Goal: Task Accomplishment & Management: Manage account settings

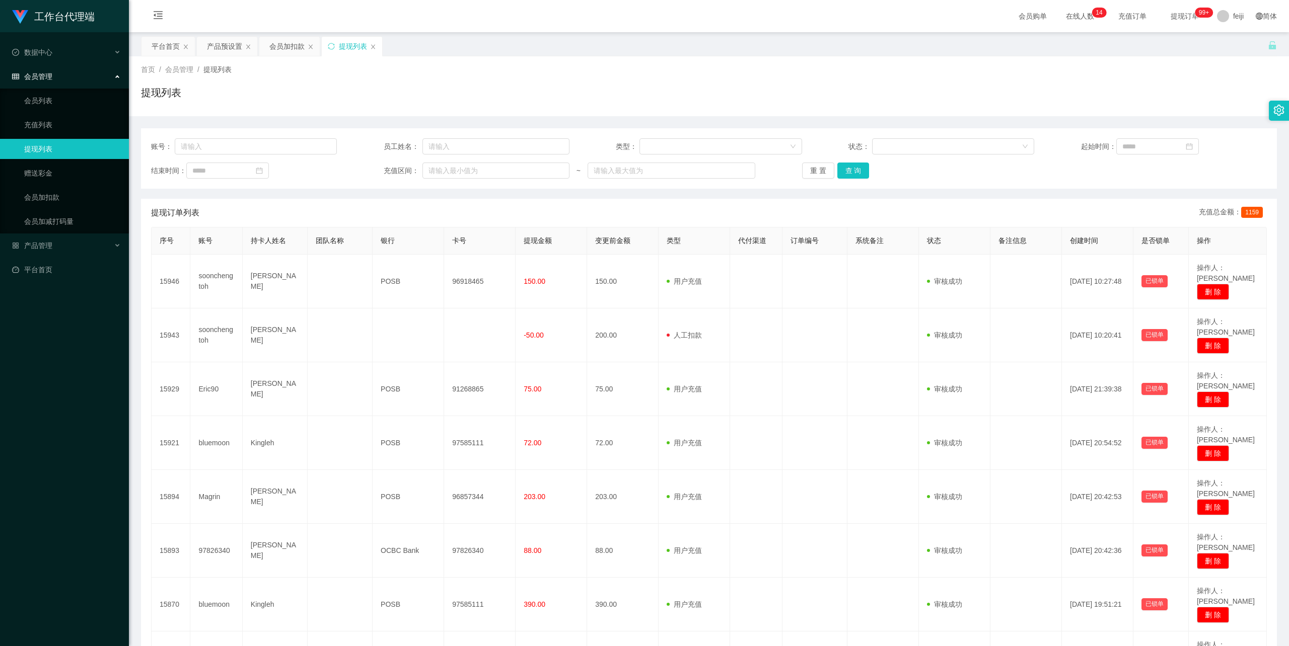
click at [705, 96] on div "提现列表" at bounding box center [709, 96] width 1136 height 23
click at [282, 44] on div "会员加扣款" at bounding box center [286, 46] width 35 height 19
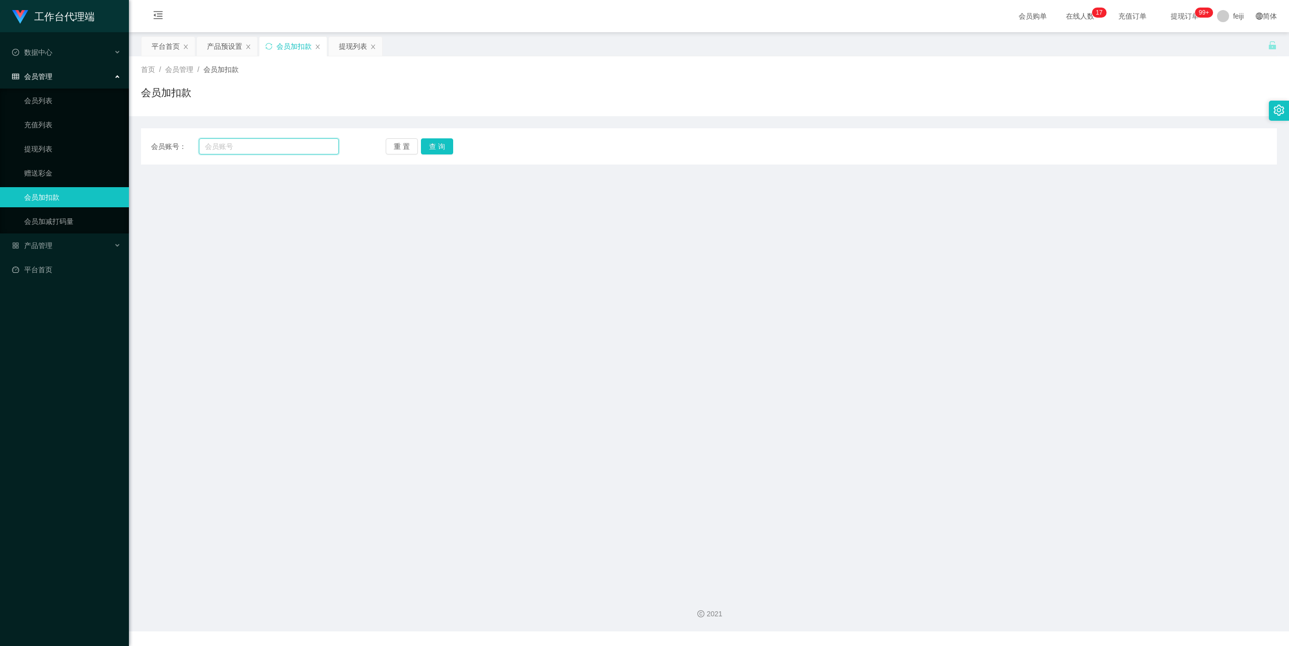
click at [296, 144] on input "text" at bounding box center [269, 146] width 140 height 16
paste input "soonchengtoh"
type input "soonchengtoh"
click at [425, 143] on button "查 询" at bounding box center [437, 146] width 32 height 16
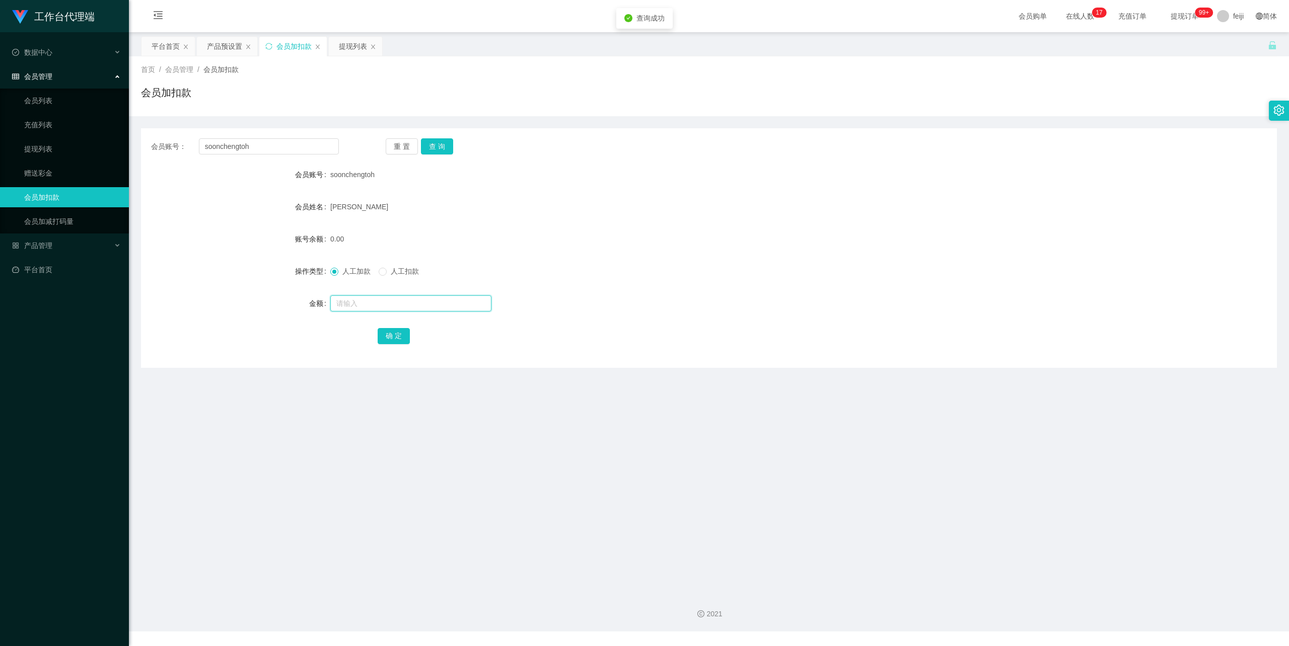
click at [365, 301] on input "text" at bounding box center [410, 303] width 161 height 16
type input "65"
click at [397, 326] on div "确 定" at bounding box center [709, 336] width 662 height 20
click at [399, 333] on button "确 定" at bounding box center [394, 336] width 32 height 16
click at [863, 213] on div "[PERSON_NAME]" at bounding box center [661, 207] width 662 height 20
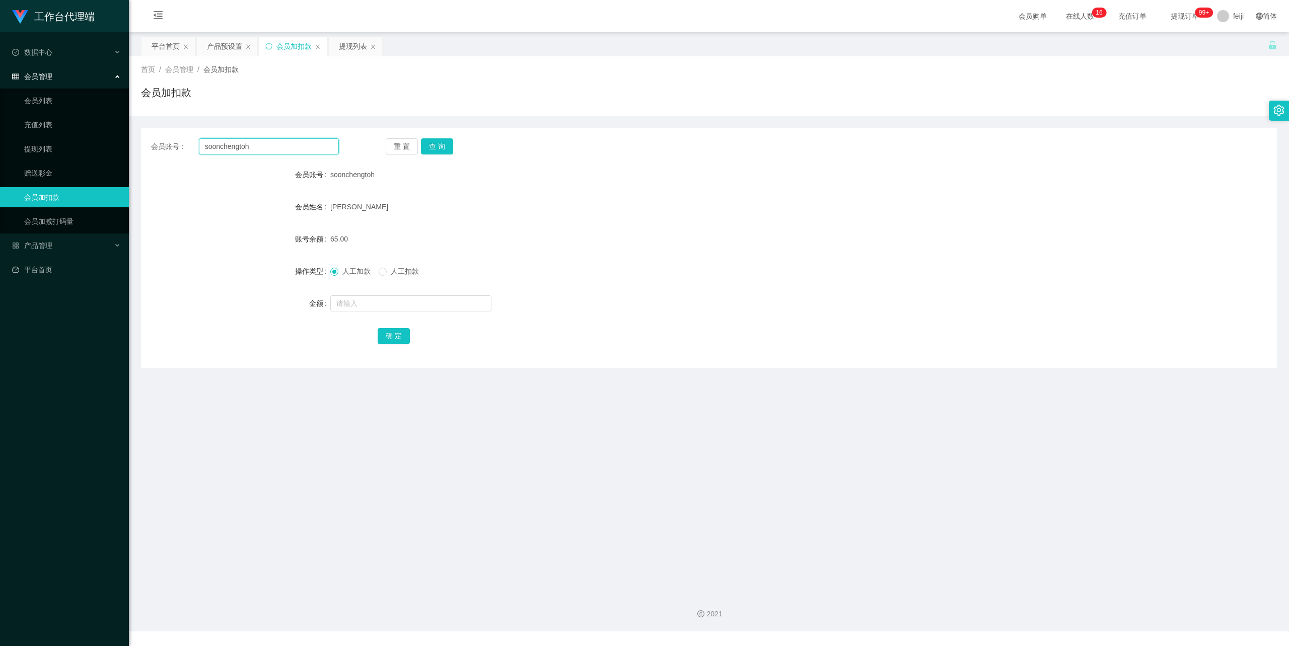
drag, startPoint x: 251, startPoint y: 146, endPoint x: 135, endPoint y: 143, distance: 115.3
click at [119, 143] on section "工作台代理端 数据中心 会员管理 会员列表 充值列表 提现列表 赠送彩金 会员加扣款 会员加减打码量 产品管理 平台首页 保存配置 重置配置 整体风格设置 主…" at bounding box center [644, 316] width 1289 height 632
paste input "Magrin"
type input "Magrin"
click at [445, 147] on button "查 询" at bounding box center [437, 146] width 32 height 16
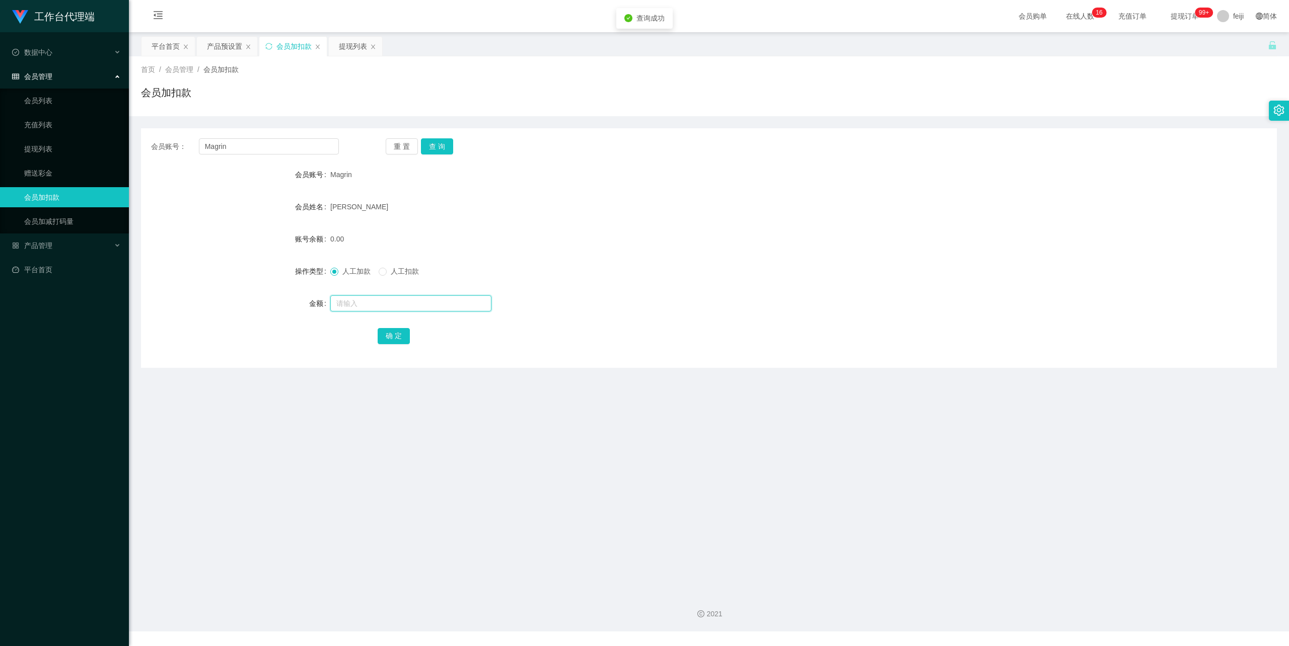
click at [390, 305] on input "text" at bounding box center [410, 303] width 161 height 16
type input "500"
click at [394, 341] on button "确 定" at bounding box center [394, 336] width 32 height 16
click at [361, 43] on div "提现列表" at bounding box center [353, 46] width 28 height 19
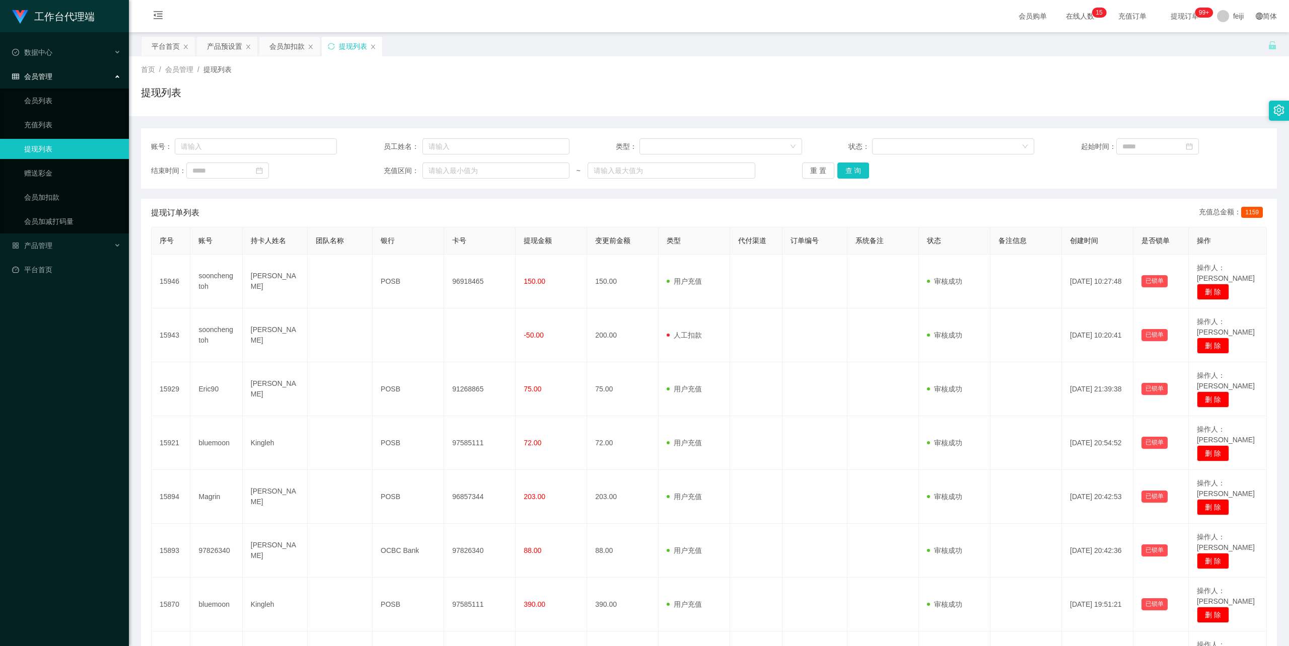
click at [654, 97] on div "提现列表" at bounding box center [709, 96] width 1136 height 23
click at [633, 89] on div "提现列表" at bounding box center [709, 96] width 1136 height 23
click at [663, 79] on div "首页 / 会员管理 / 提现列表 / 提现列表" at bounding box center [709, 86] width 1136 height 44
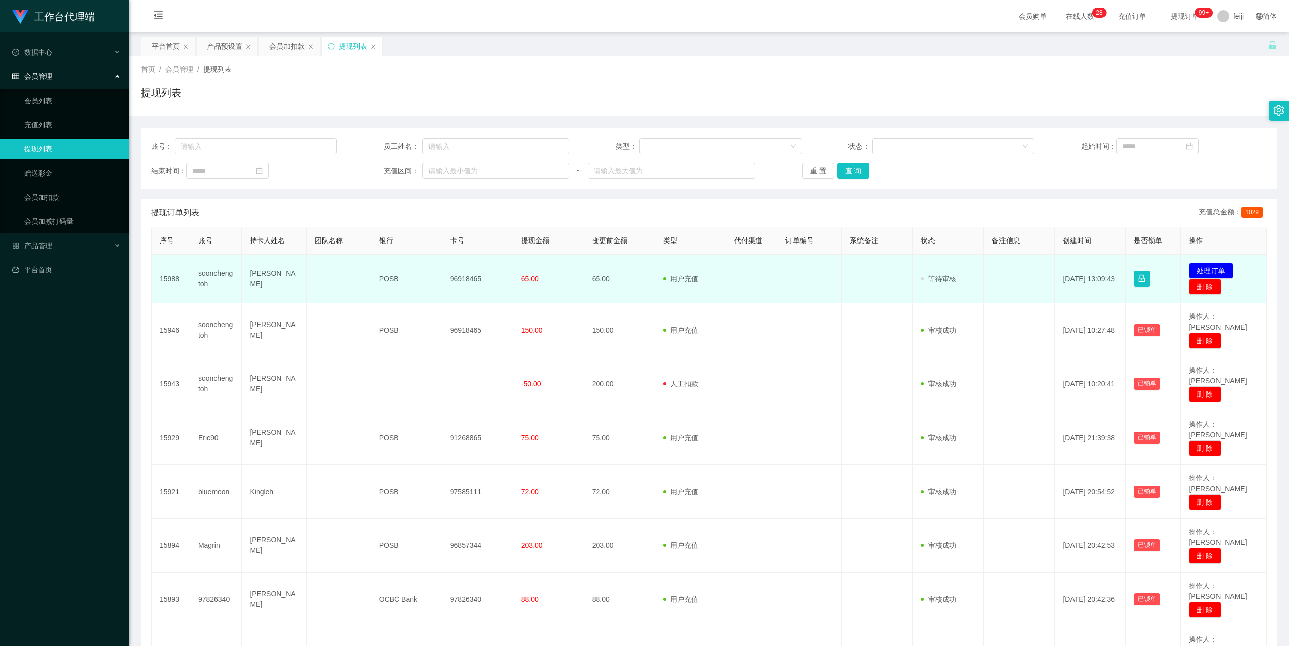
click at [260, 276] on td "[PERSON_NAME]" at bounding box center [274, 279] width 64 height 49
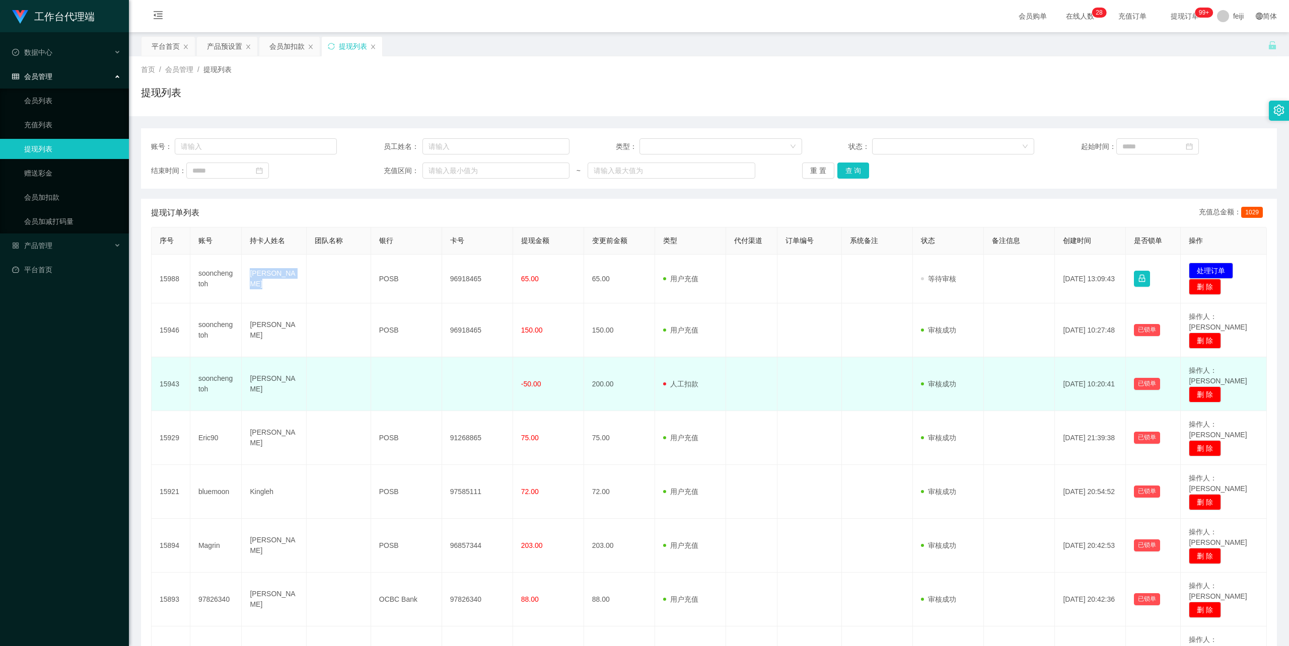
copy td "[PERSON_NAME]"
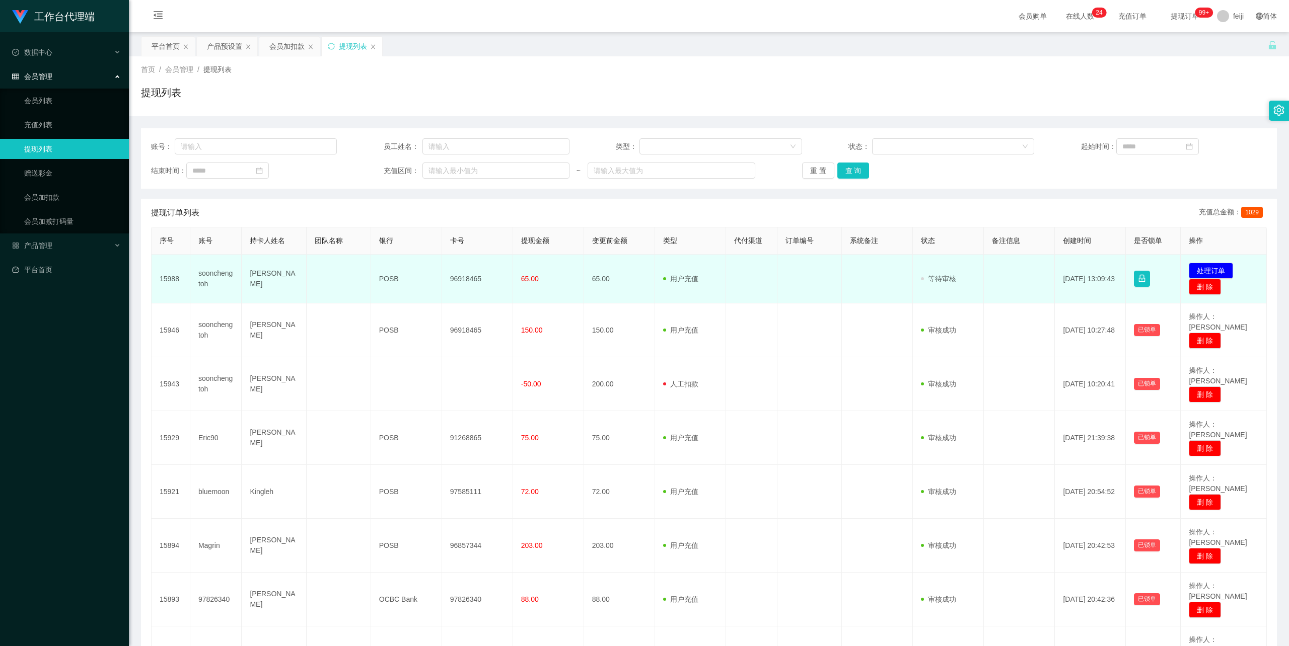
click at [462, 276] on td "96918465" at bounding box center [477, 279] width 71 height 49
copy td "96918465"
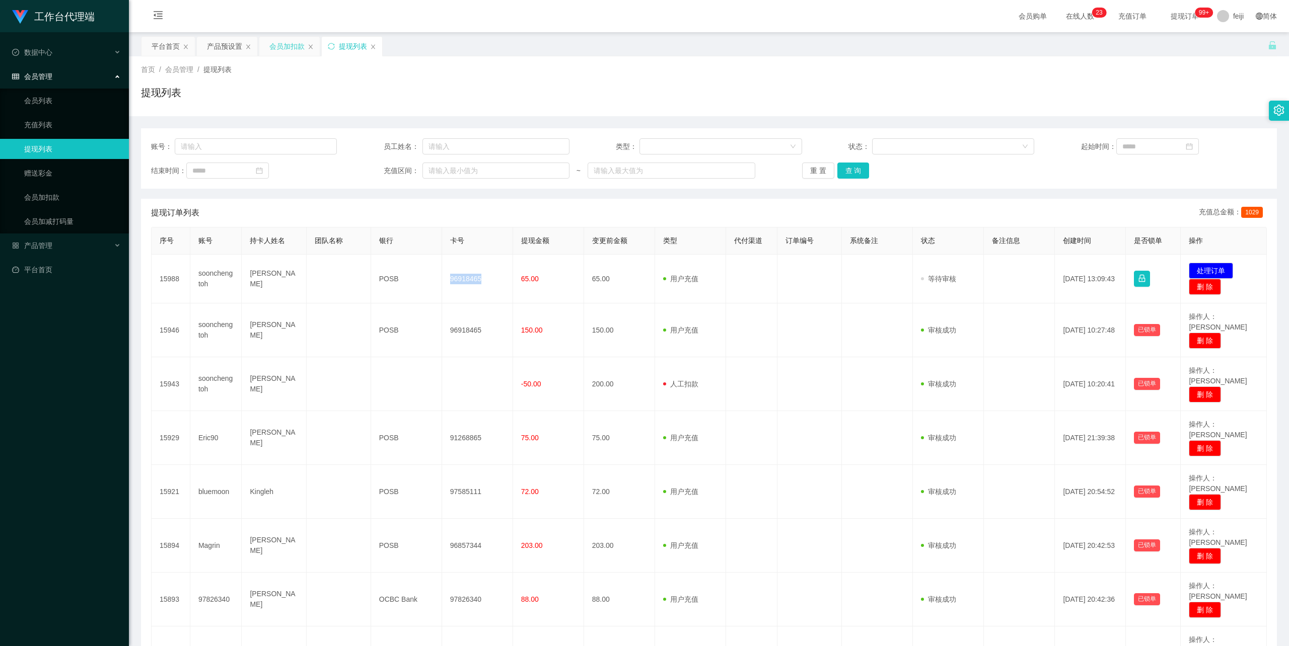
click at [281, 49] on div "会员加扣款" at bounding box center [286, 46] width 35 height 19
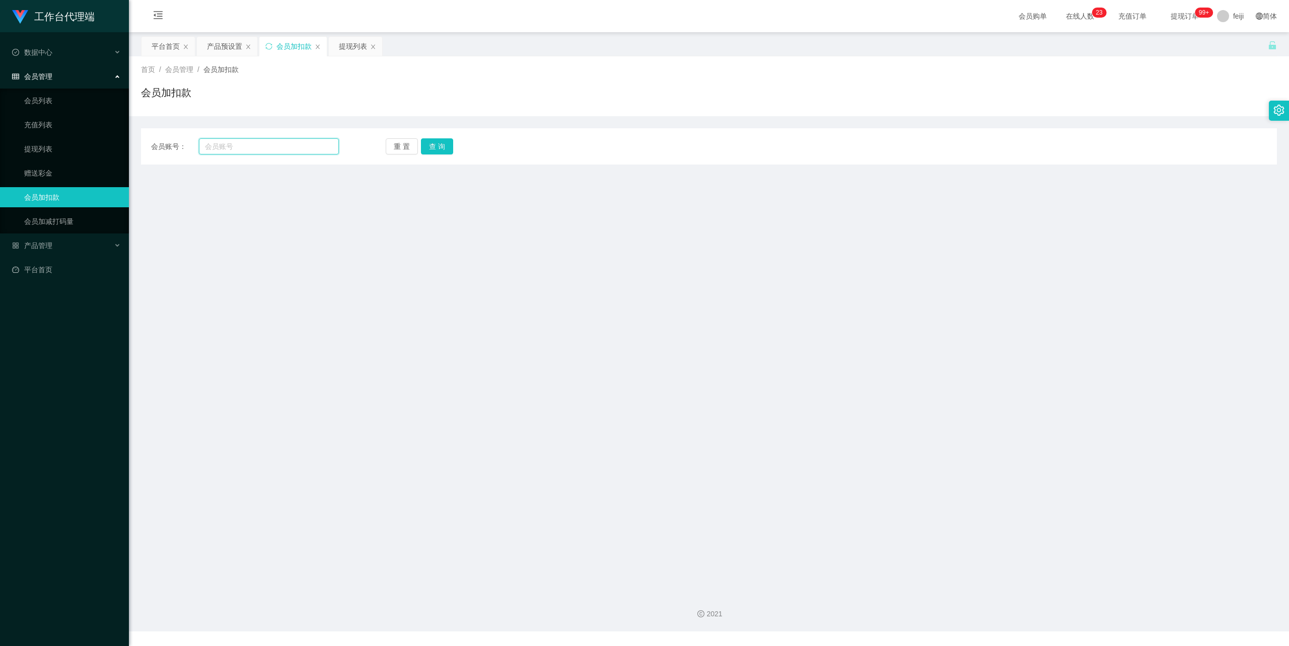
click at [225, 147] on input "text" at bounding box center [269, 146] width 140 height 16
paste input "96693295"
type input "96693295"
click at [433, 144] on button "查 询" at bounding box center [437, 146] width 32 height 16
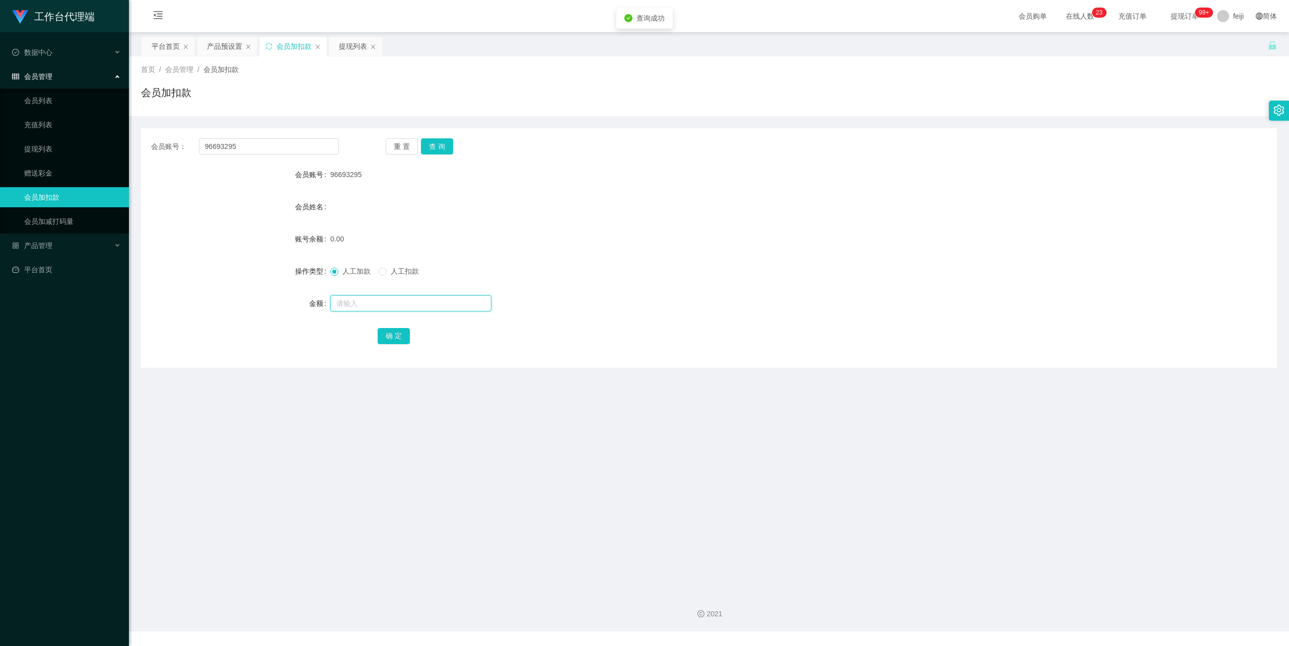
click at [363, 295] on input "text" at bounding box center [410, 303] width 161 height 16
type input "100"
click at [401, 335] on button "确 定" at bounding box center [394, 336] width 32 height 16
drag, startPoint x: 187, startPoint y: 149, endPoint x: 201, endPoint y: 150, distance: 14.1
click at [160, 144] on div "会员账号： 96693295" at bounding box center [245, 146] width 188 height 16
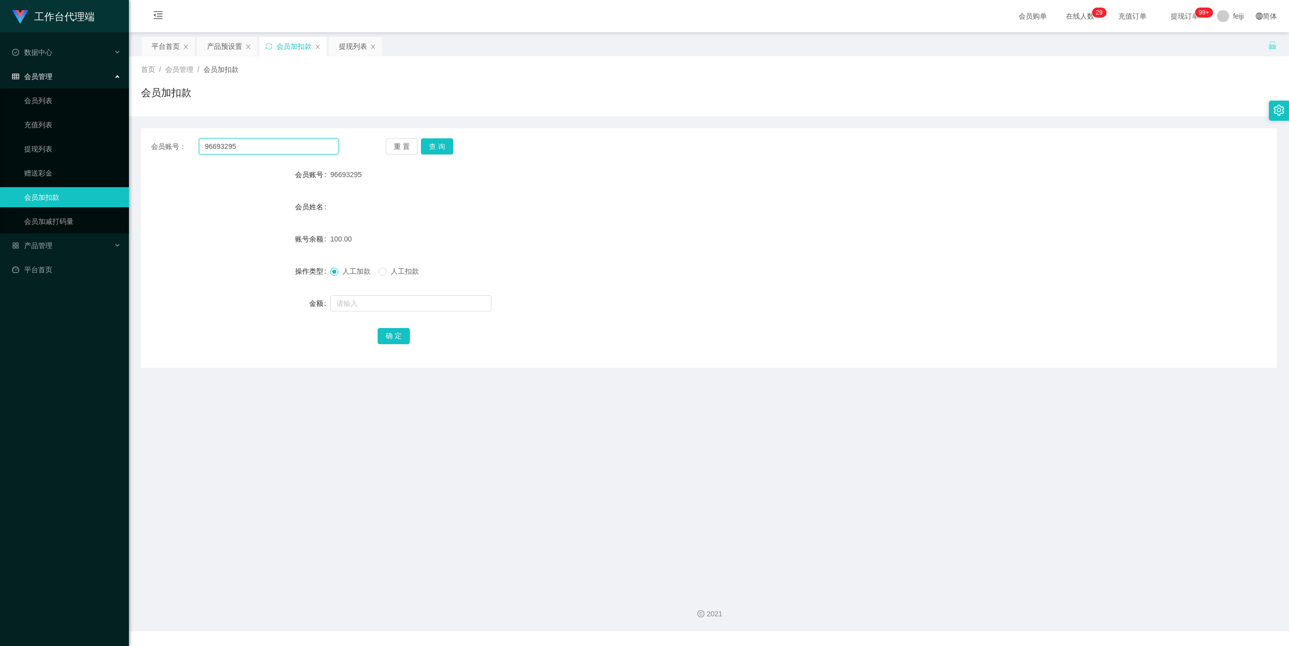
paste input "justinnchase"
type input "justinnchase"
click at [440, 145] on button "查 询" at bounding box center [437, 146] width 32 height 16
click at [411, 303] on input "text" at bounding box center [410, 303] width 161 height 16
type input "100"
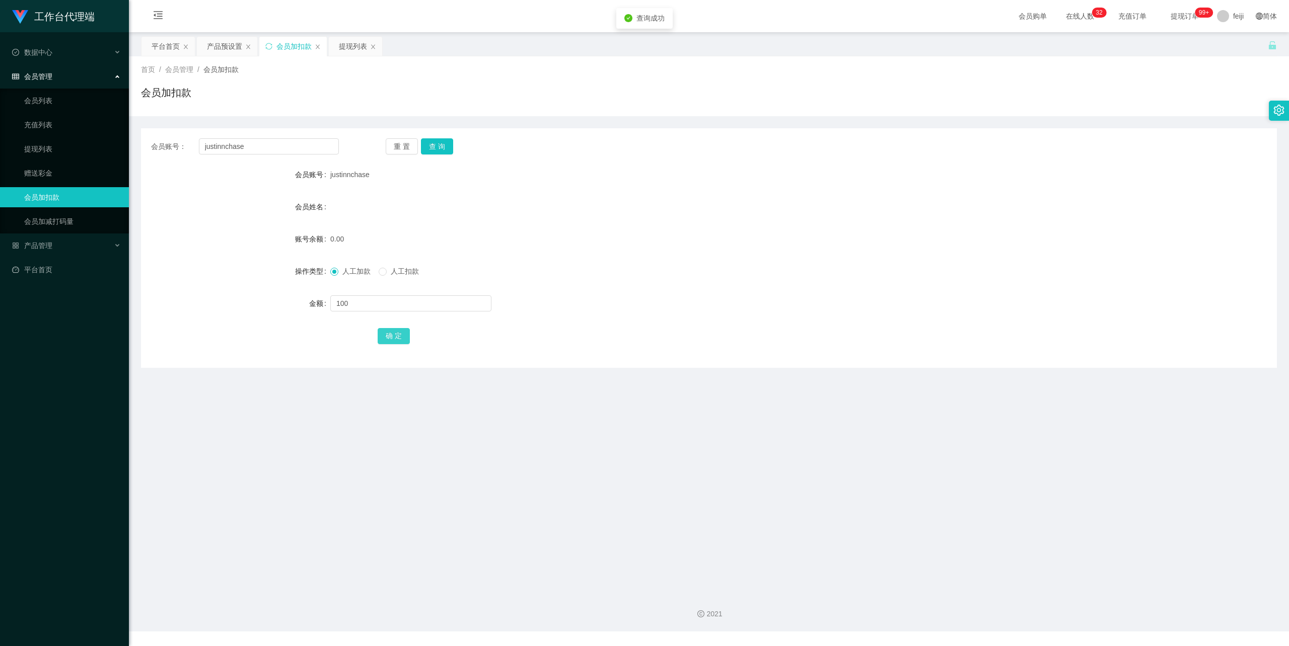
click at [396, 343] on button "确 定" at bounding box center [394, 336] width 32 height 16
click at [352, 52] on div "提现列表" at bounding box center [353, 46] width 28 height 19
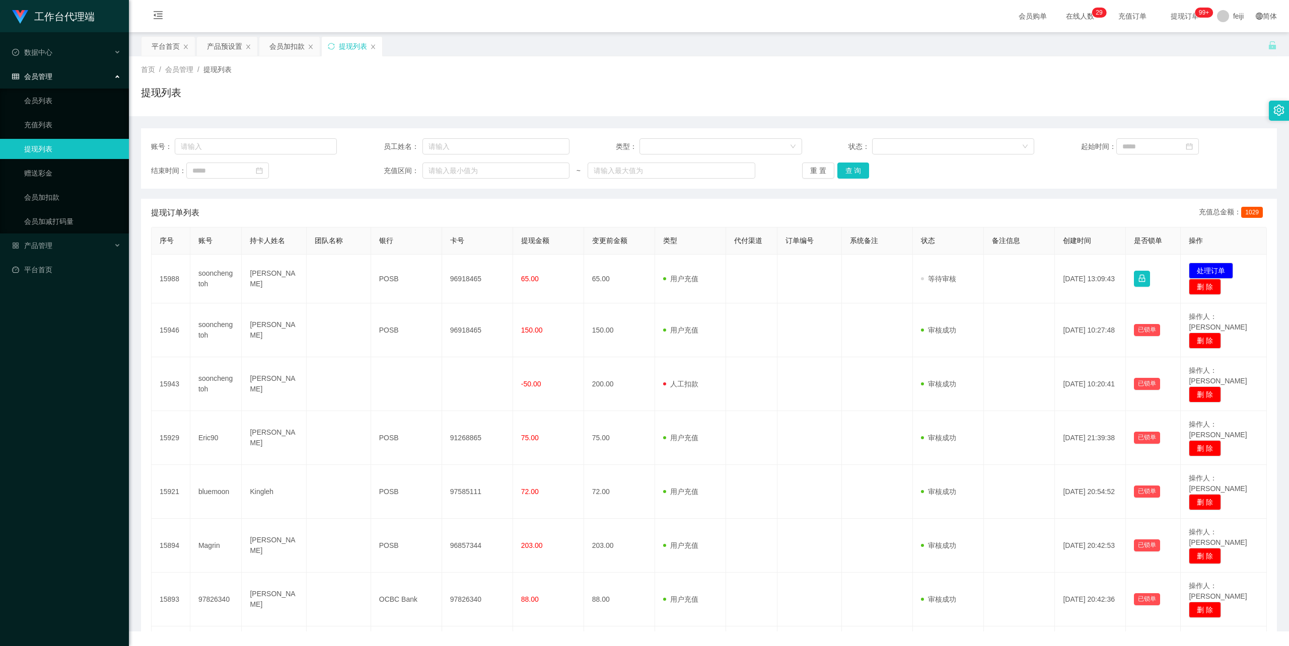
click at [587, 81] on div "首页 / 会员管理 / 提现列表 / 提现列表" at bounding box center [709, 86] width 1136 height 44
click at [806, 99] on div "提现列表" at bounding box center [709, 96] width 1136 height 23
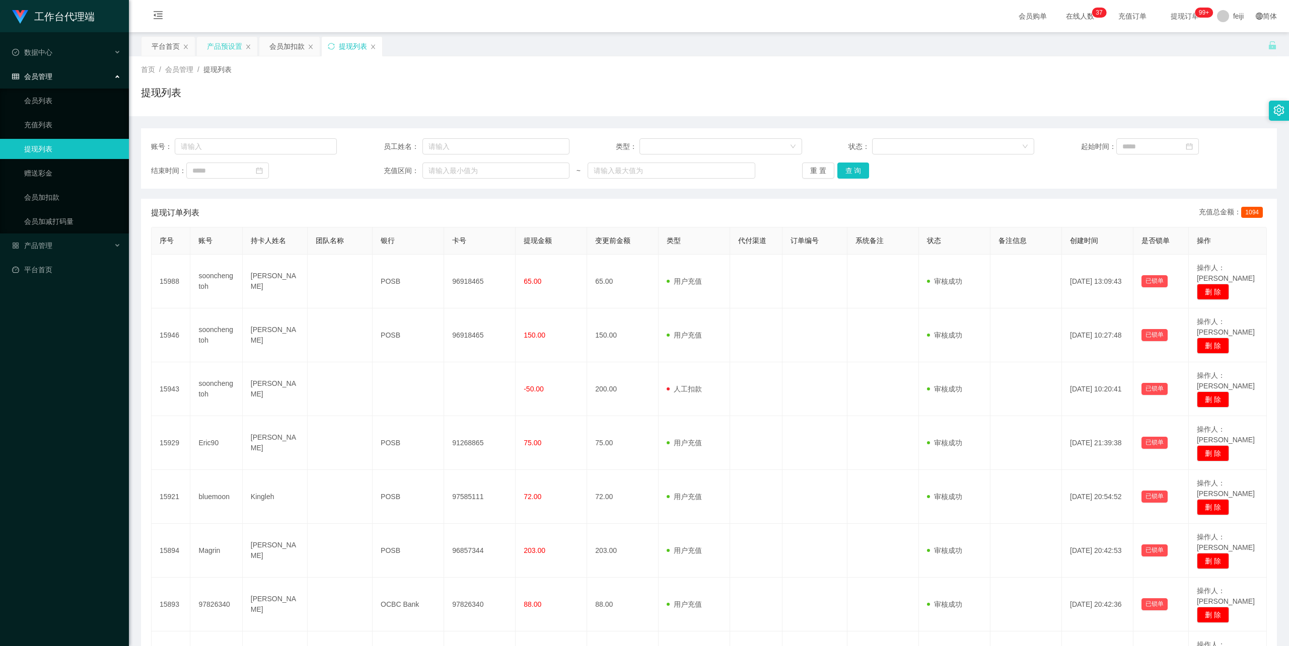
click at [238, 46] on div "产品预设置" at bounding box center [224, 46] width 35 height 19
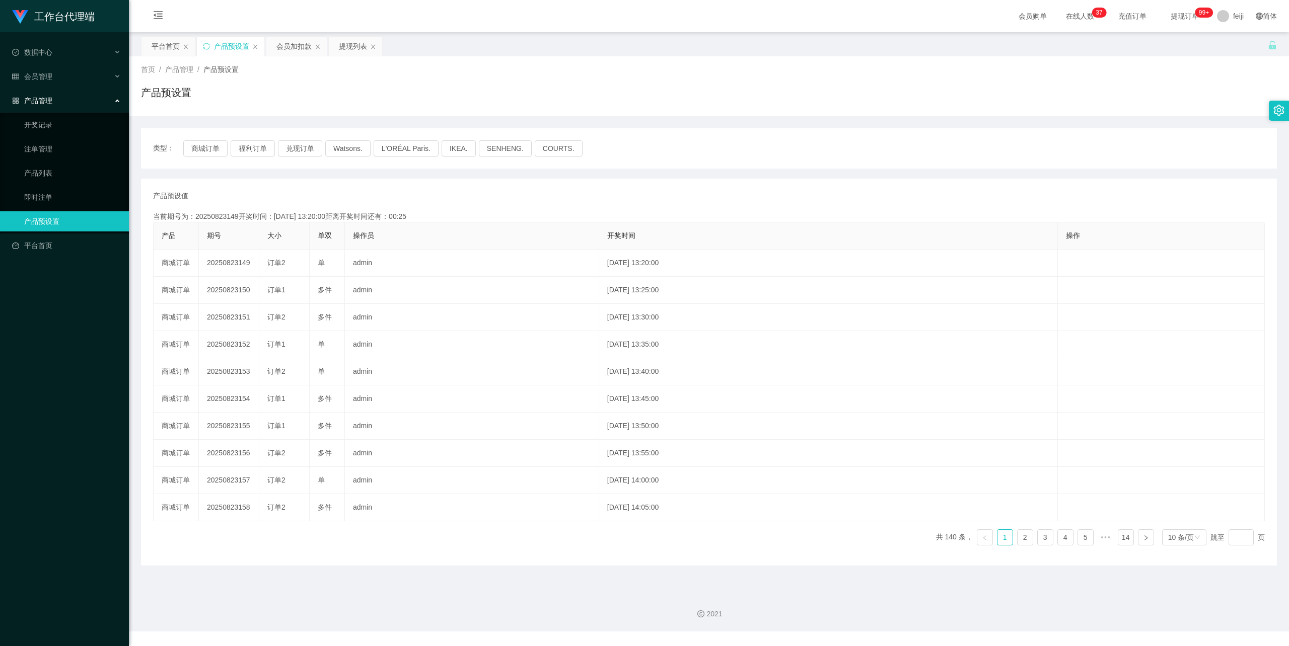
click at [514, 193] on div "产品预设值 添加期号" at bounding box center [708, 196] width 1111 height 11
click at [250, 149] on button "福利订单" at bounding box center [253, 148] width 44 height 16
click at [296, 38] on div "会员加扣款" at bounding box center [293, 46] width 35 height 19
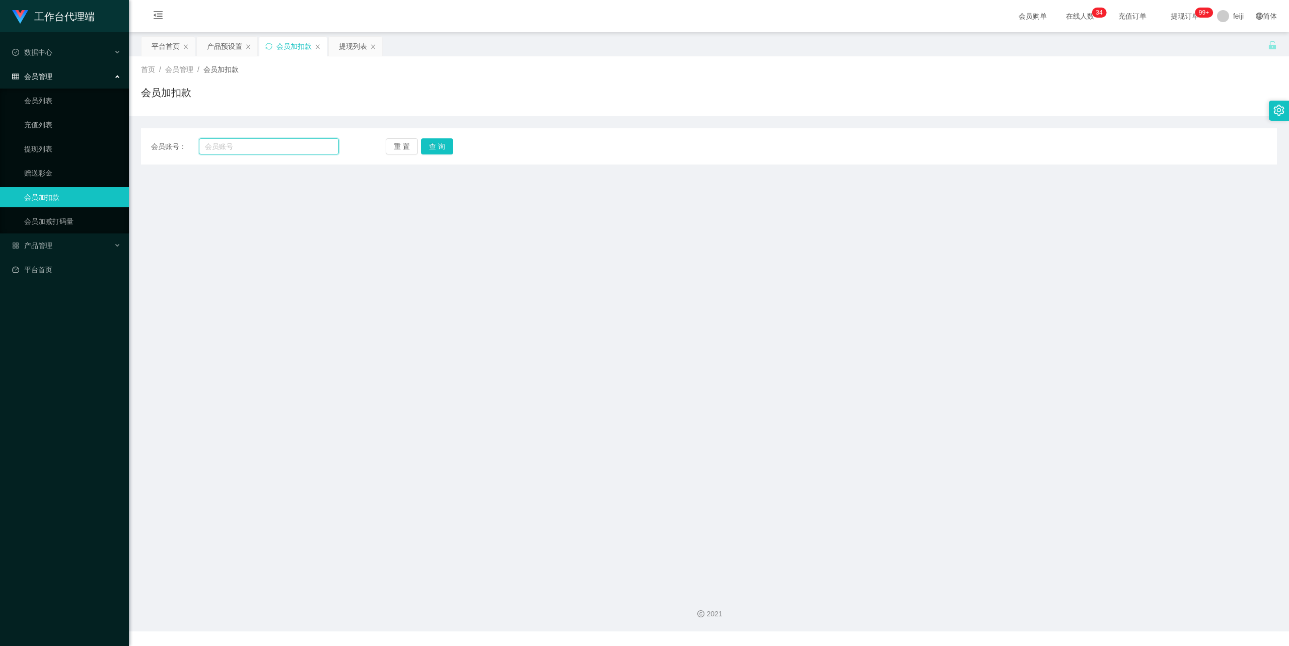
click at [242, 141] on input "text" at bounding box center [269, 146] width 140 height 16
paste input "96829815"
type input "96829815"
click at [431, 145] on button "查 询" at bounding box center [437, 146] width 32 height 16
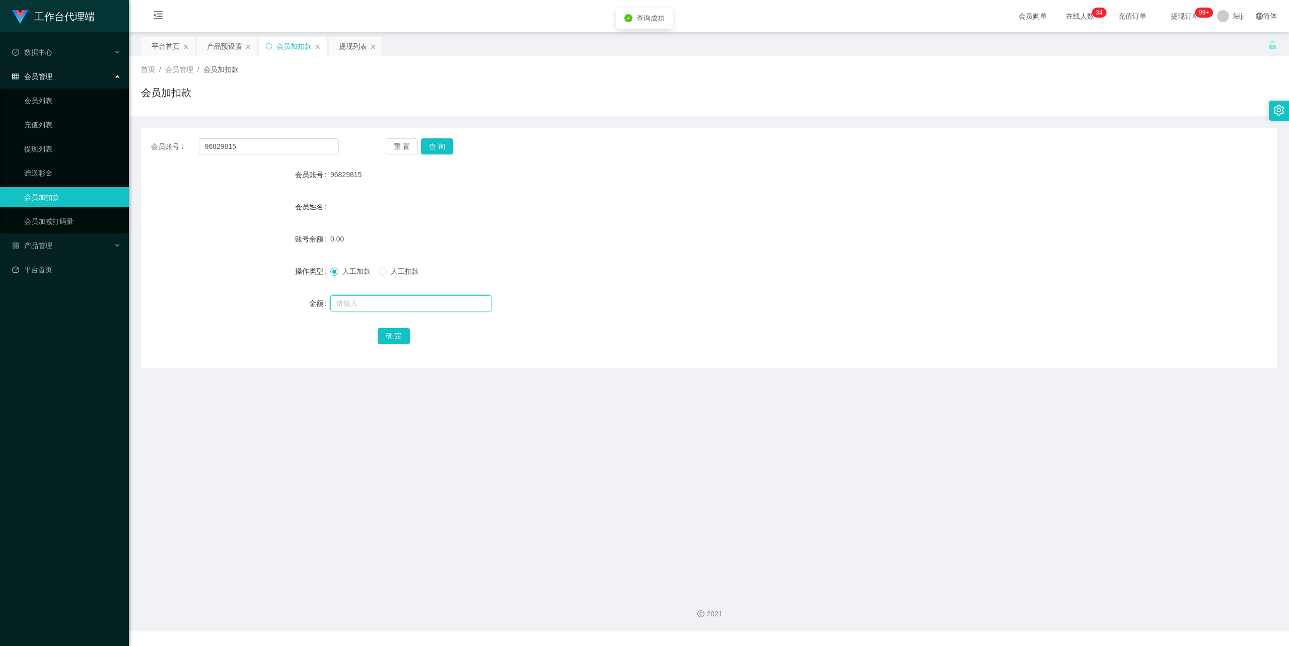
click at [369, 296] on input "text" at bounding box center [410, 303] width 161 height 16
type input "100"
click at [392, 338] on button "确 定" at bounding box center [394, 336] width 32 height 16
drag, startPoint x: 250, startPoint y: 145, endPoint x: 221, endPoint y: 142, distance: 28.4
click at [143, 142] on div "会员账号： 96829815 重 置 查 询" at bounding box center [709, 146] width 1136 height 16
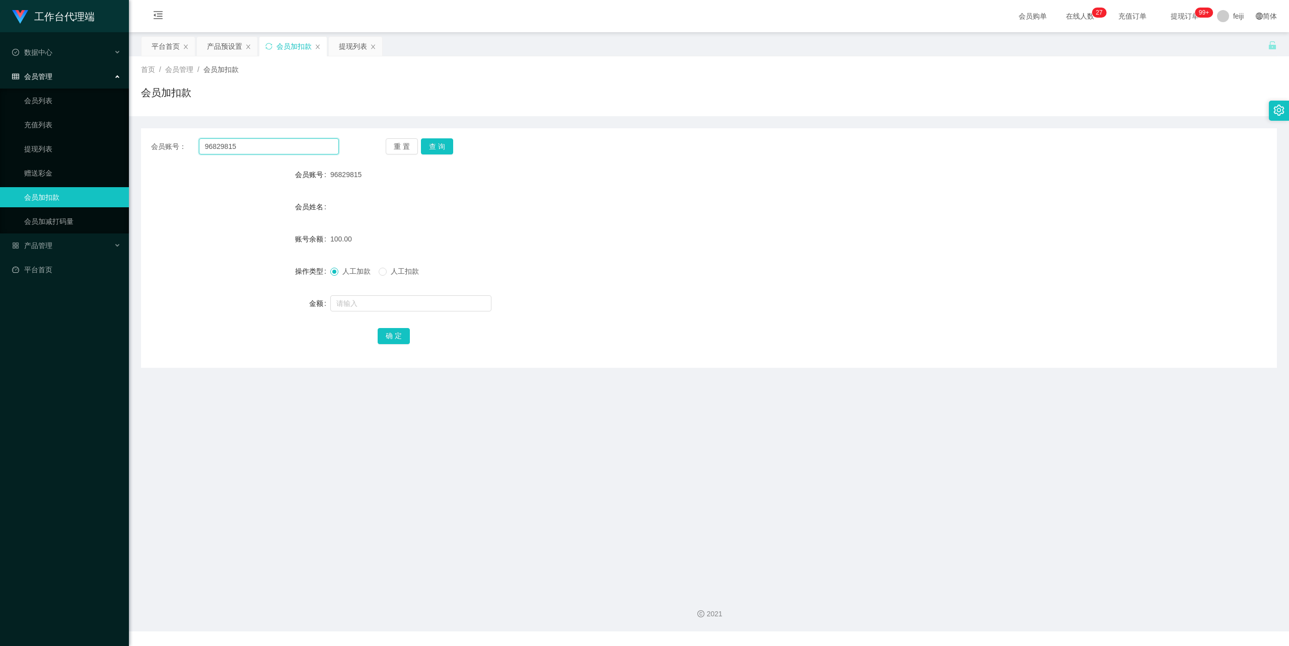
paste input "88942217"
type input "88942217"
click at [431, 146] on button "查 询" at bounding box center [437, 146] width 32 height 16
click at [366, 303] on input "text" at bounding box center [410, 303] width 161 height 16
type input "100"
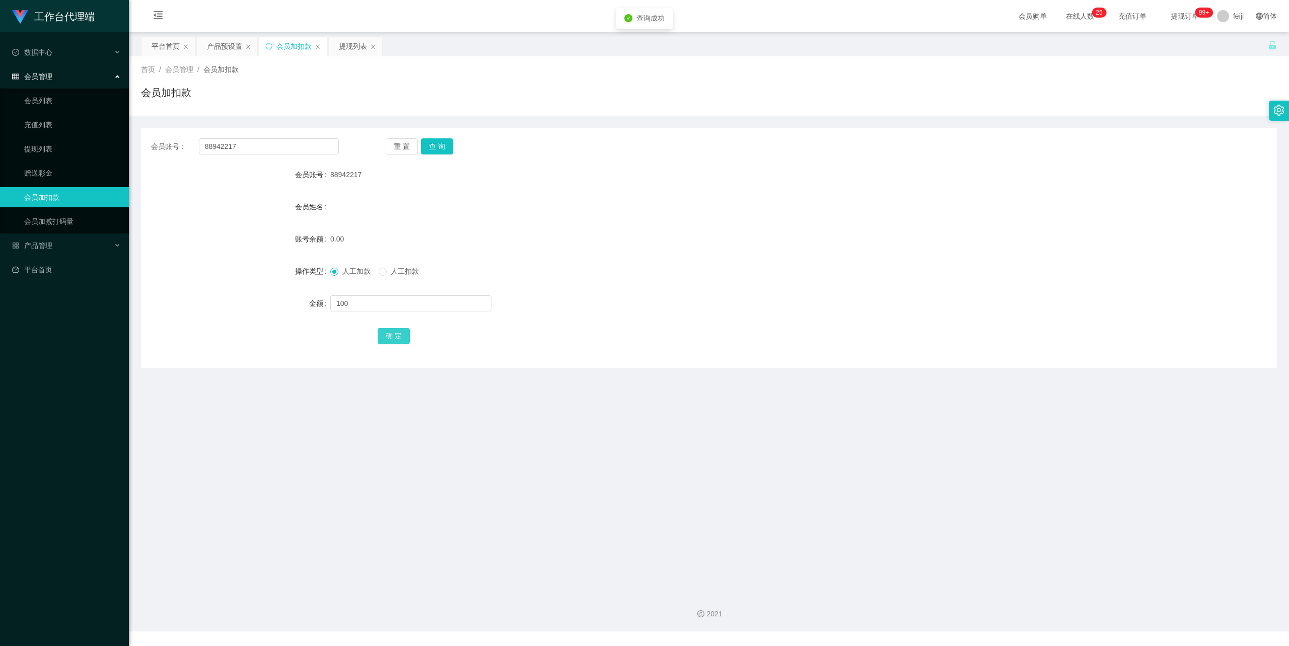
click at [387, 331] on button "确 定" at bounding box center [394, 336] width 32 height 16
drag, startPoint x: 711, startPoint y: 267, endPoint x: 717, endPoint y: 259, distance: 10.4
click at [711, 266] on div "人工加款 人工扣款" at bounding box center [661, 271] width 662 height 20
click at [601, 172] on div "88942217" at bounding box center [661, 175] width 662 height 20
click at [342, 43] on div "提现列表" at bounding box center [353, 46] width 28 height 19
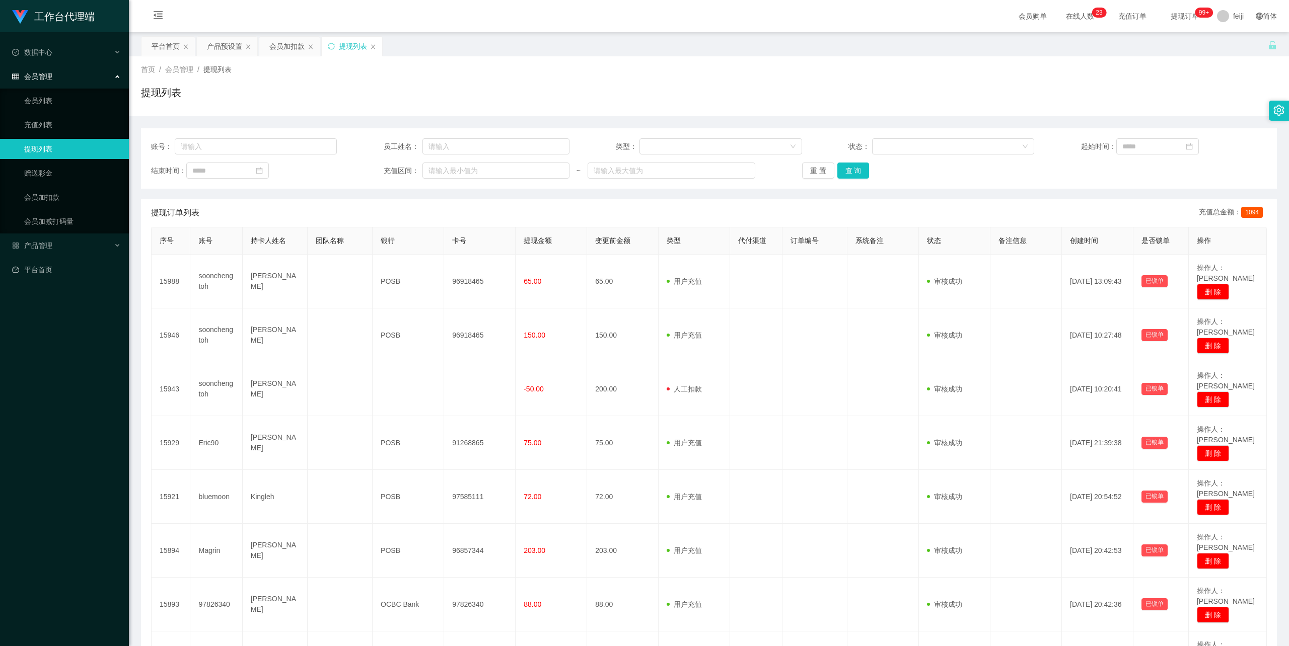
click at [609, 101] on div "提现列表" at bounding box center [709, 96] width 1136 height 23
click at [836, 65] on div "首页 / 会员管理 / 提现列表 /" at bounding box center [709, 69] width 1136 height 11
click at [236, 48] on div "产品预设置" at bounding box center [224, 46] width 35 height 19
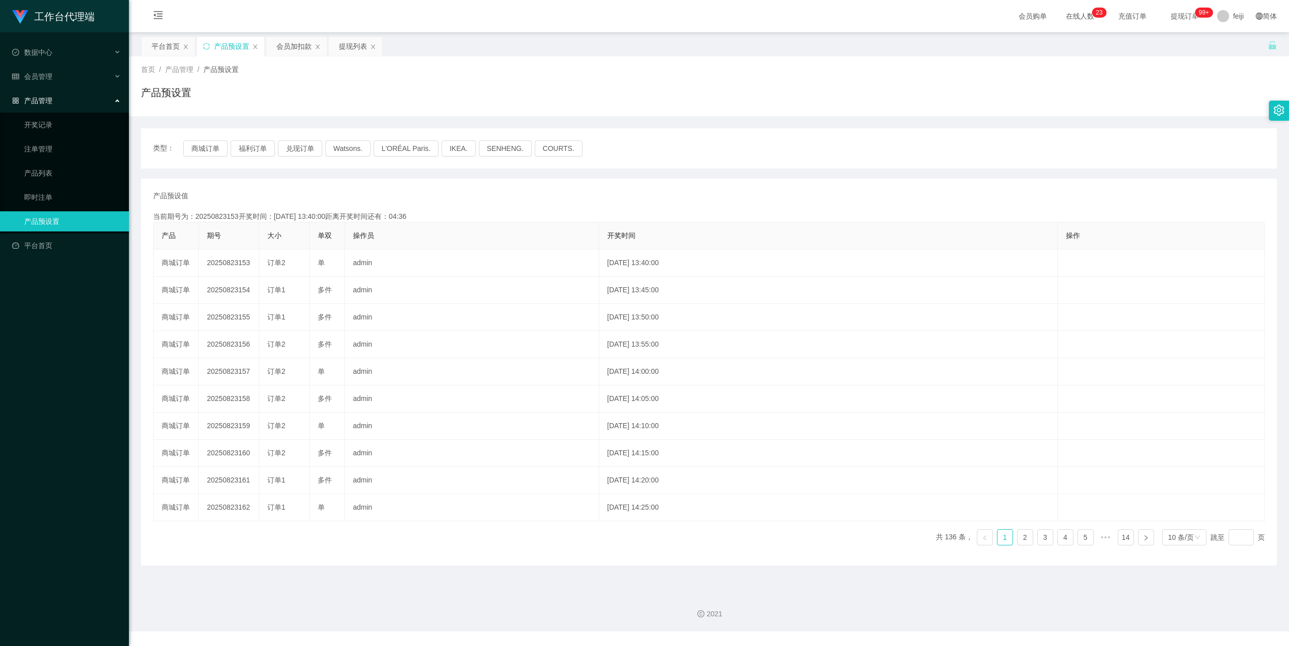
click at [470, 176] on div "类型： 商城订单 福利订单 兑现订单 Watsons. L'ORÉAL Paris. IKEA. [GEOGRAPHIC_DATA]. COURTS. 产品预…" at bounding box center [709, 346] width 1136 height 437
click at [240, 148] on button "福利订单" at bounding box center [253, 148] width 44 height 16
drag, startPoint x: 424, startPoint y: 195, endPoint x: 592, endPoint y: 162, distance: 172.0
click at [425, 194] on div "产品预设值 添加期号" at bounding box center [708, 196] width 1111 height 11
click at [242, 149] on button "福利订单" at bounding box center [253, 148] width 44 height 16
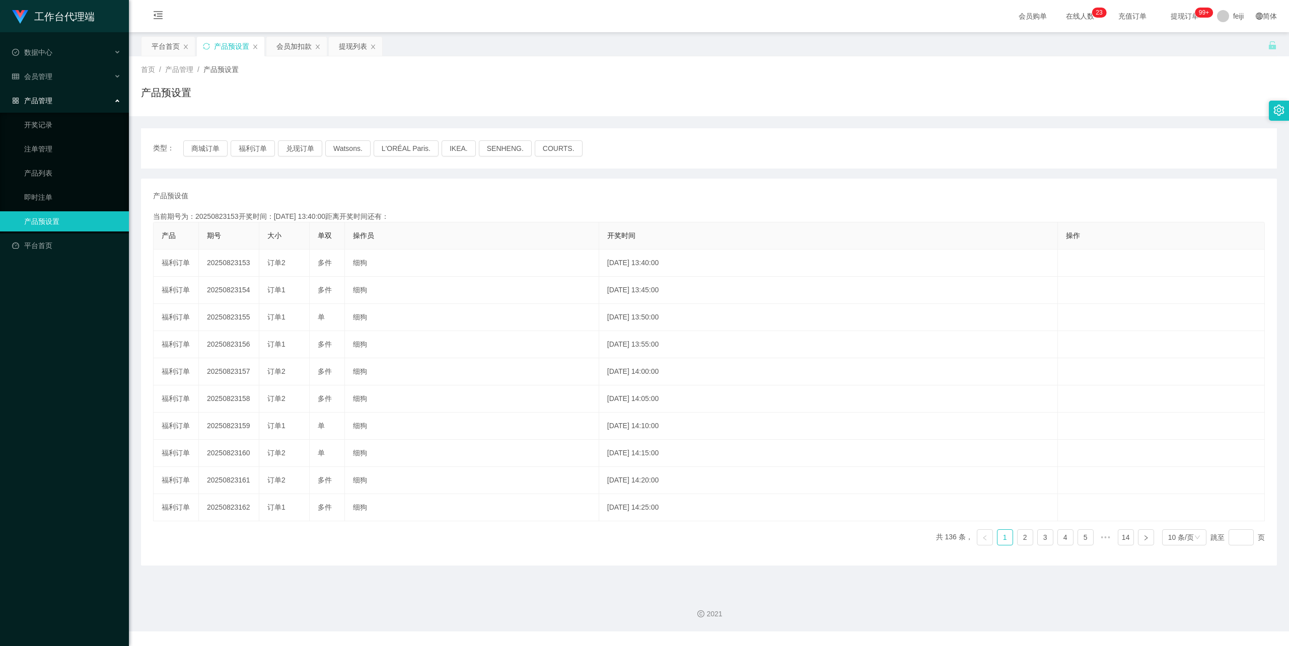
click at [424, 195] on div "产品预设值 添加期号" at bounding box center [708, 196] width 1111 height 11
click at [348, 38] on div "提现列表" at bounding box center [353, 46] width 28 height 19
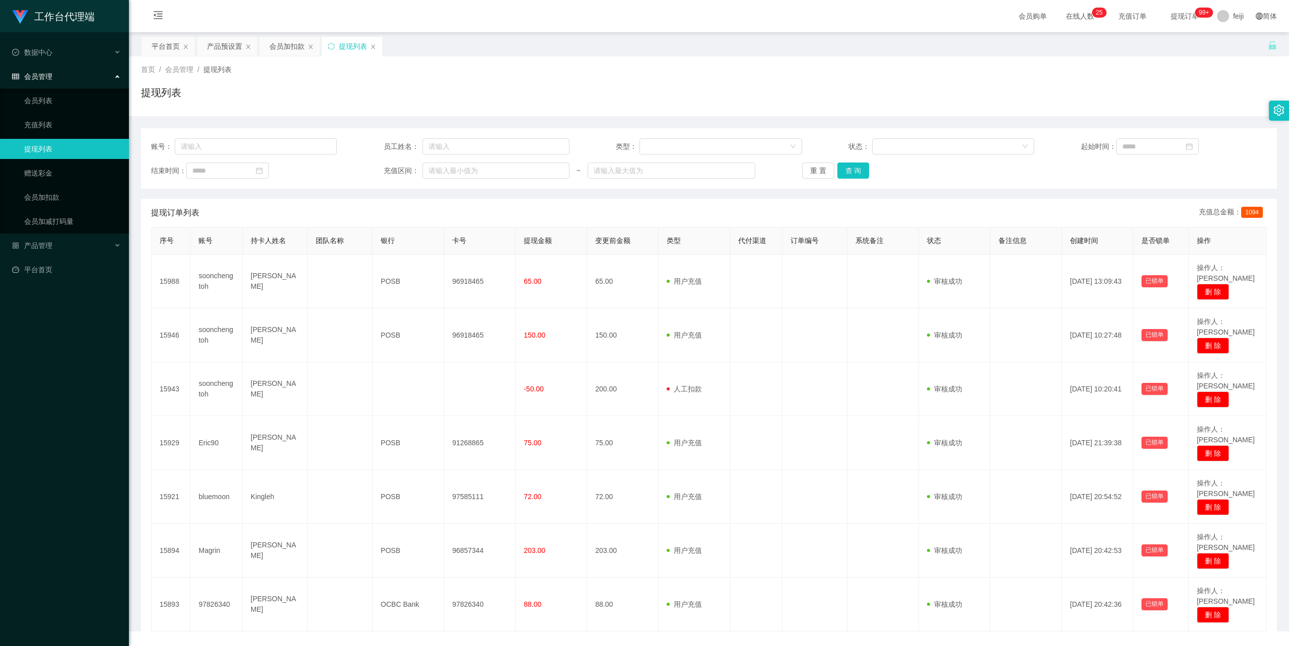
click at [523, 99] on div "提现列表" at bounding box center [709, 96] width 1136 height 23
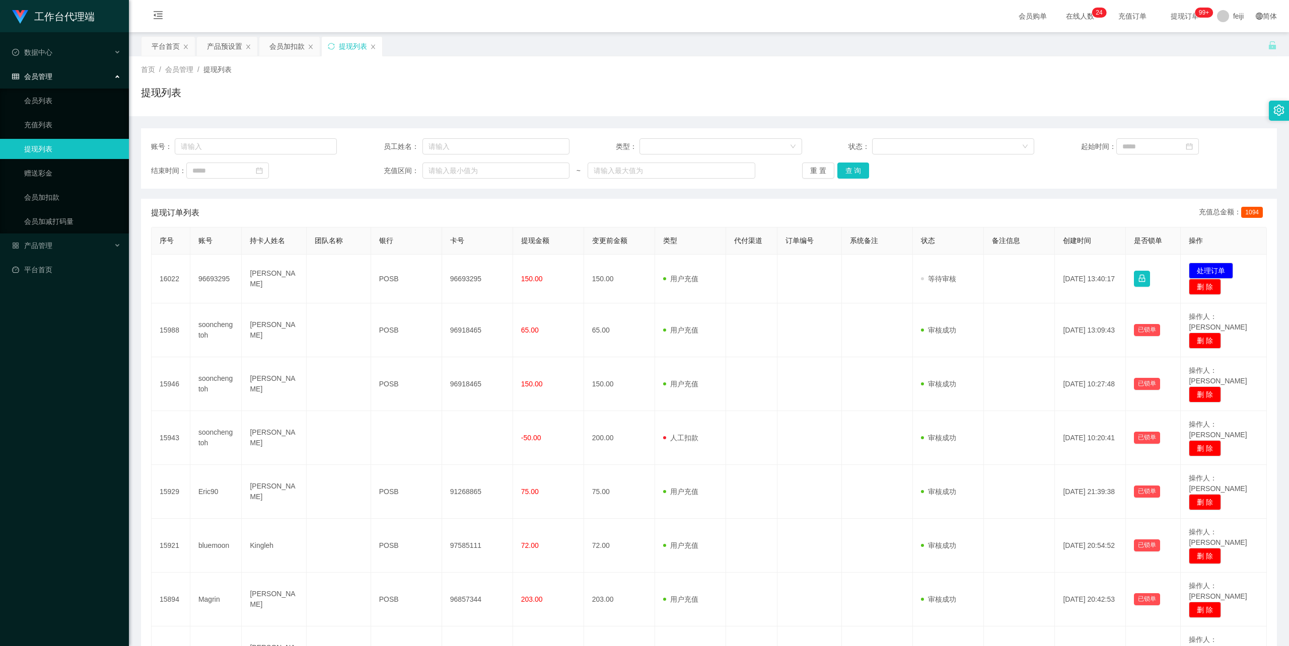
click at [267, 272] on td "[PERSON_NAME]" at bounding box center [274, 279] width 64 height 49
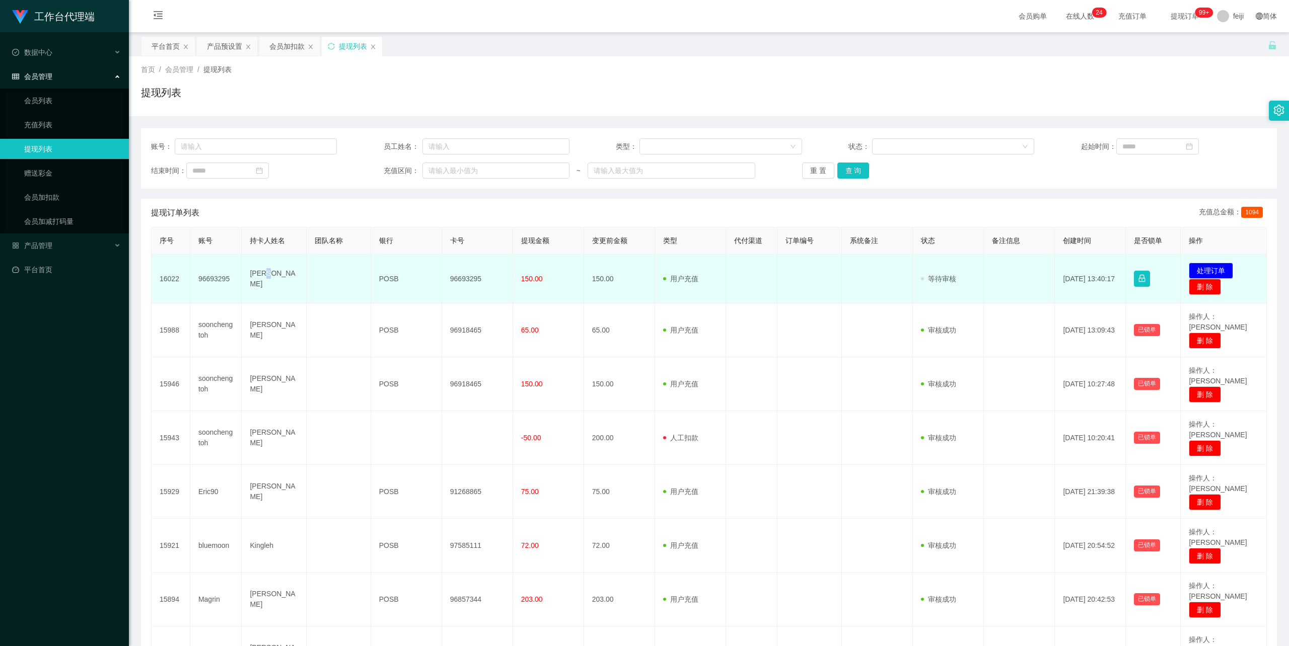
drag, startPoint x: 0, startPoint y: 0, endPoint x: 267, endPoint y: 272, distance: 381.2
click at [267, 272] on td "[PERSON_NAME]" at bounding box center [274, 279] width 64 height 49
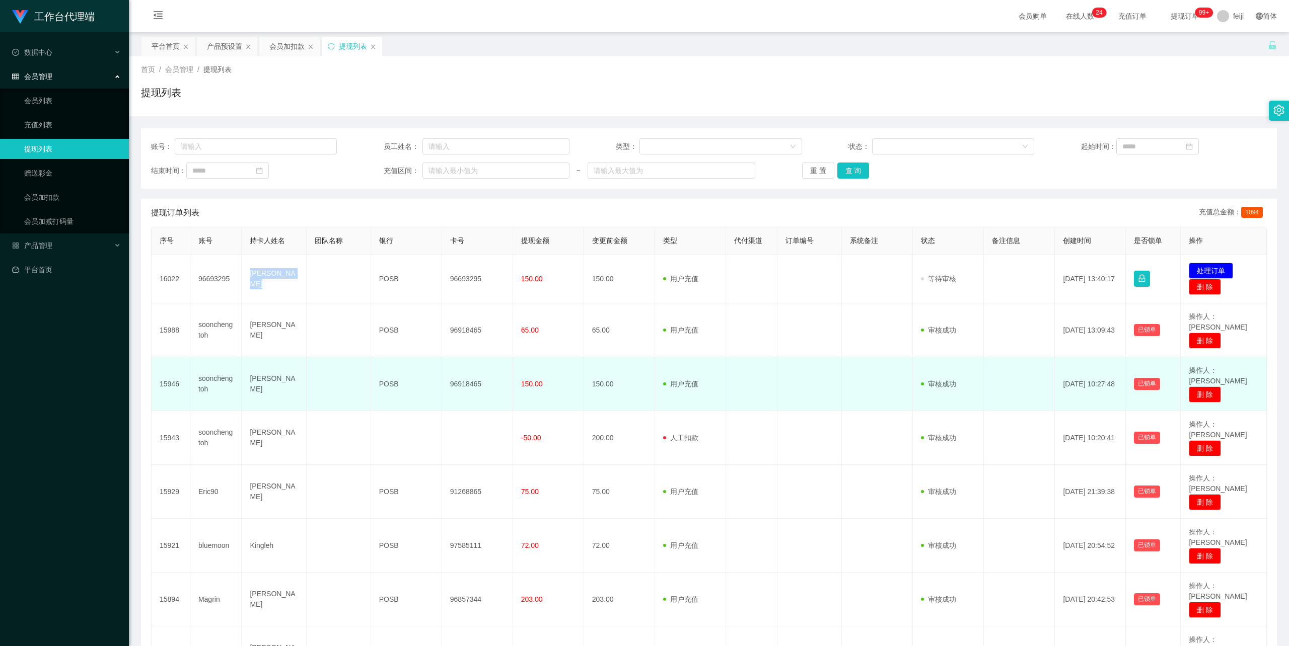
copy td "[PERSON_NAME]"
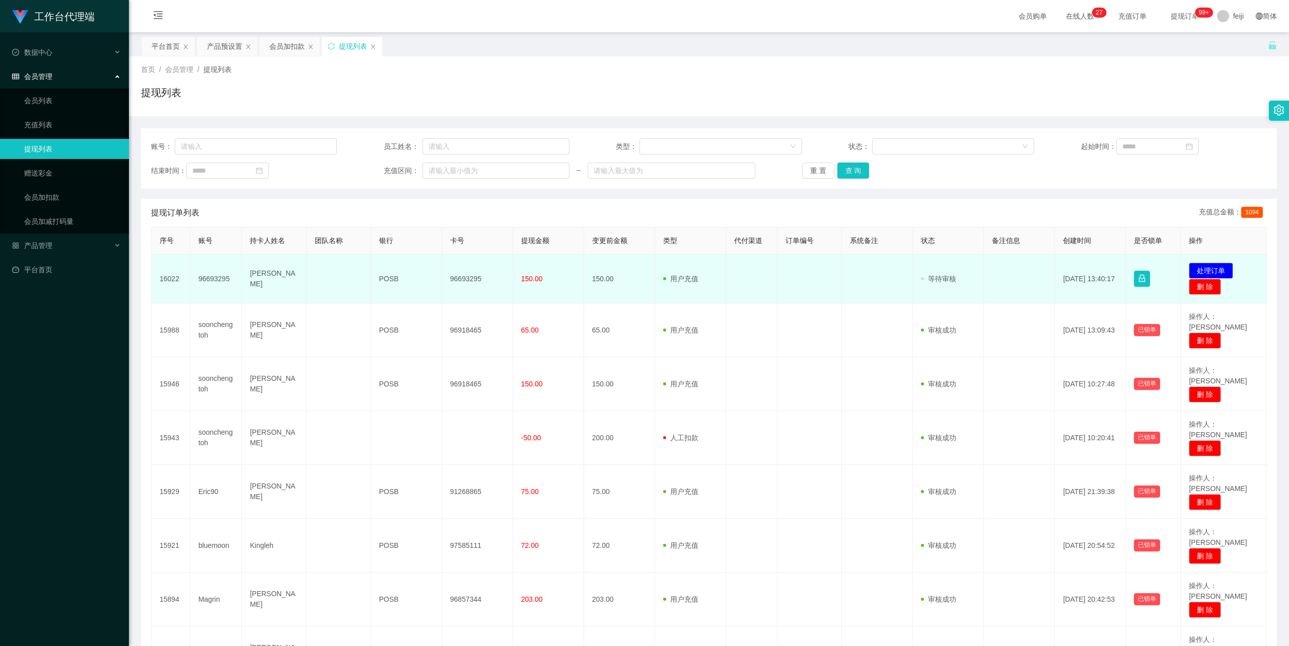
click at [465, 280] on td "96693295" at bounding box center [477, 279] width 71 height 49
copy td "96693295"
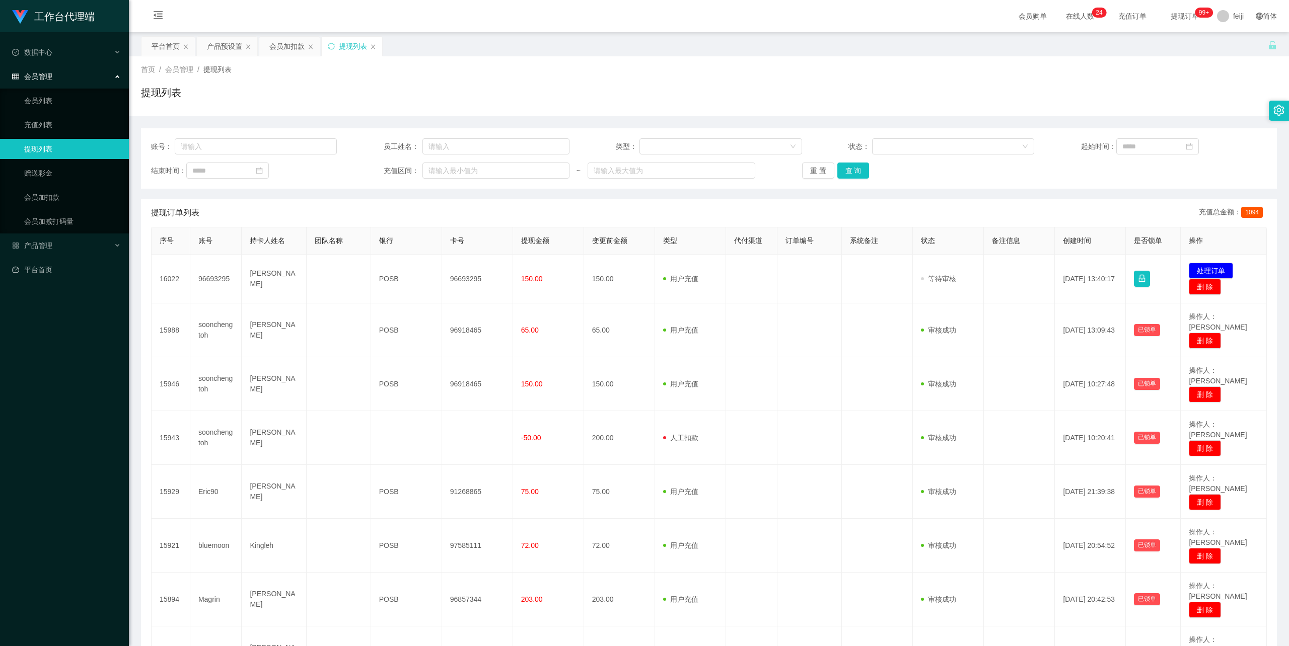
click at [547, 65] on div "首页 / 会员管理 / 提现列表 /" at bounding box center [709, 69] width 1136 height 11
click at [284, 42] on div "会员加扣款" at bounding box center [286, 46] width 35 height 19
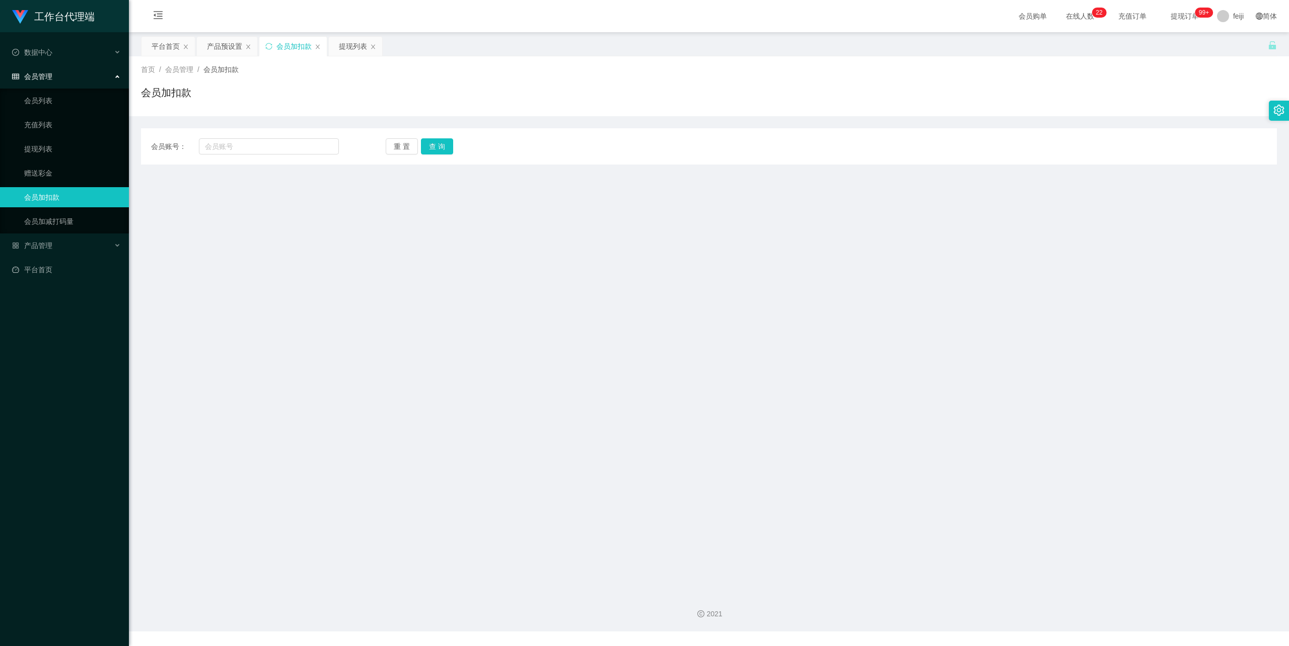
drag, startPoint x: 222, startPoint y: 204, endPoint x: 231, endPoint y: 168, distance: 37.7
click at [222, 204] on main "关闭左侧 关闭右侧 关闭其它 刷新页面 平台首页 产品预设置 会员加扣款 提现列表 首页 / 会员管理 / 会员加扣款 / 会员加扣款 会员账号： 重 置 查…" at bounding box center [709, 308] width 1160 height 553
click at [262, 130] on div "会员账号： 重 置 查 询 会员账号 会员姓名 账号余额 操作类型 人工加款 人工扣款 金额 确 定" at bounding box center [709, 146] width 1136 height 36
click at [260, 137] on div "会员账号： 重 置 查 询 会员账号 会员姓名 账号余额 操作类型 人工加款 人工扣款 金额 确 定" at bounding box center [709, 146] width 1136 height 36
click at [282, 151] on input "text" at bounding box center [269, 146] width 140 height 16
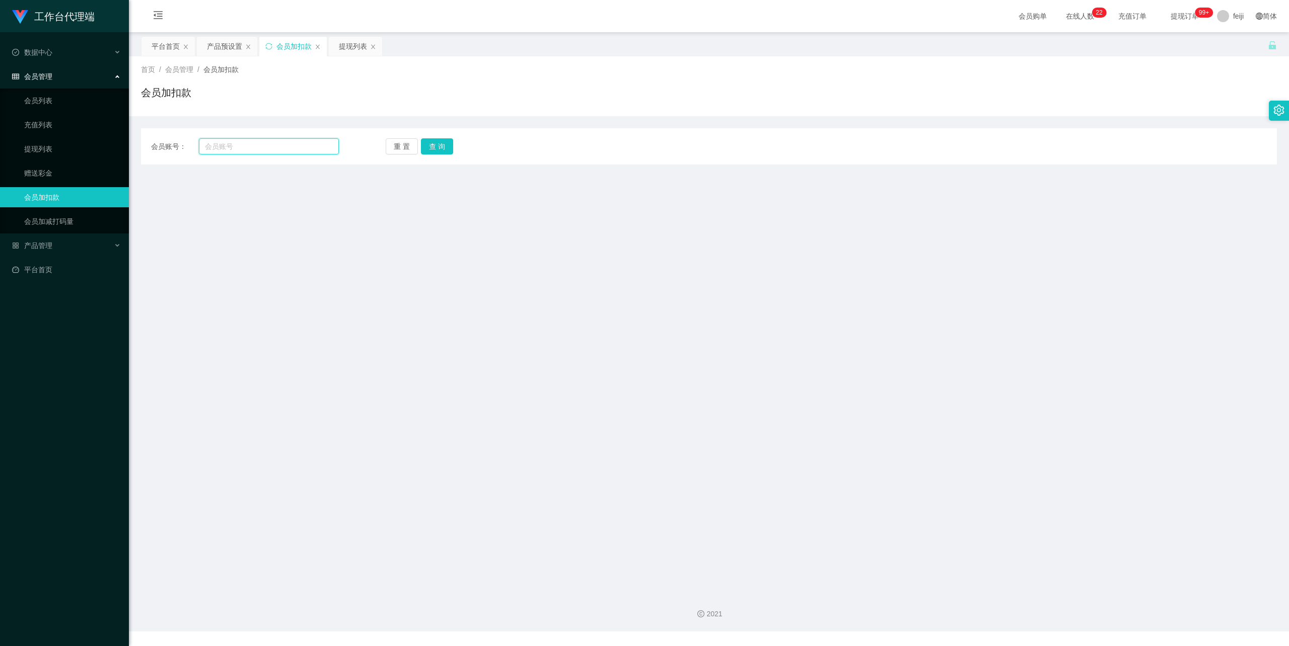
paste input "96829815"
type input "96829815"
click at [437, 141] on button "查 询" at bounding box center [437, 146] width 32 height 16
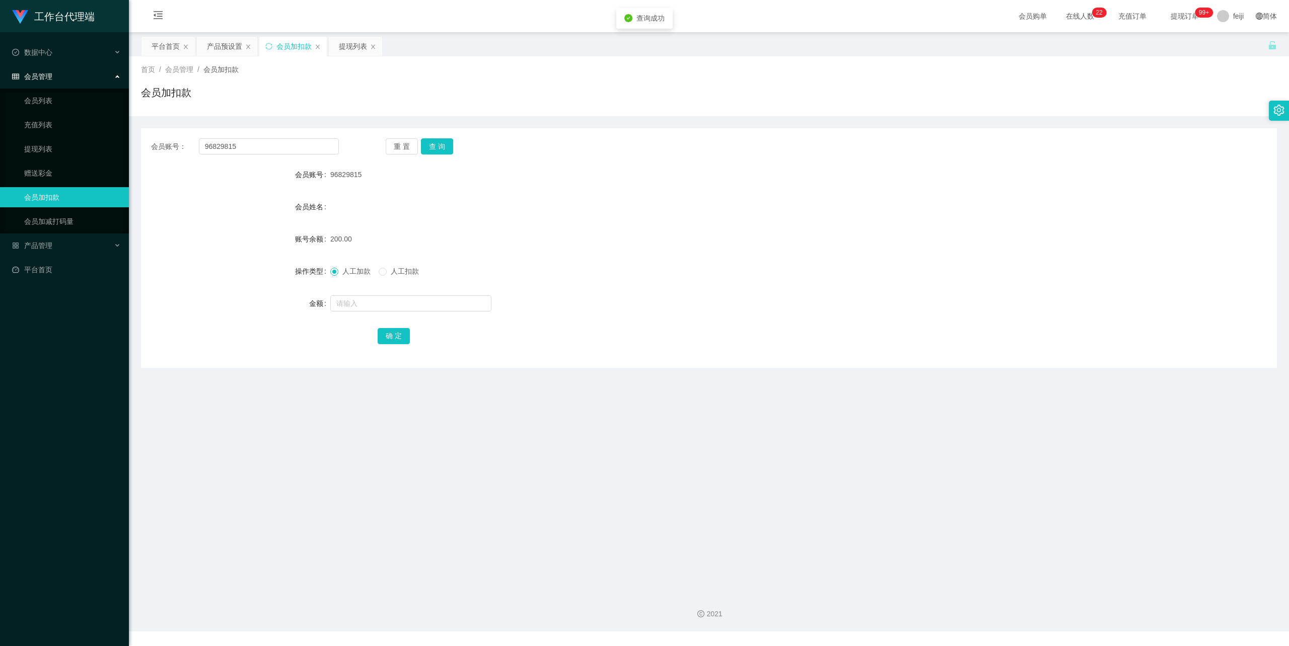
click at [389, 271] on span "人工扣款" at bounding box center [405, 271] width 36 height 8
click at [381, 301] on input "text" at bounding box center [410, 303] width 161 height 16
type input "50"
click at [385, 336] on button "确 定" at bounding box center [394, 336] width 32 height 16
click at [613, 262] on div "人工加款 人工扣款" at bounding box center [661, 271] width 662 height 20
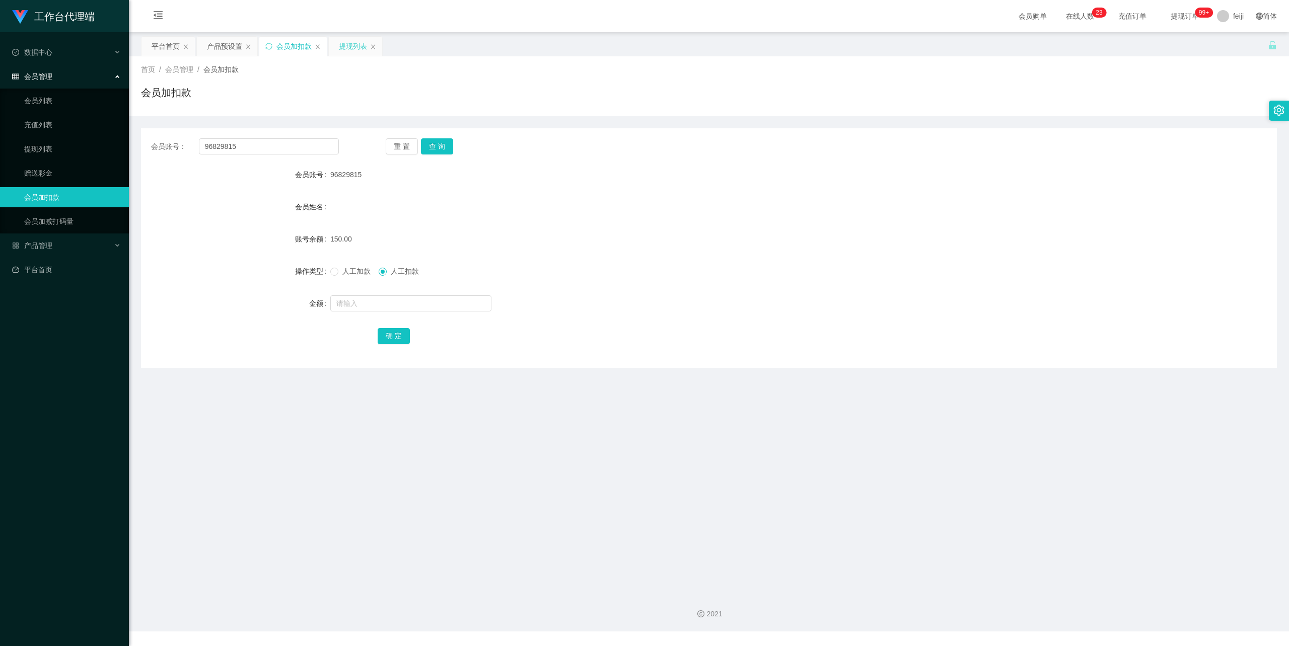
click at [345, 45] on div "提现列表" at bounding box center [353, 46] width 28 height 19
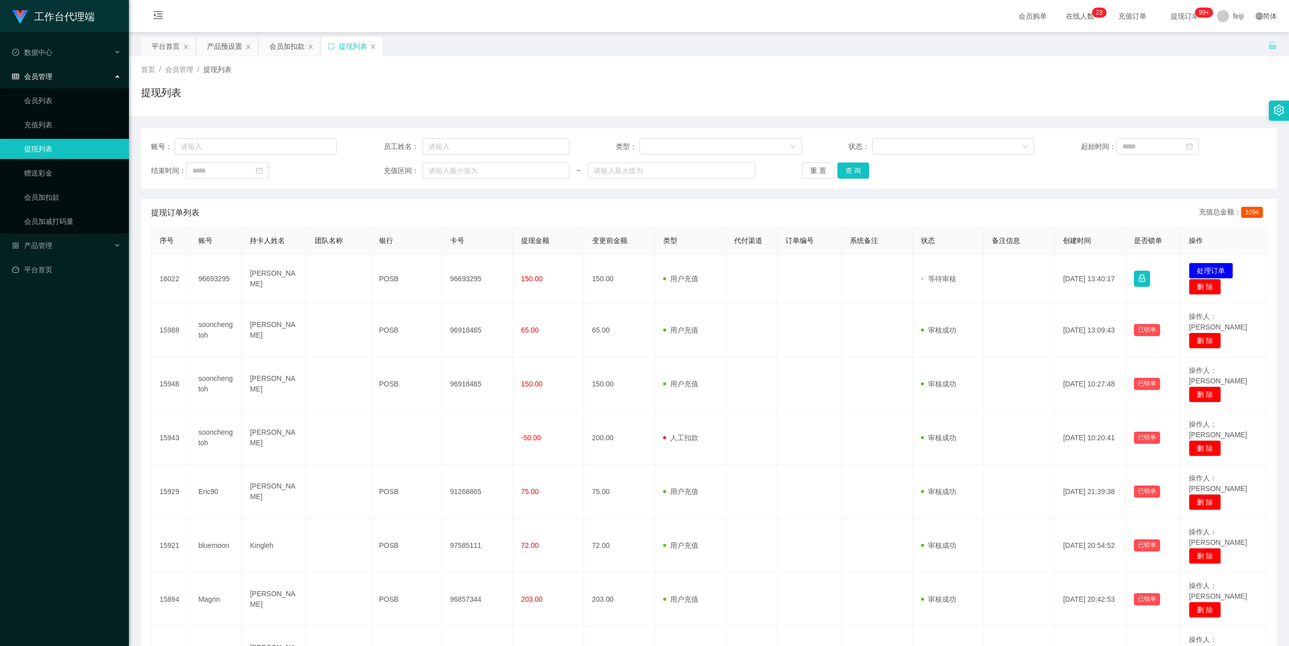
click at [641, 92] on div "提现列表" at bounding box center [709, 96] width 1136 height 23
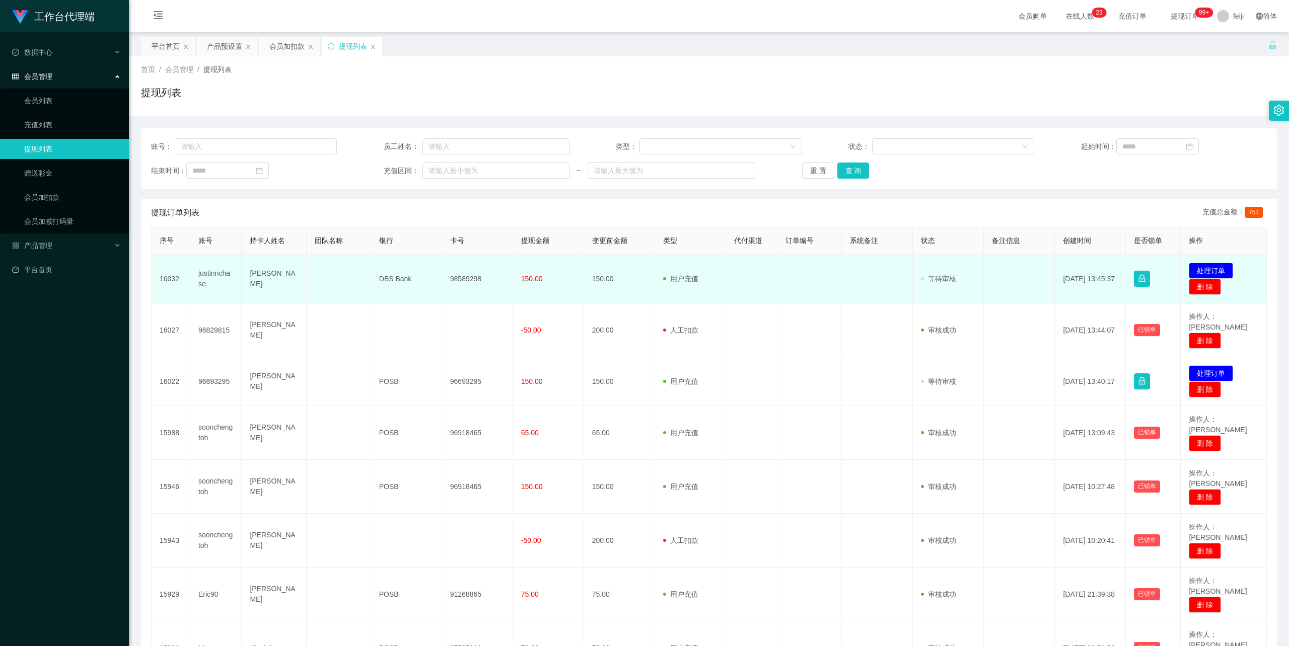
click at [255, 276] on td "[PERSON_NAME]" at bounding box center [274, 279] width 64 height 49
copy td "[PERSON_NAME]"
click at [468, 280] on td "98589298" at bounding box center [477, 279] width 71 height 49
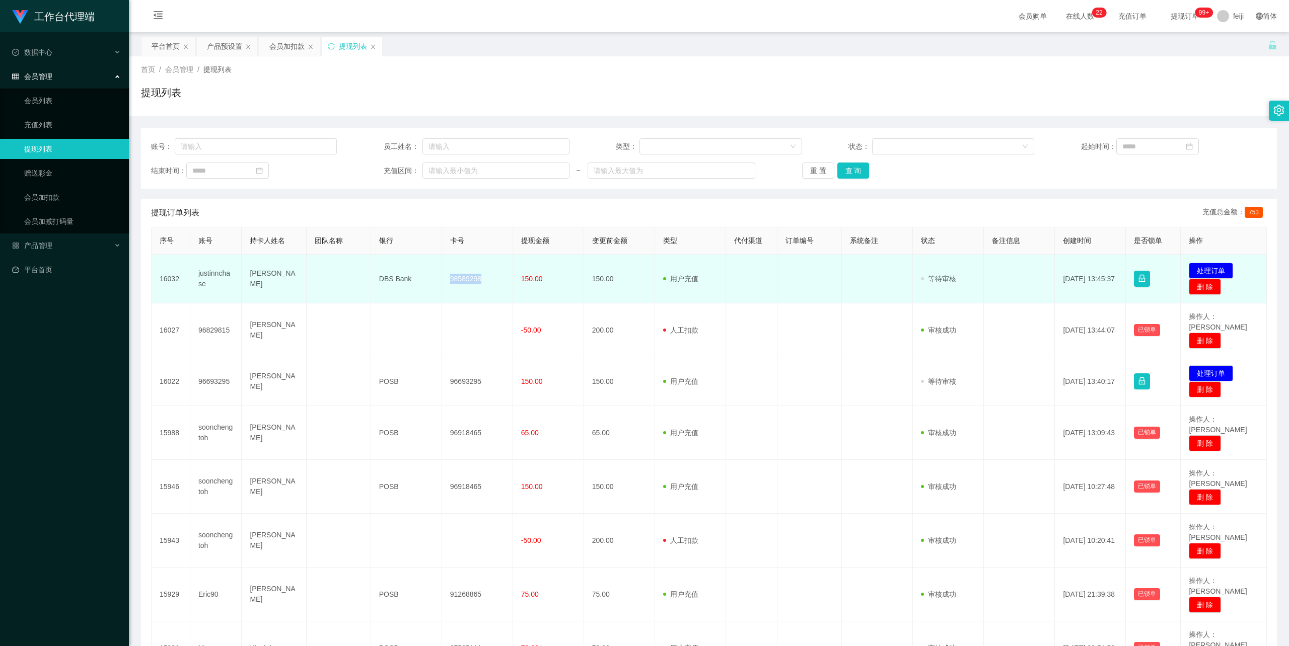
copy td "98589298"
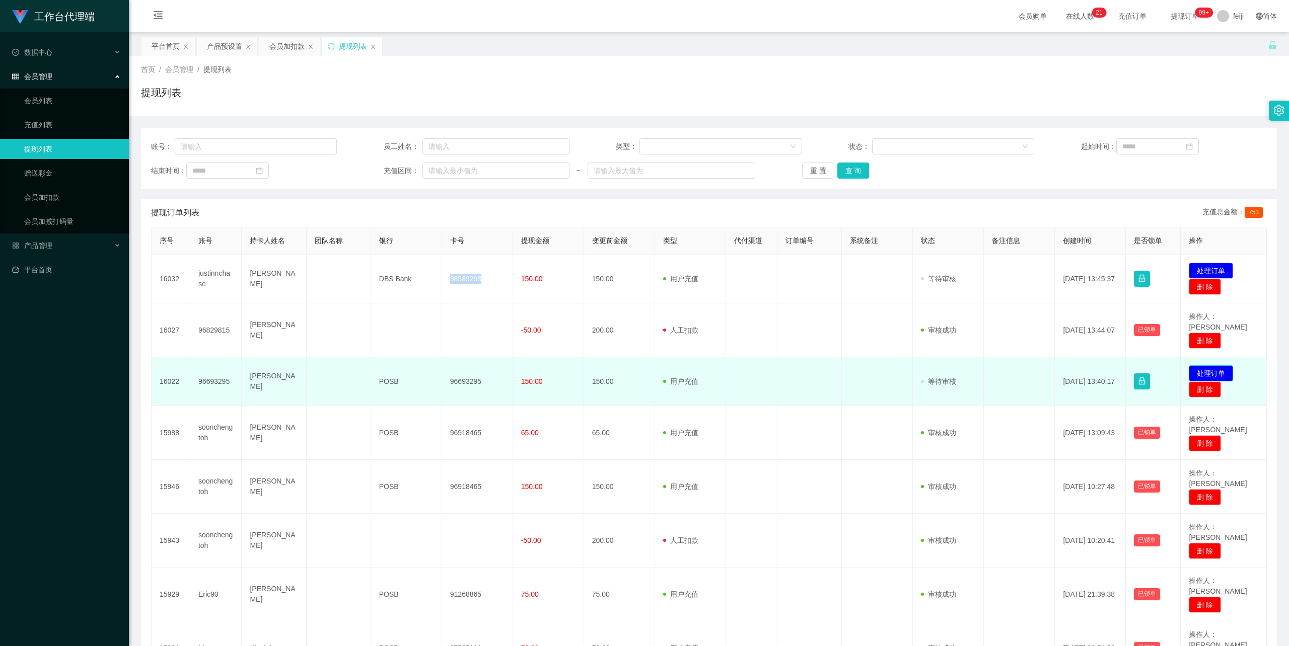
click at [1207, 365] on button "处理订单" at bounding box center [1210, 373] width 44 height 16
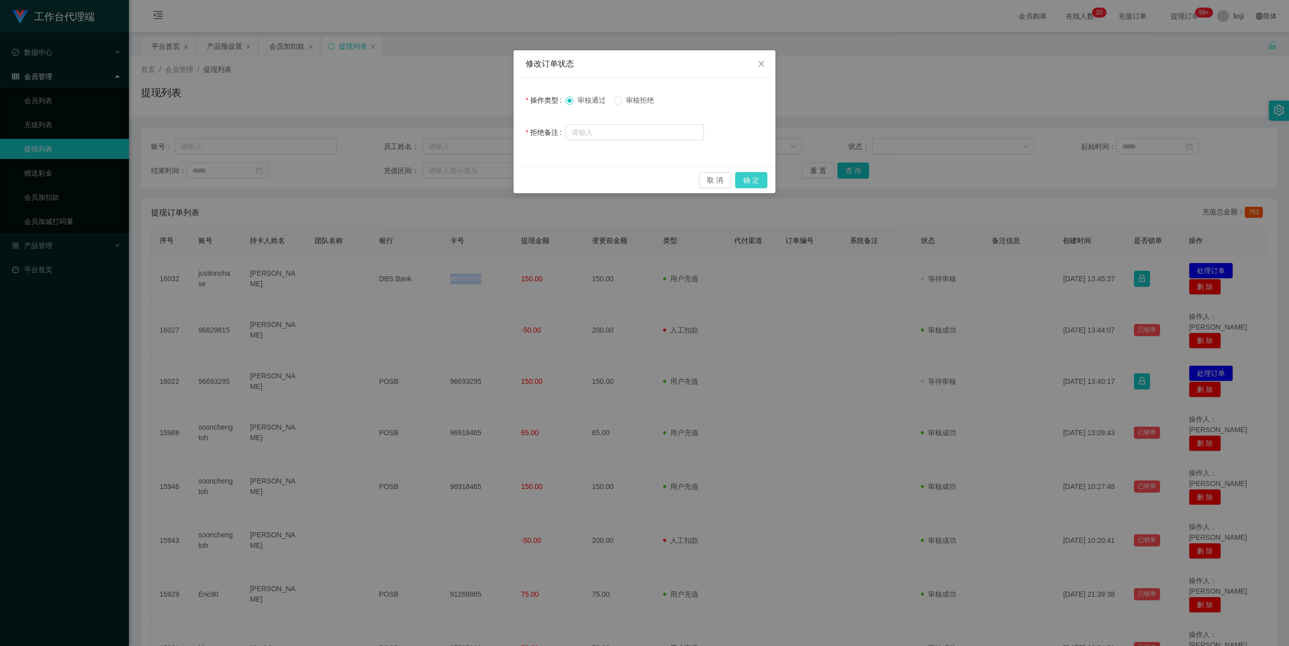
click at [749, 180] on button "确 定" at bounding box center [751, 180] width 32 height 16
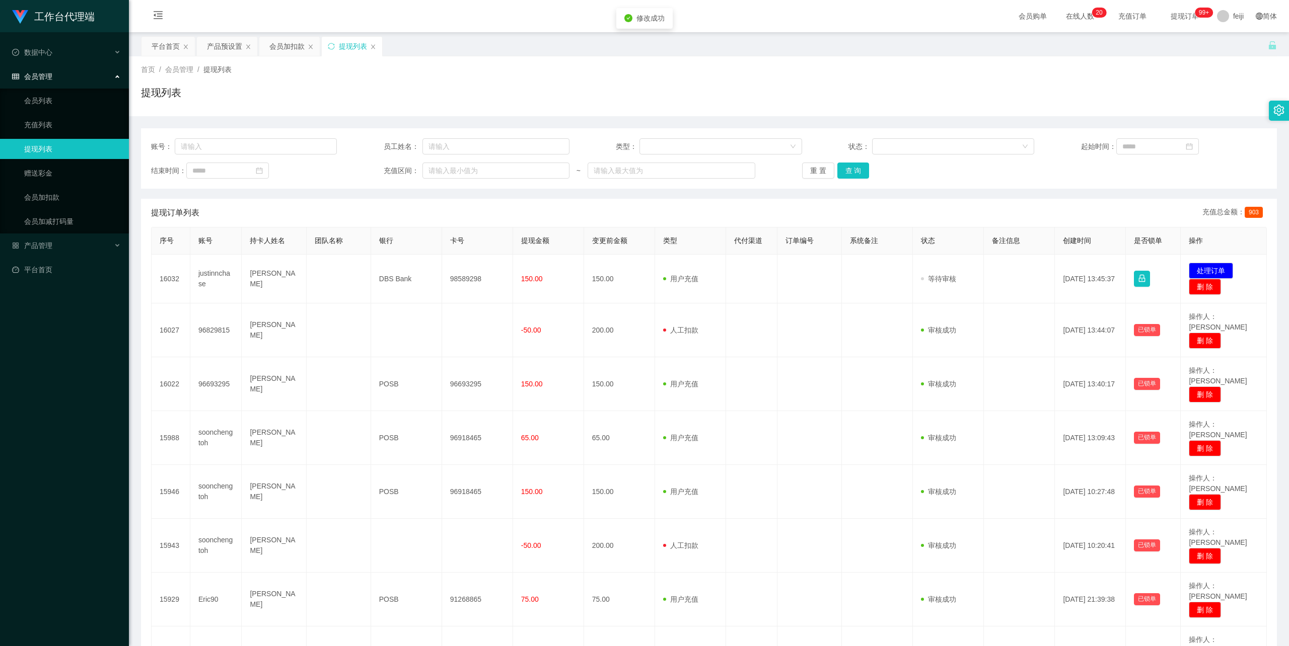
click at [953, 73] on div "首页 / 会员管理 / 提现列表 /" at bounding box center [709, 69] width 1136 height 11
click at [474, 95] on div "提现列表" at bounding box center [709, 96] width 1136 height 23
click at [582, 74] on div "首页 / 会员管理 / 提现列表 /" at bounding box center [709, 69] width 1136 height 11
click at [819, 60] on div "首页 / 会员管理 / 提现列表 / 提现列表" at bounding box center [709, 86] width 1160 height 60
click at [544, 101] on div "提现列表" at bounding box center [709, 96] width 1136 height 23
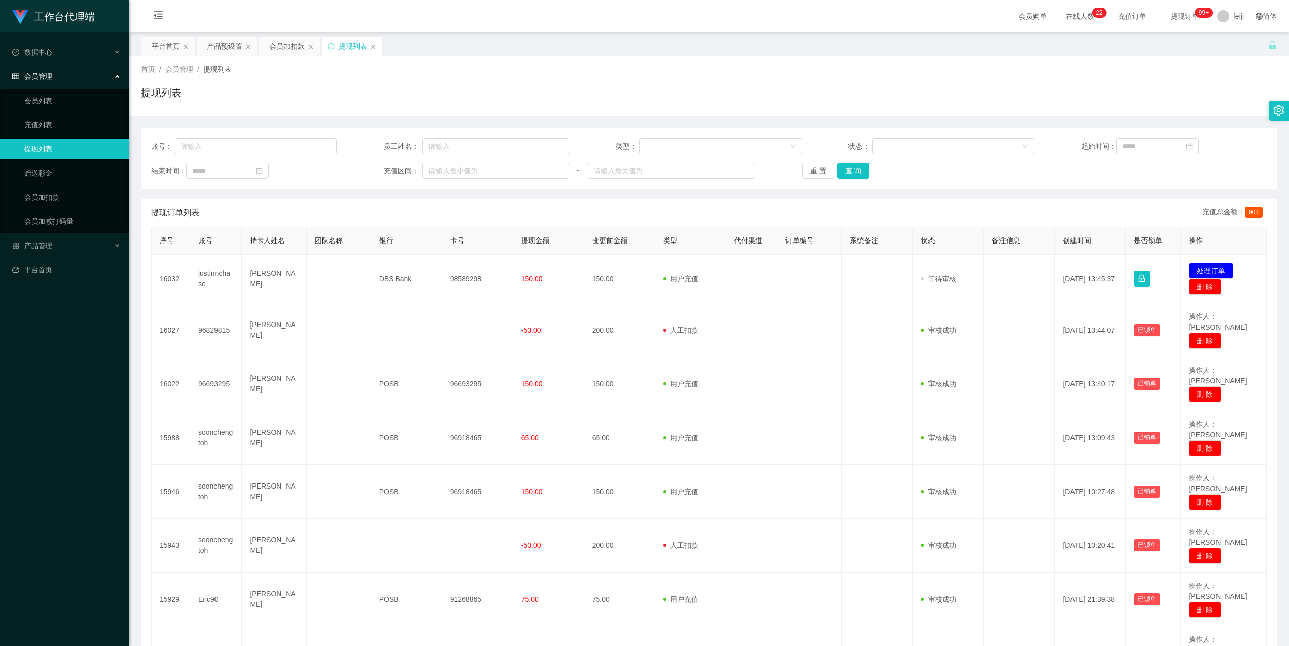
click at [491, 185] on div "账号： 员工姓名： 类型： 状态： 起始时间： 结束时间： 充值区间： ~ 重 置 查 询" at bounding box center [709, 158] width 1136 height 60
click at [625, 199] on div "提现订单列表 充值总金额： 903" at bounding box center [708, 213] width 1115 height 28
click at [699, 77] on div "首页 / 会员管理 / 提现列表 / 提现列表" at bounding box center [709, 86] width 1136 height 44
drag, startPoint x: 55, startPoint y: 429, endPoint x: 162, endPoint y: 361, distance: 126.1
click at [55, 429] on div "工作台代理端 数据中心 会员管理 会员列表 充值列表 提现列表 赠送彩金 会员加扣款 会员加减打码量 产品管理 平台首页" at bounding box center [64, 323] width 129 height 646
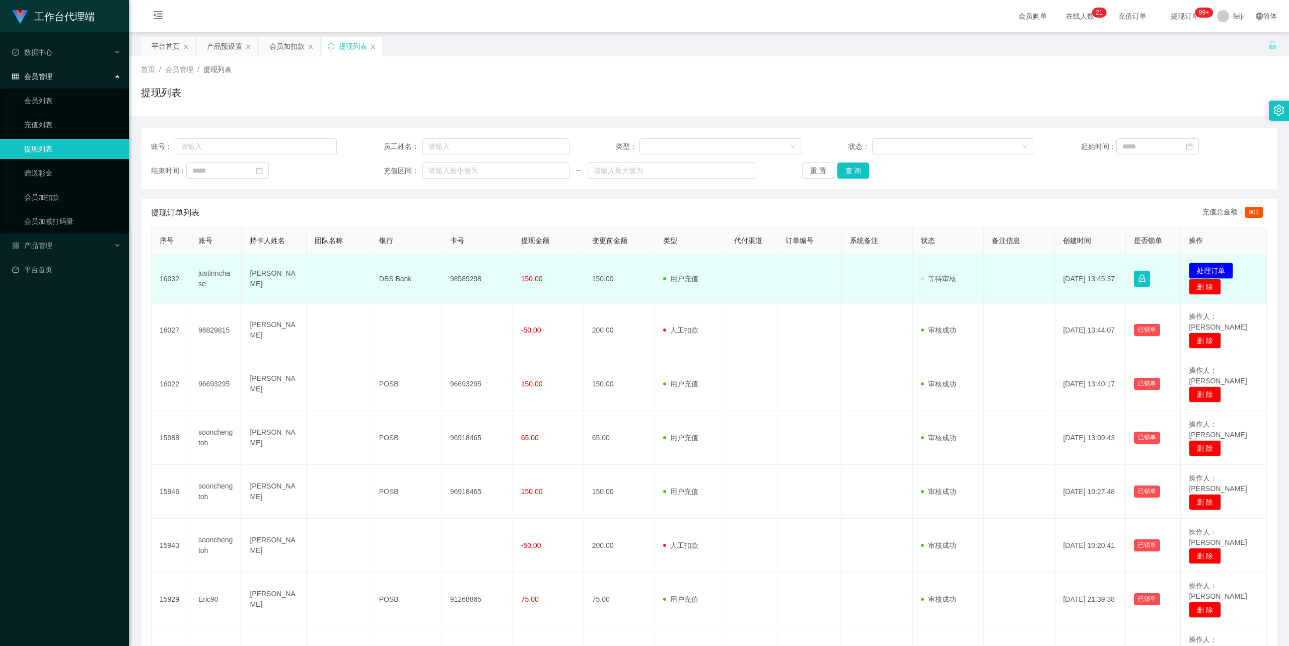
click at [1220, 271] on button "处理订单" at bounding box center [1210, 271] width 44 height 16
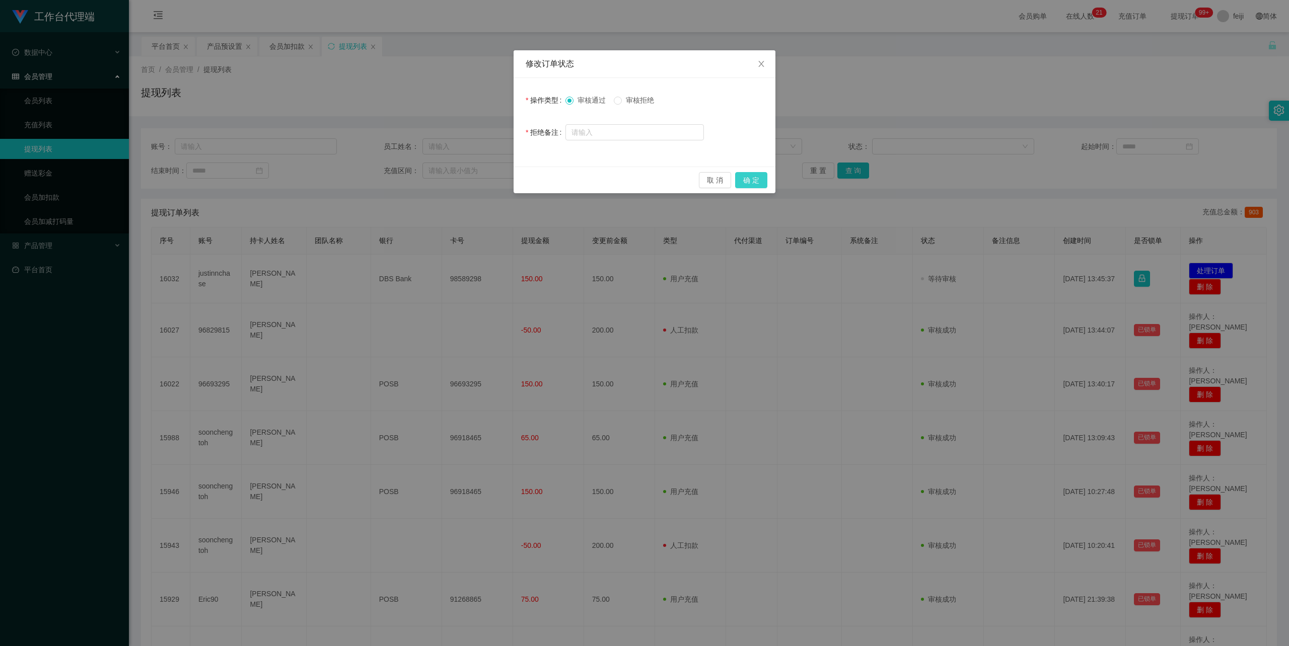
click at [751, 177] on button "确 定" at bounding box center [751, 180] width 32 height 16
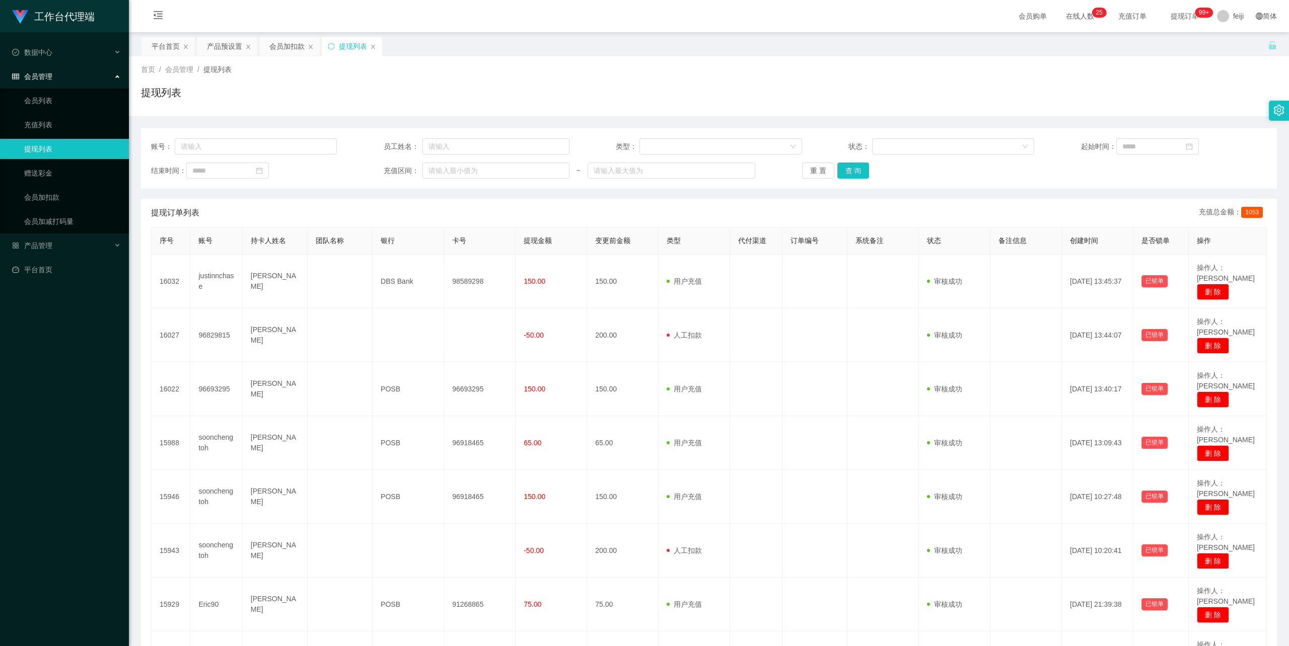
click at [67, 432] on div "工作台代理端 数据中心 会员管理 会员列表 充值列表 提现列表 赠送彩金 会员加扣款 会员加减打码量 产品管理 平台首页" at bounding box center [64, 323] width 129 height 646
click at [598, 94] on div "提现列表" at bounding box center [709, 96] width 1136 height 23
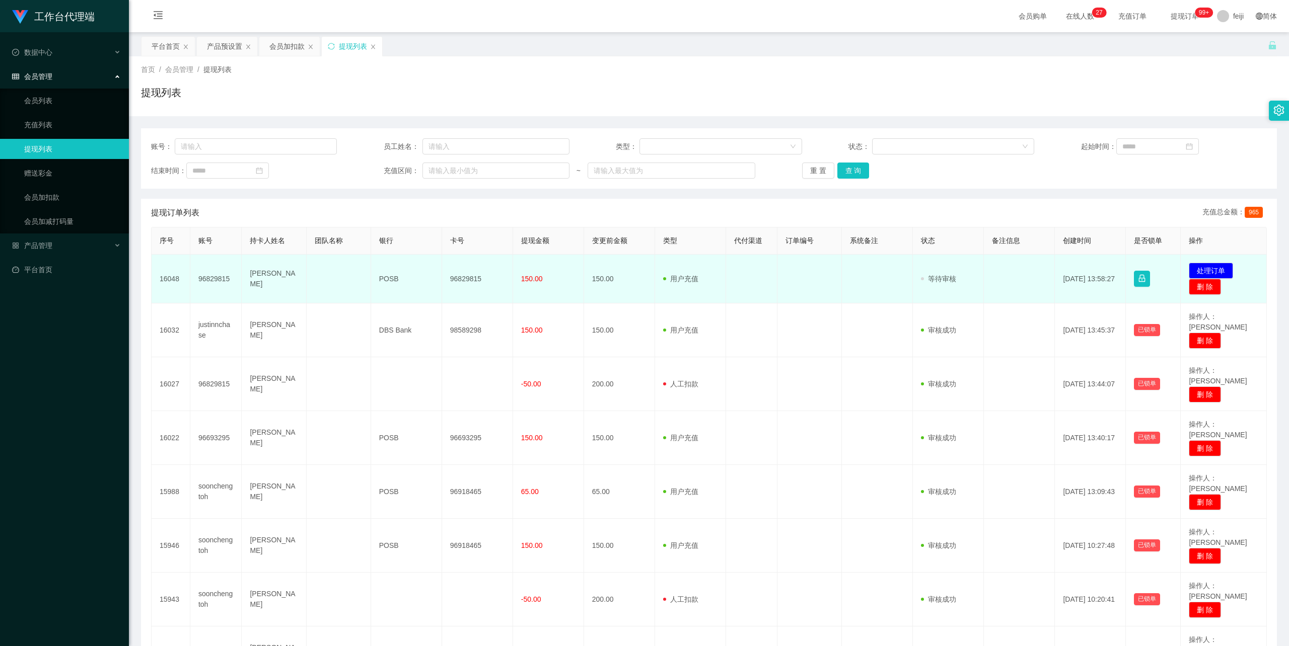
click at [214, 278] on td "96829815" at bounding box center [216, 279] width 52 height 49
click at [258, 276] on td "[PERSON_NAME]" at bounding box center [274, 279] width 64 height 49
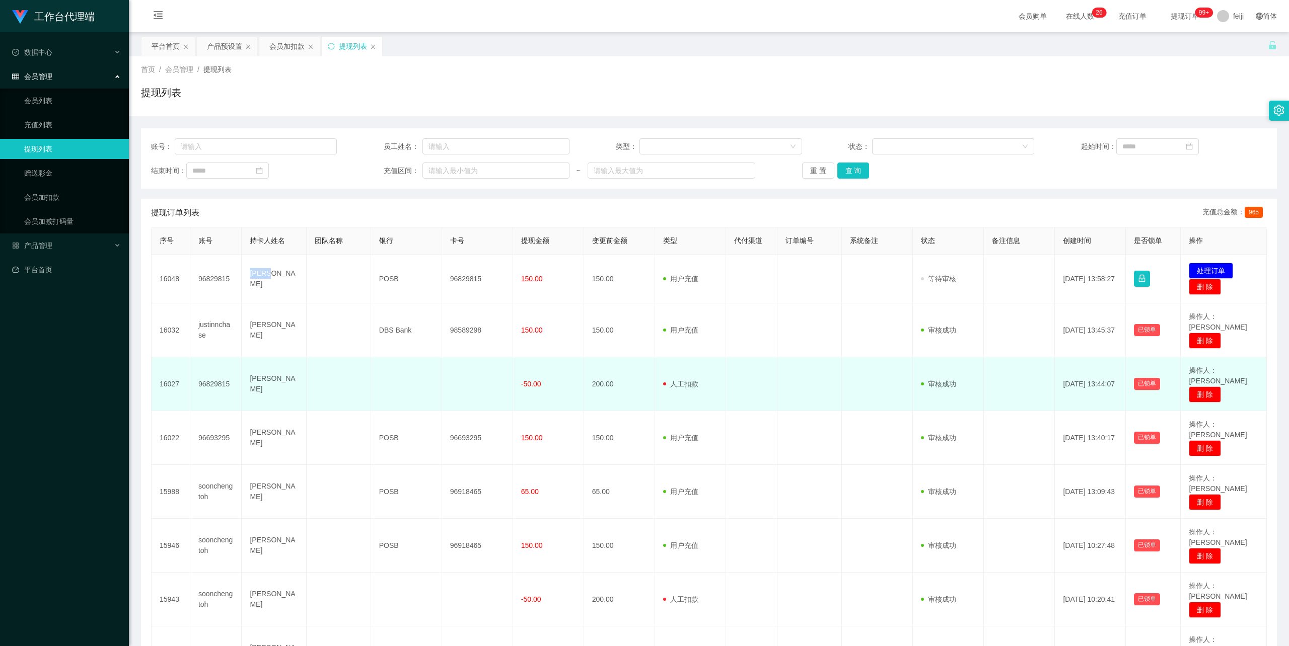
copy td "Phil"
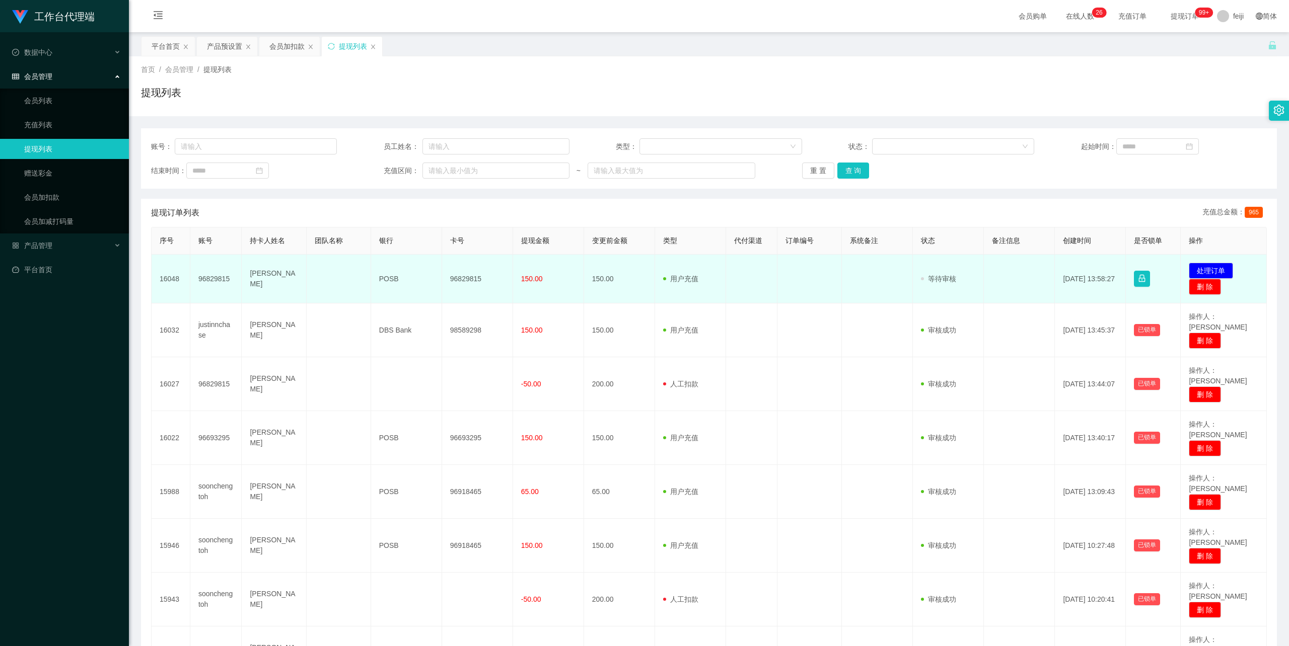
click at [272, 274] on td "[PERSON_NAME]" at bounding box center [274, 279] width 64 height 49
drag, startPoint x: 274, startPoint y: 278, endPoint x: 246, endPoint y: 277, distance: 28.2
click at [246, 277] on td "[PERSON_NAME]" at bounding box center [274, 279] width 64 height 49
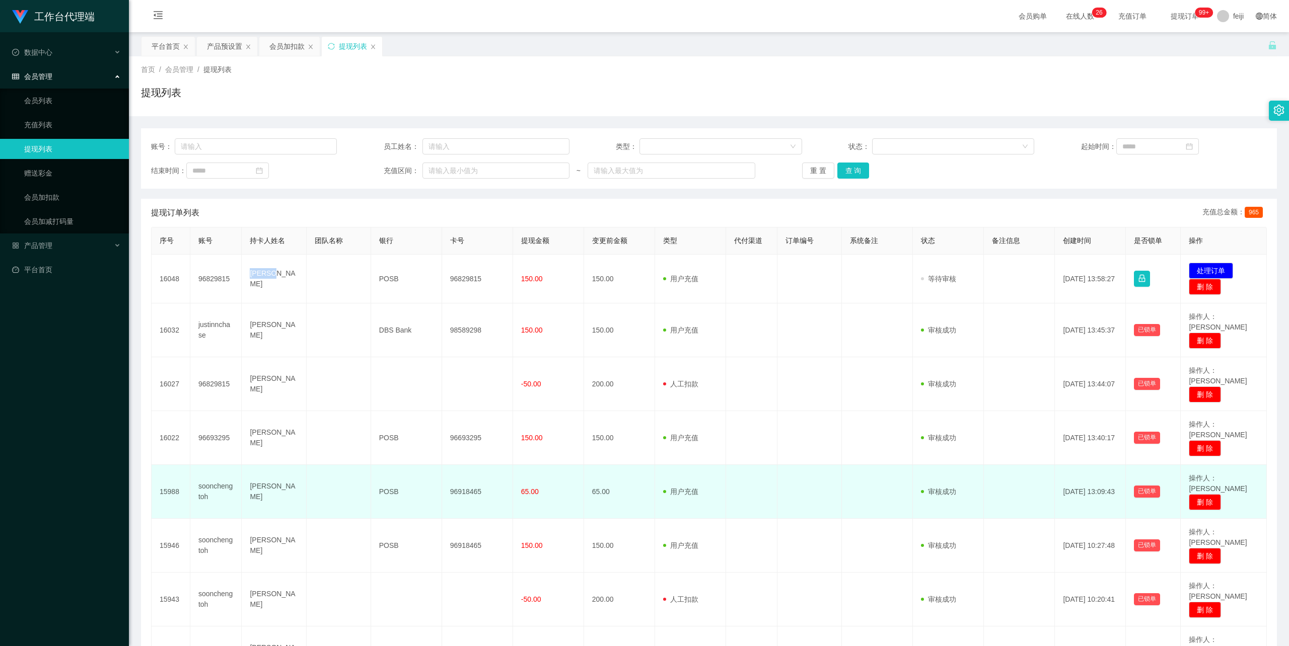
copy td "[PERSON_NAME]"
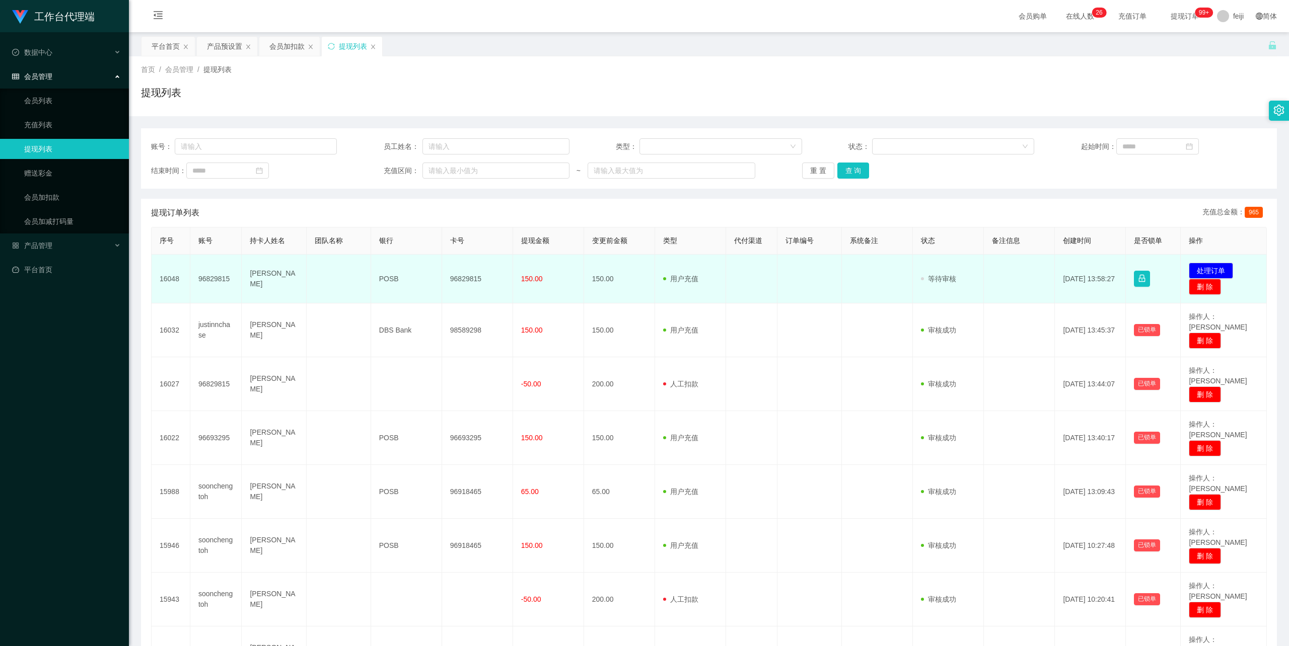
click at [464, 278] on td "96829815" at bounding box center [477, 279] width 71 height 49
copy td "96829815"
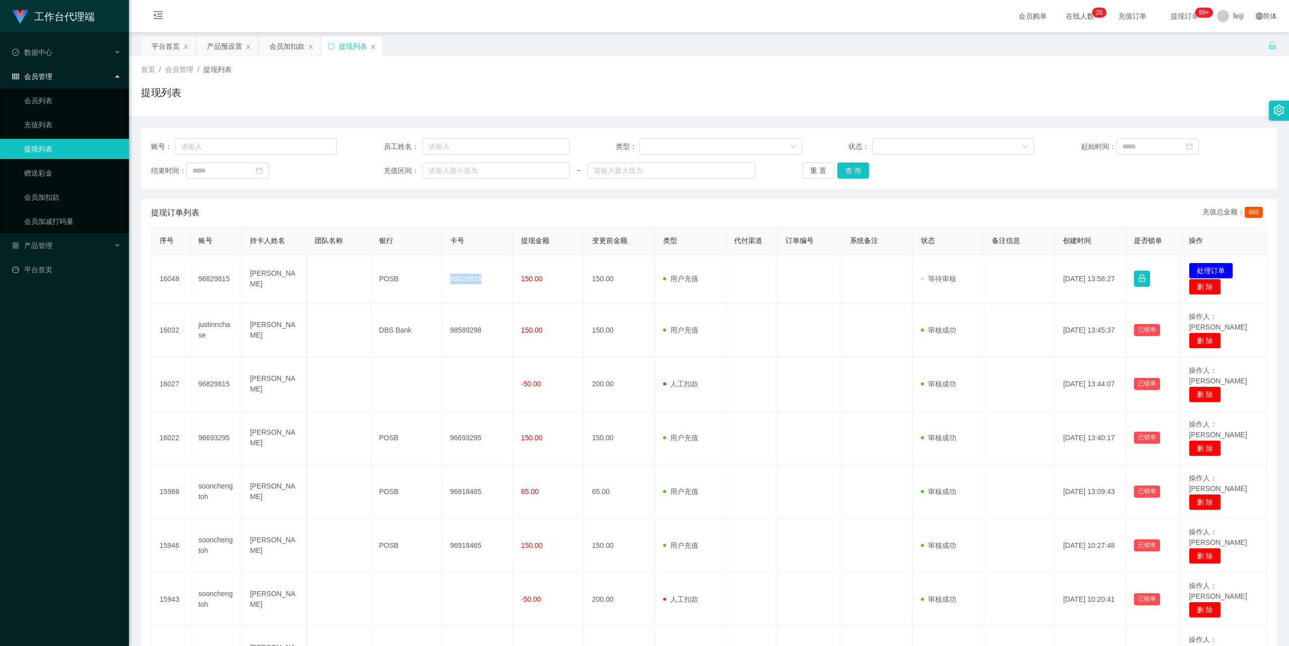
click at [770, 55] on div "平台首页 产品预设置 会员加扣款 提现列表" at bounding box center [704, 53] width 1126 height 35
click at [578, 76] on div "首页 / 会员管理 / 提现列表 / 提现列表" at bounding box center [709, 86] width 1136 height 44
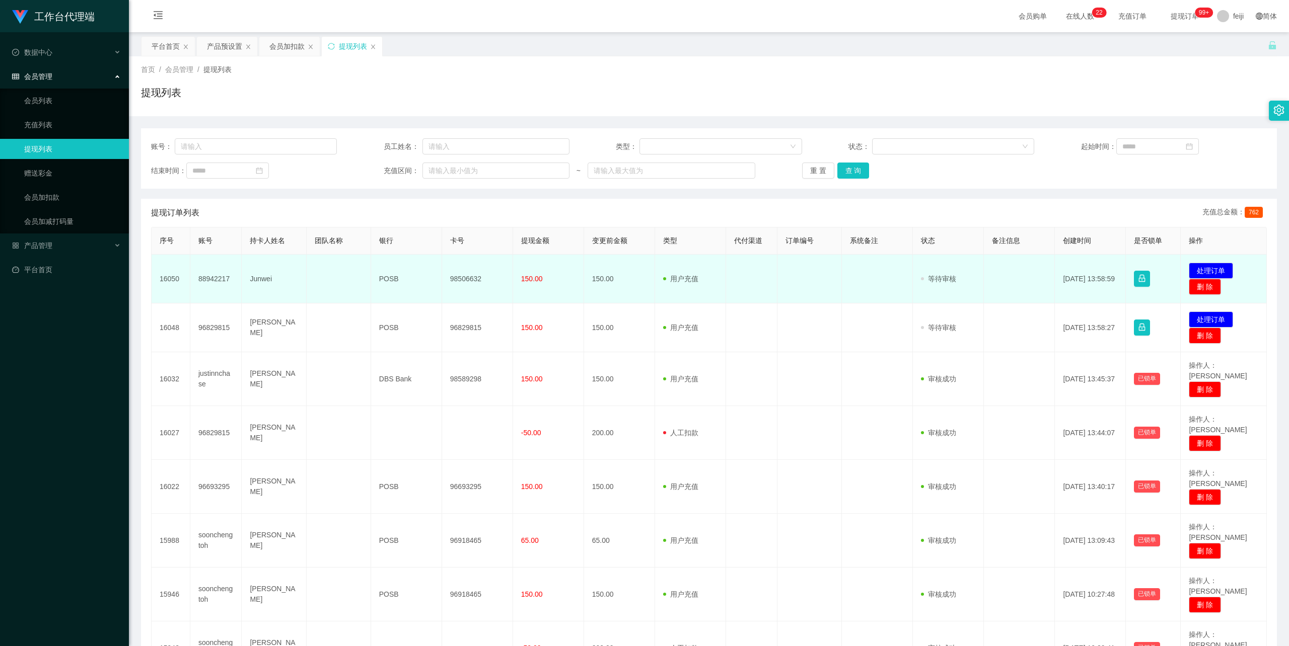
click at [263, 278] on td "Junwei" at bounding box center [274, 279] width 64 height 49
click at [263, 277] on td "Junwei" at bounding box center [274, 279] width 64 height 49
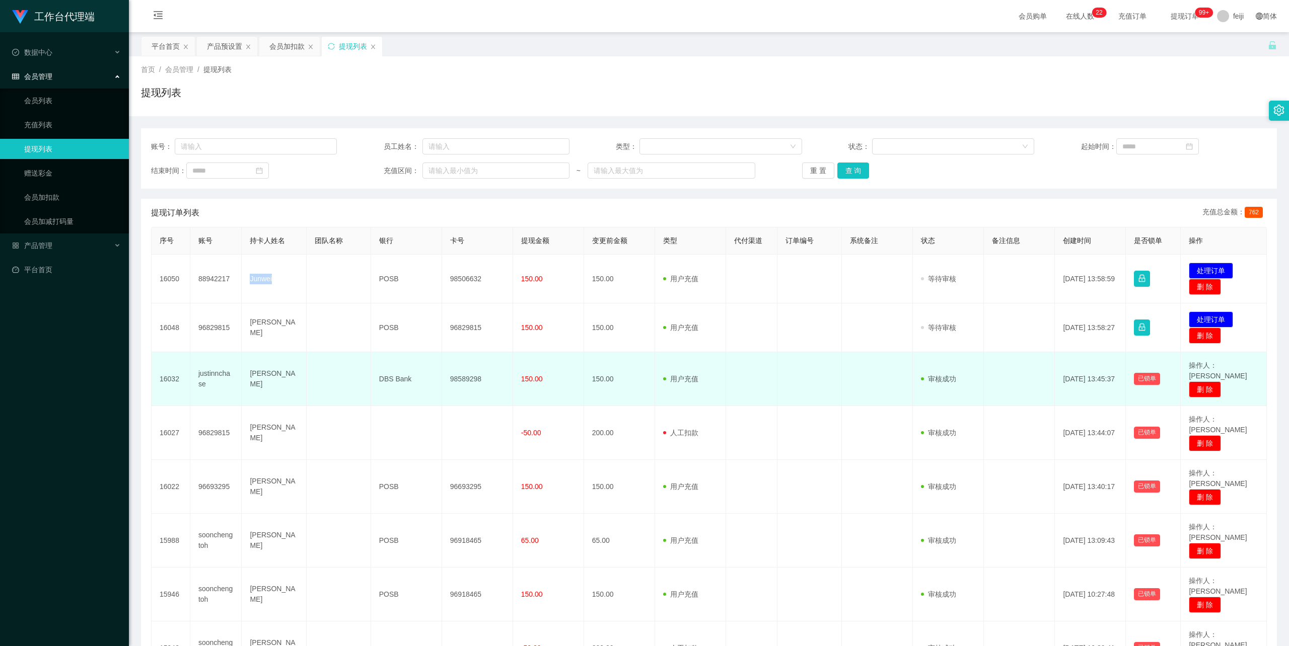
copy td "Junwei"
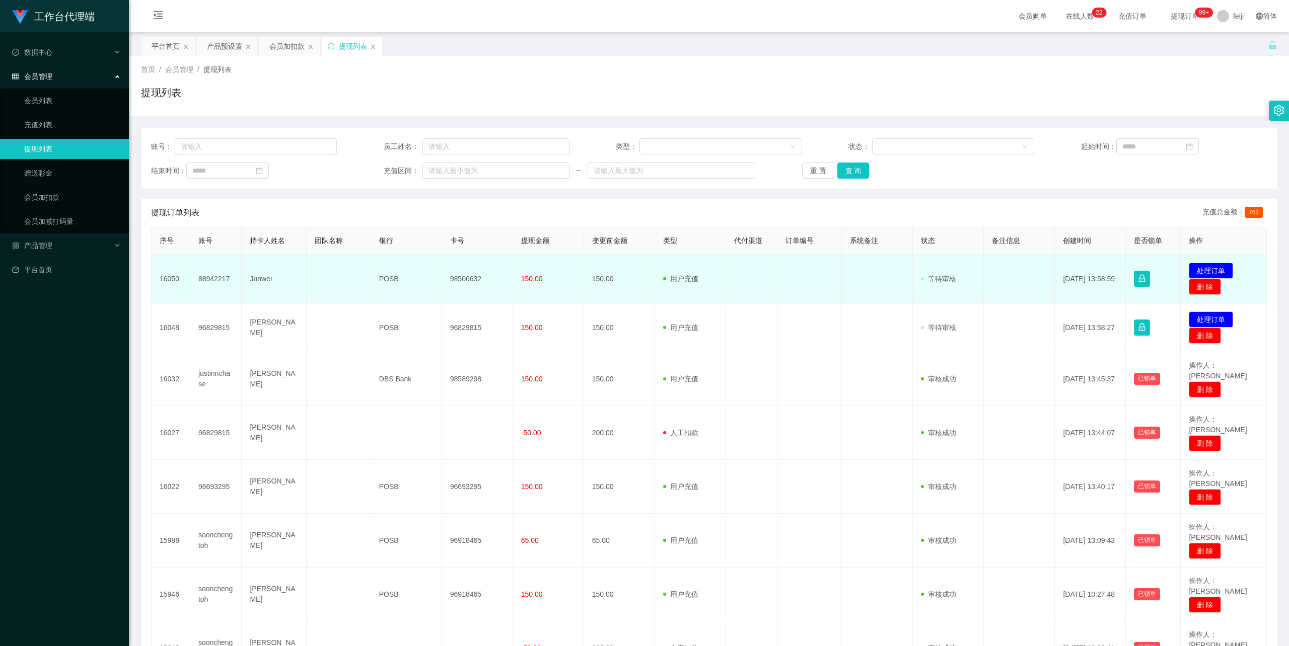
click at [466, 274] on td "98506632" at bounding box center [477, 279] width 71 height 49
copy td "98506632"
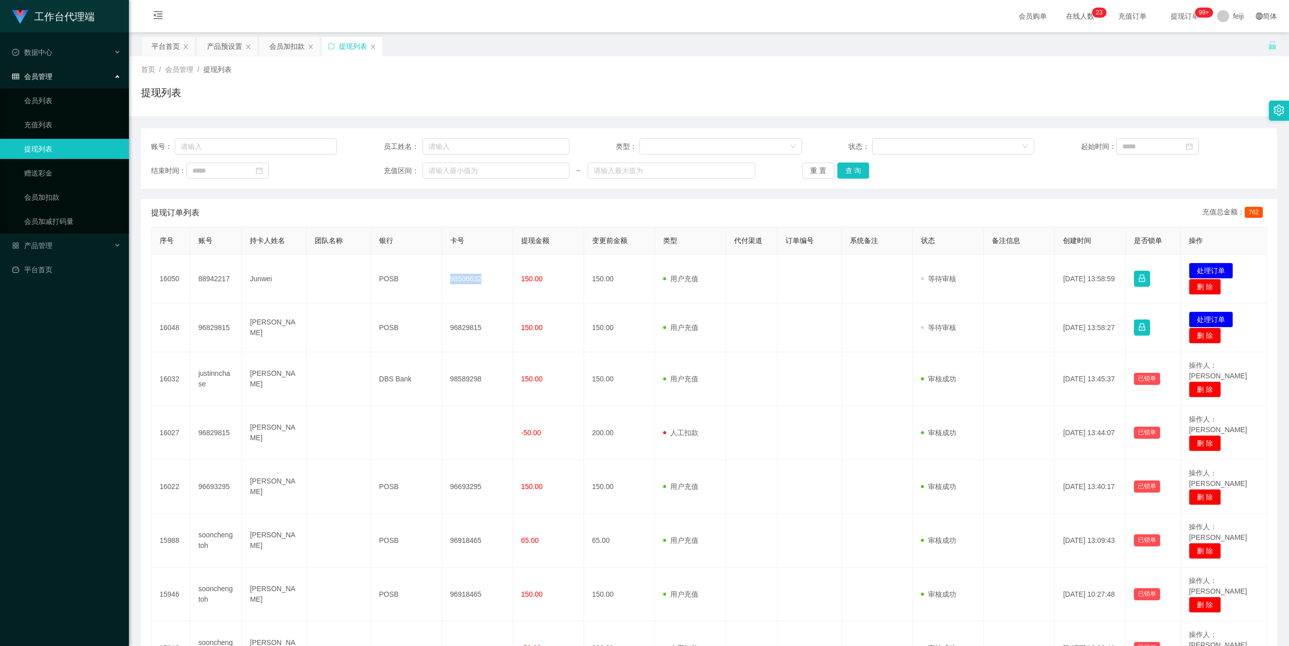
click at [580, 47] on div "平台首页 产品预设置 会员加扣款 提现列表" at bounding box center [704, 53] width 1126 height 35
click at [1038, 65] on div "首页 / 会员管理 / 提现列表 /" at bounding box center [709, 69] width 1136 height 11
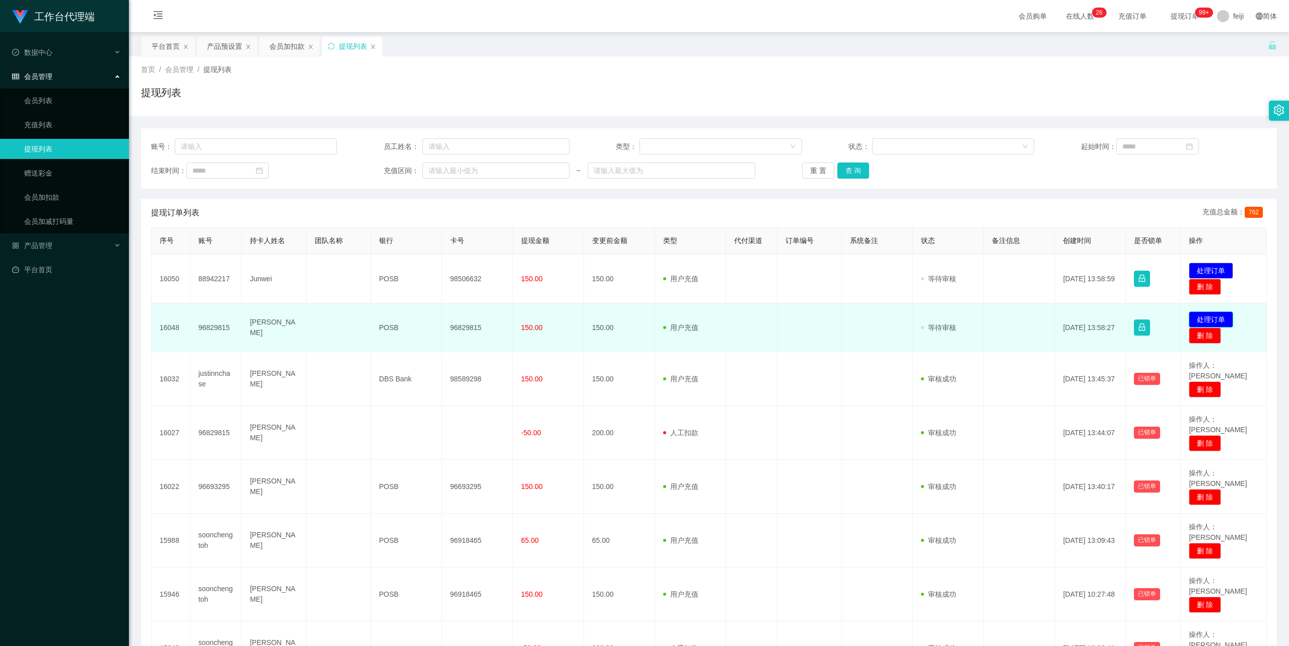
click at [1198, 320] on button "处理订单" at bounding box center [1210, 320] width 44 height 16
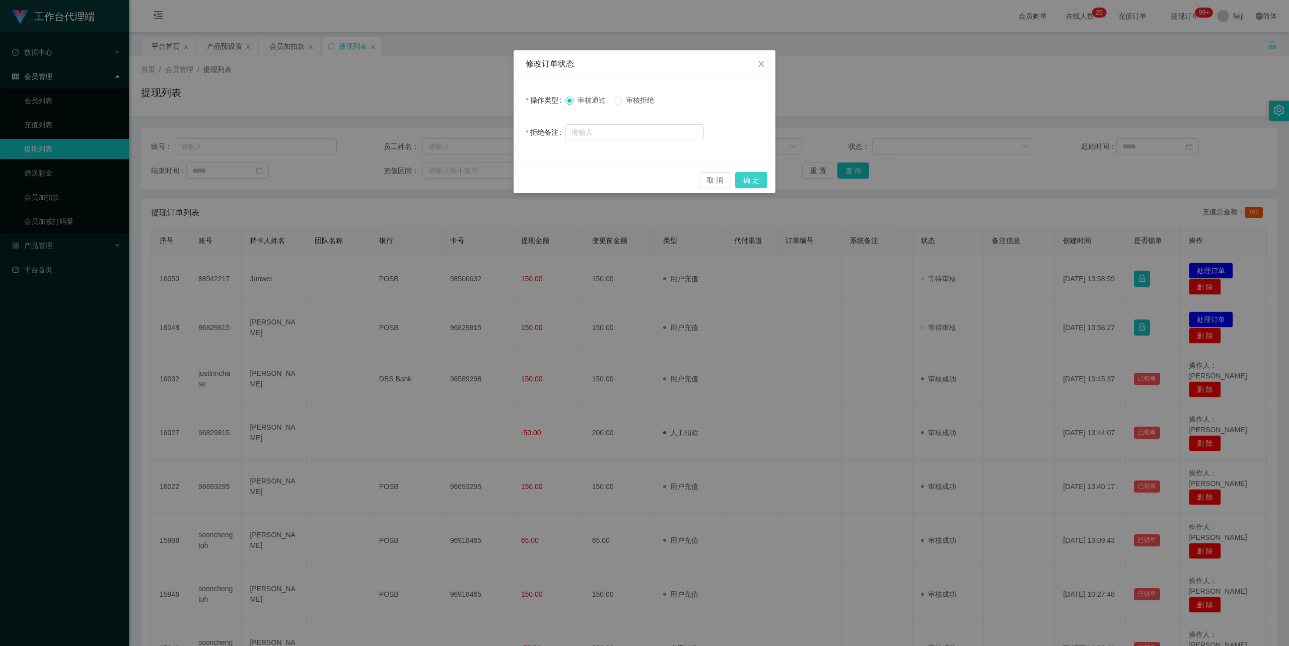
click at [754, 183] on button "确 定" at bounding box center [751, 180] width 32 height 16
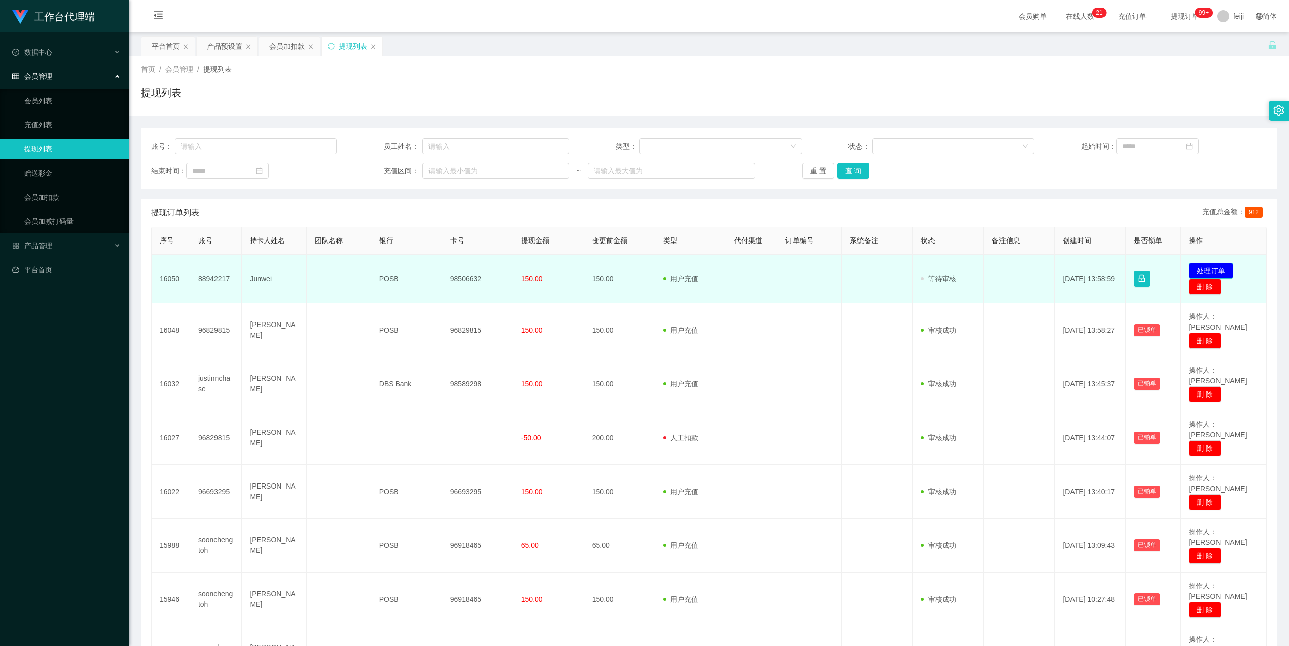
click at [1217, 271] on button "处理订单" at bounding box center [1210, 271] width 44 height 16
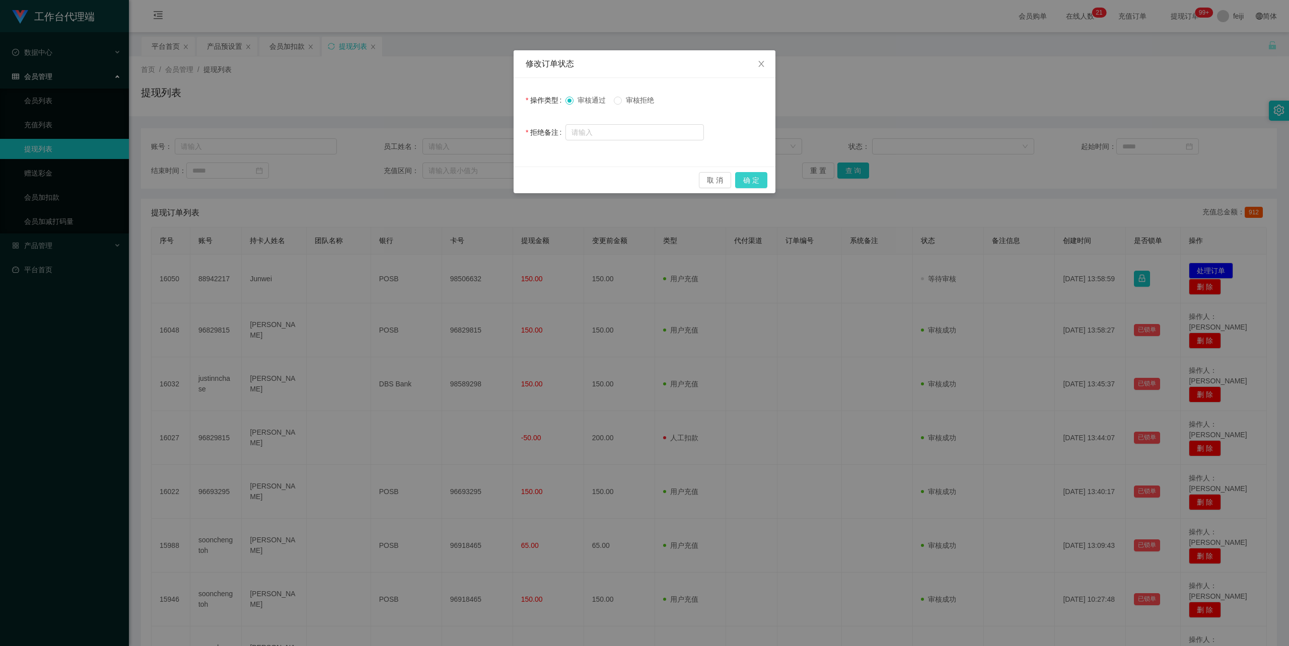
click at [753, 183] on button "确 定" at bounding box center [751, 180] width 32 height 16
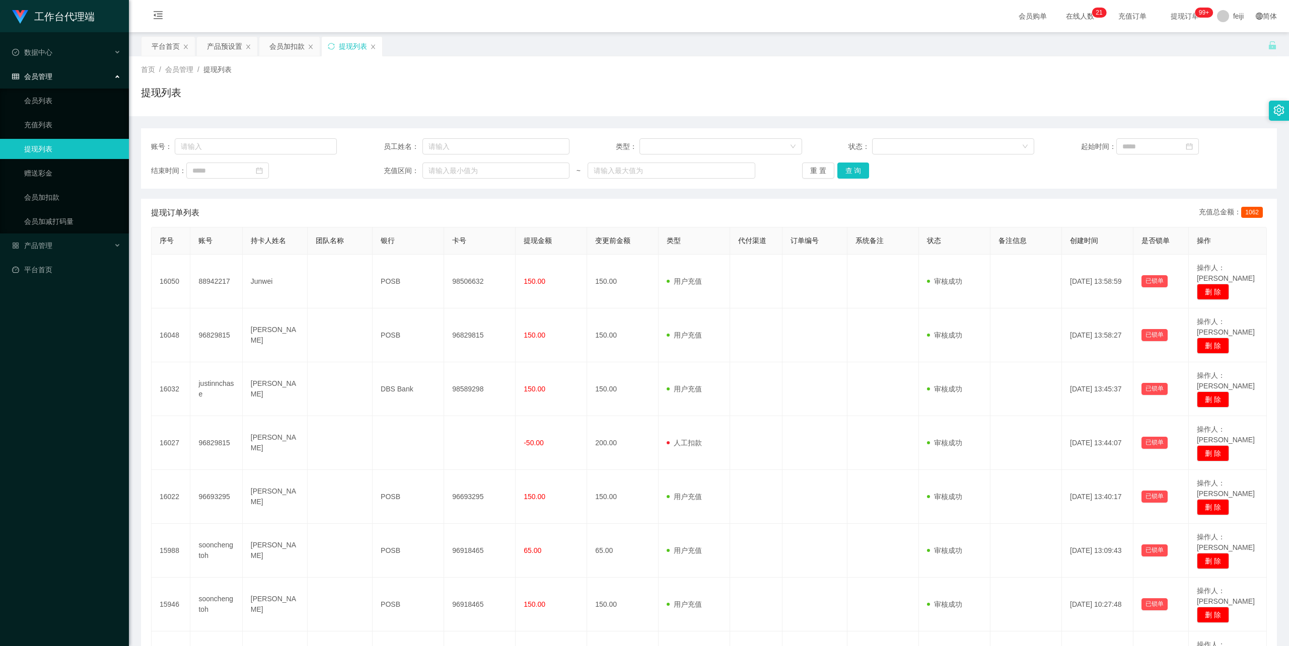
click at [735, 63] on div "首页 / 会员管理 / 提现列表 / 提现列表" at bounding box center [709, 86] width 1160 height 60
click at [299, 49] on div "会员加扣款" at bounding box center [286, 46] width 35 height 19
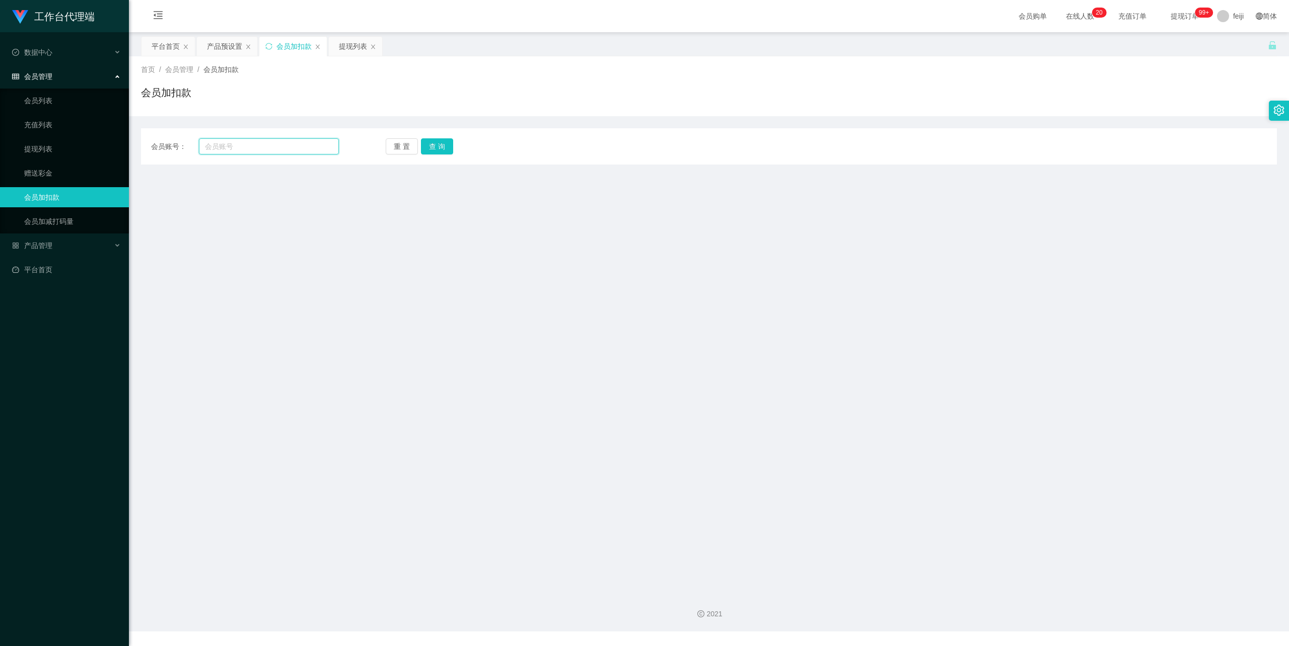
click at [266, 147] on input "text" at bounding box center [269, 146] width 140 height 16
paste input "96693295"
type input "96693295"
click at [441, 143] on button "查 询" at bounding box center [437, 146] width 32 height 16
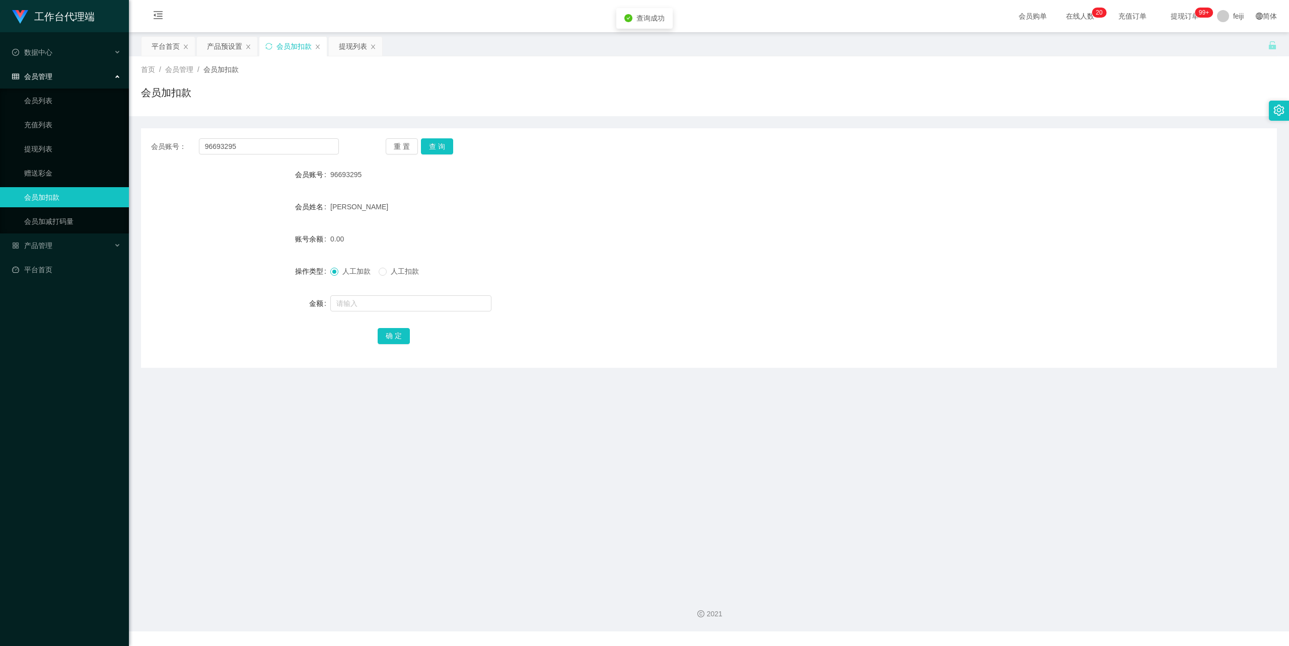
click at [381, 317] on form "会员账号 96693295 会员姓名 [PERSON_NAME] 账号余额 0.00 操作类型 人工加款 人工扣款 金额 确 定" at bounding box center [709, 255] width 1136 height 181
click at [388, 305] on input "text" at bounding box center [410, 303] width 161 height 16
type input "100"
click at [396, 337] on button "确 定" at bounding box center [394, 336] width 32 height 16
drag, startPoint x: 244, startPoint y: 145, endPoint x: 129, endPoint y: 145, distance: 115.3
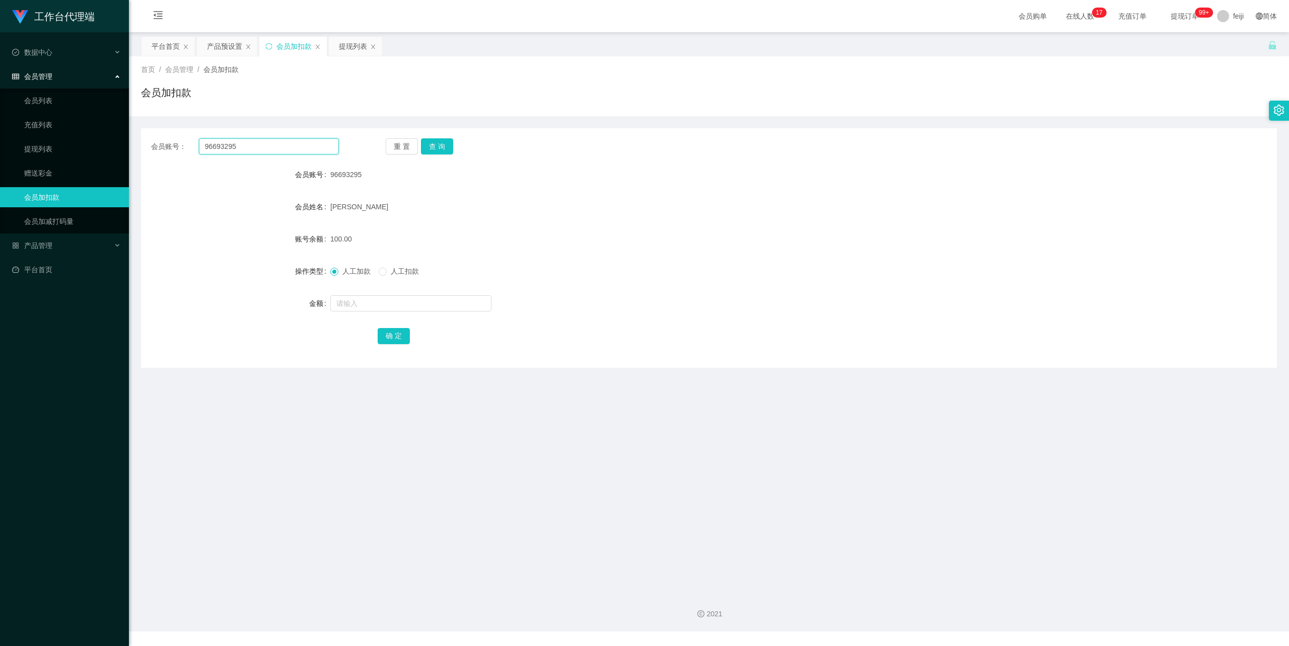
click at [126, 145] on section "工作台代理端 数据中心 会员管理 会员列表 充值列表 提现列表 赠送彩金 会员加扣款 会员加减打码量 产品管理 平台首页 保存配置 重置配置 整体风格设置 主…" at bounding box center [644, 316] width 1289 height 632
paste input "88942217"
type input "88942217"
click at [441, 146] on button "查 询" at bounding box center [437, 146] width 32 height 16
click at [379, 298] on input "text" at bounding box center [410, 303] width 161 height 16
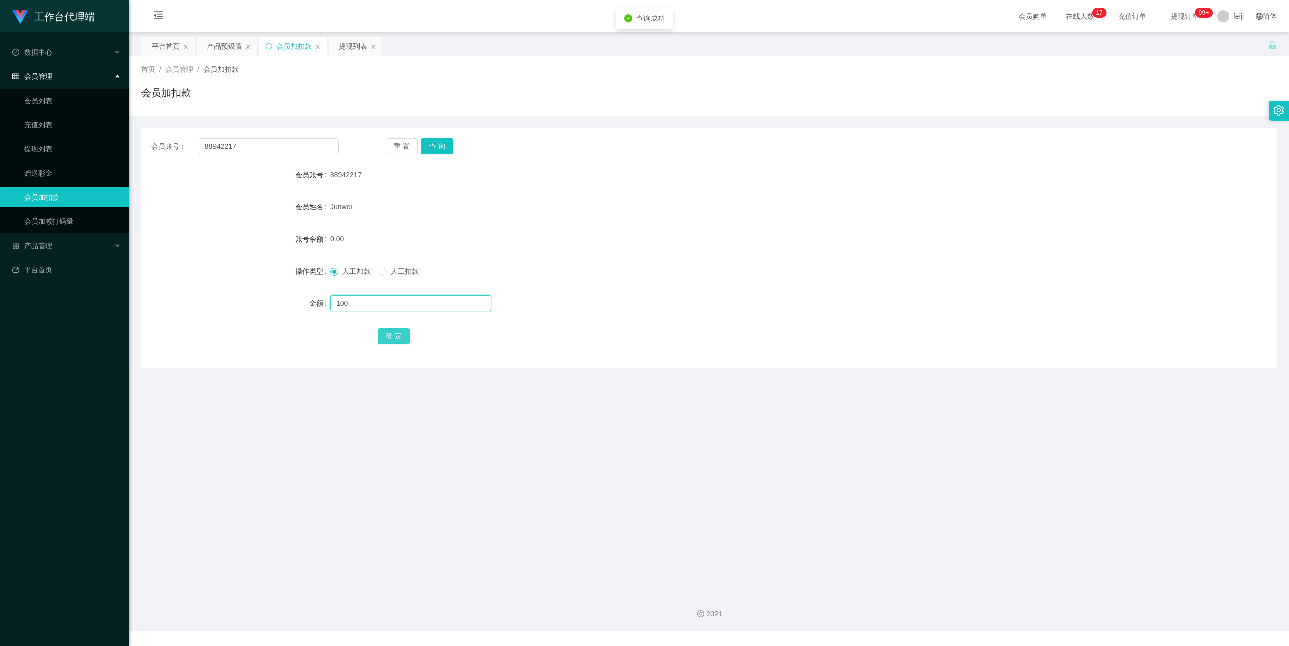
type input "100"
drag, startPoint x: 393, startPoint y: 339, endPoint x: 426, endPoint y: 328, distance: 34.4
click at [393, 339] on button "确 定" at bounding box center [394, 336] width 32 height 16
click at [697, 268] on div "人工加款 人工扣款" at bounding box center [661, 271] width 662 height 20
drag, startPoint x: 258, startPoint y: 151, endPoint x: 96, endPoint y: 133, distance: 163.5
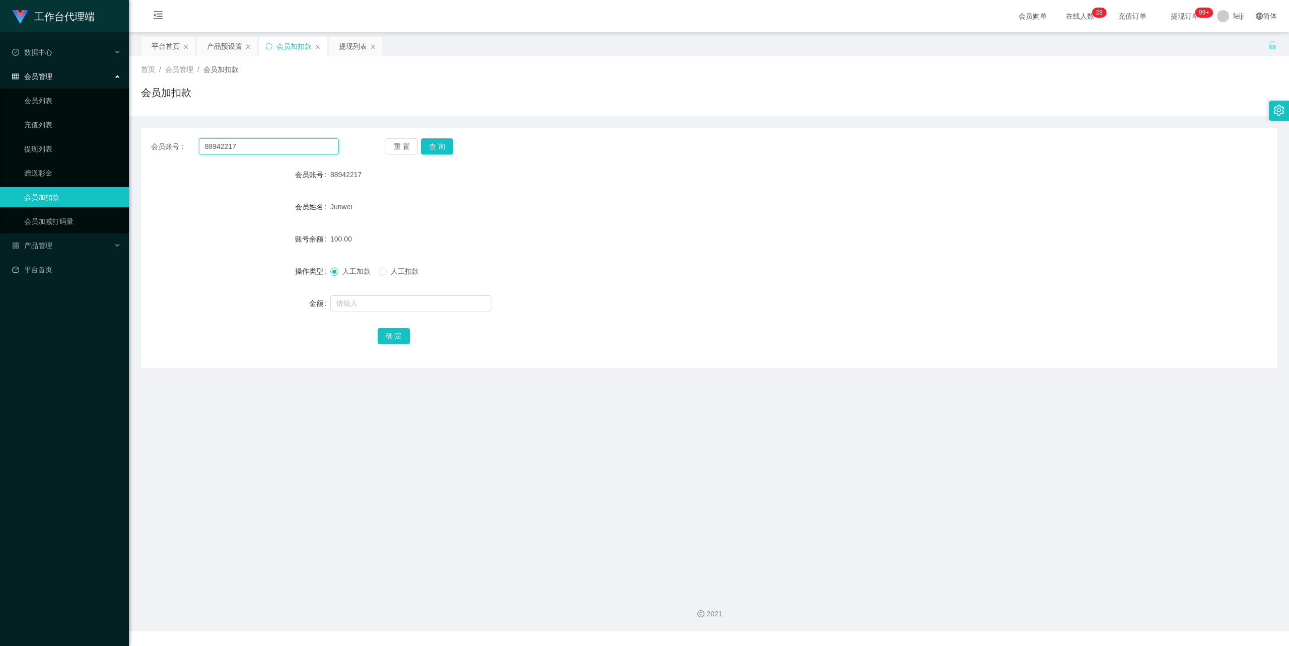
click at [97, 133] on section "工作台代理端 数据中心 会员管理 会员列表 充值列表 提现列表 赠送彩金 会员加扣款 会员加减打码量 产品管理 平台首页 保存配置 重置配置 整体风格设置 主…" at bounding box center [644, 316] width 1289 height 632
paste input "96829815"
type input "96829815"
click at [443, 145] on button "查 询" at bounding box center [437, 146] width 32 height 16
click at [385, 309] on input "text" at bounding box center [410, 303] width 161 height 16
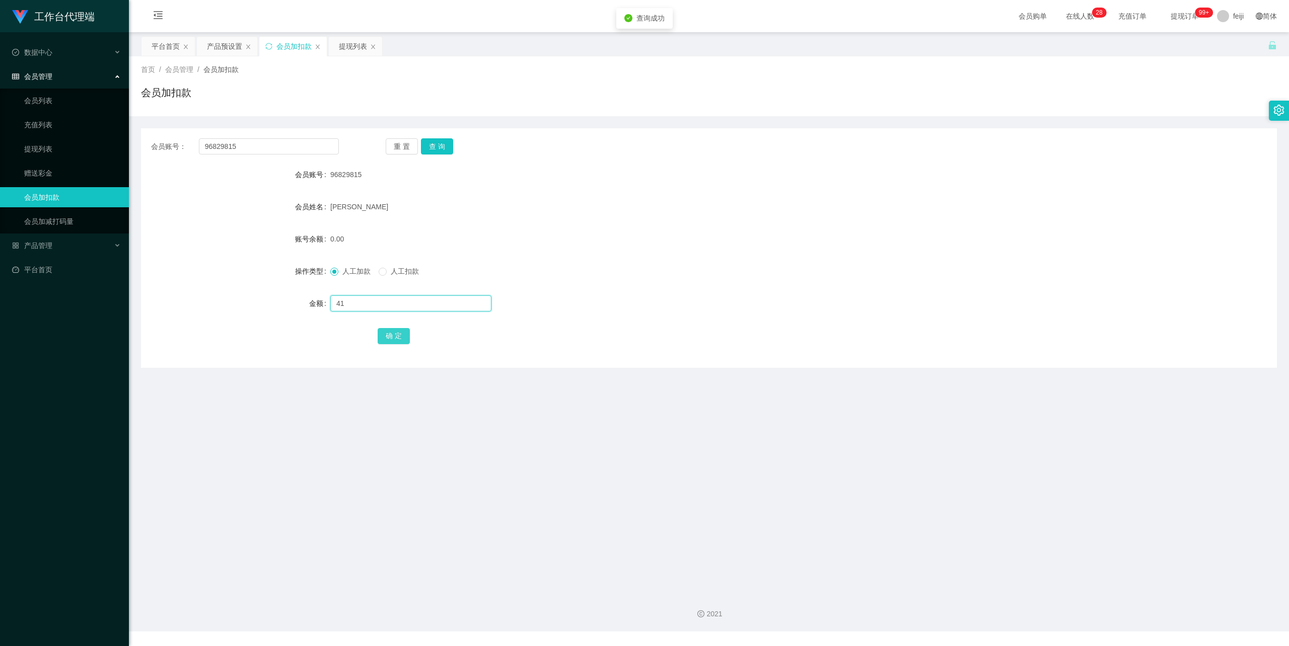
type input "41"
click at [393, 330] on button "确 定" at bounding box center [394, 336] width 32 height 16
drag, startPoint x: 639, startPoint y: 224, endPoint x: 764, endPoint y: 162, distance: 140.0
click at [640, 222] on form "会员账号 96829815 会员姓名 Phil L 账号余额 41.00 操作类型 人工加款 人工扣款 金额 确 定" at bounding box center [709, 255] width 1136 height 181
drag, startPoint x: 218, startPoint y: 151, endPoint x: 98, endPoint y: 154, distance: 120.8
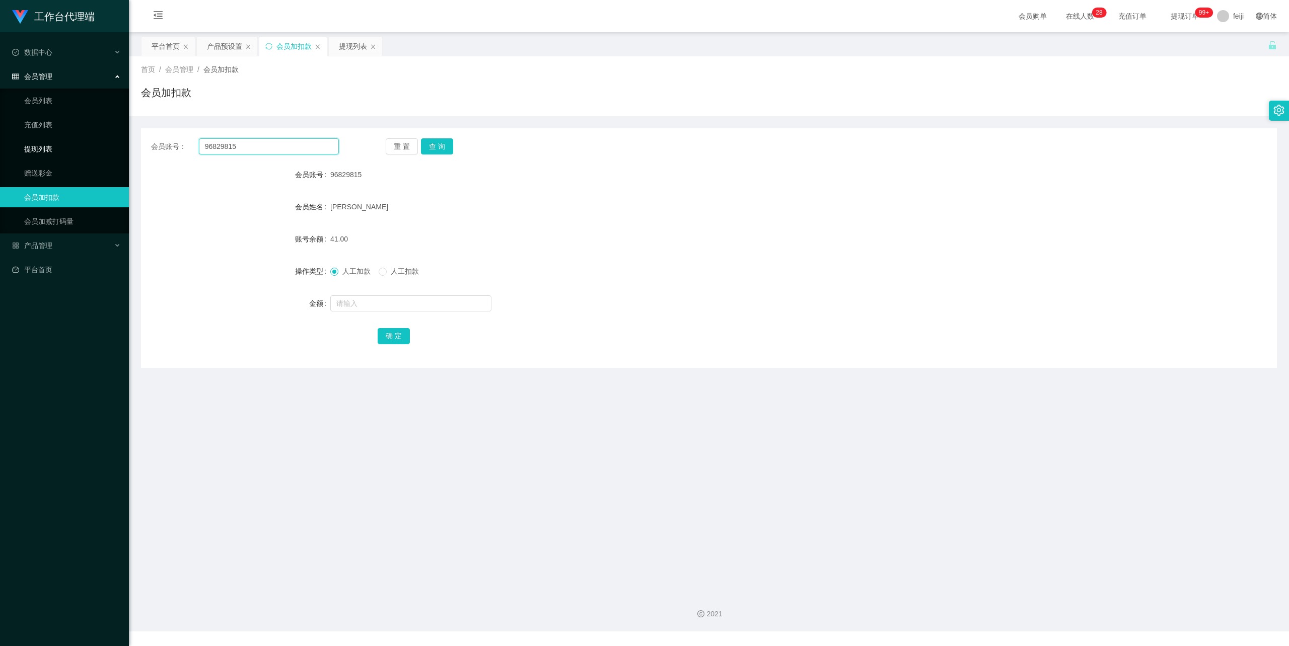
click at [97, 154] on section "工作台代理端 数据中心 会员管理 会员列表 充值列表 提现列表 赠送彩金 会员加扣款 会员加减打码量 产品管理 平台首页 保存配置 重置配置 整体风格设置 主…" at bounding box center [644, 316] width 1289 height 632
paste input "justinnchase"
type input "justinnchase"
click at [435, 151] on button "查 询" at bounding box center [437, 146] width 32 height 16
click at [359, 303] on input "text" at bounding box center [410, 303] width 161 height 16
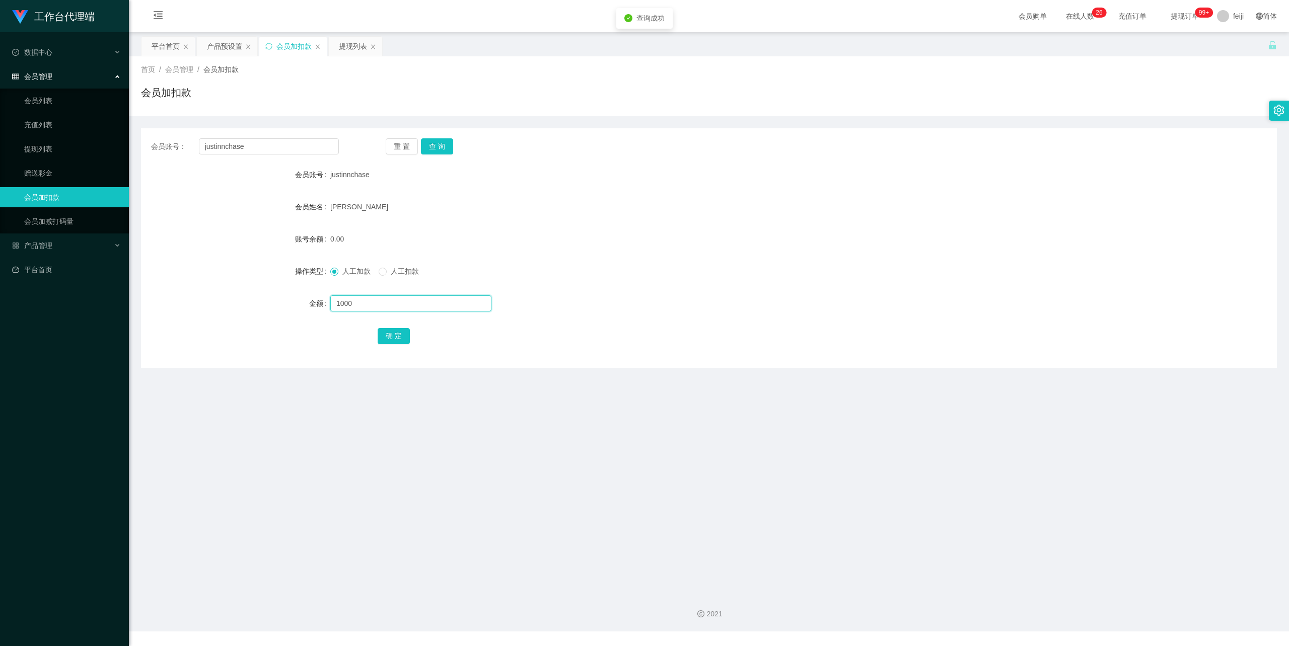
type input "1000"
click at [396, 337] on button "确 定" at bounding box center [394, 336] width 32 height 16
click at [805, 236] on div "1000.00" at bounding box center [661, 239] width 662 height 20
click at [351, 47] on div "提现列表" at bounding box center [353, 46] width 28 height 19
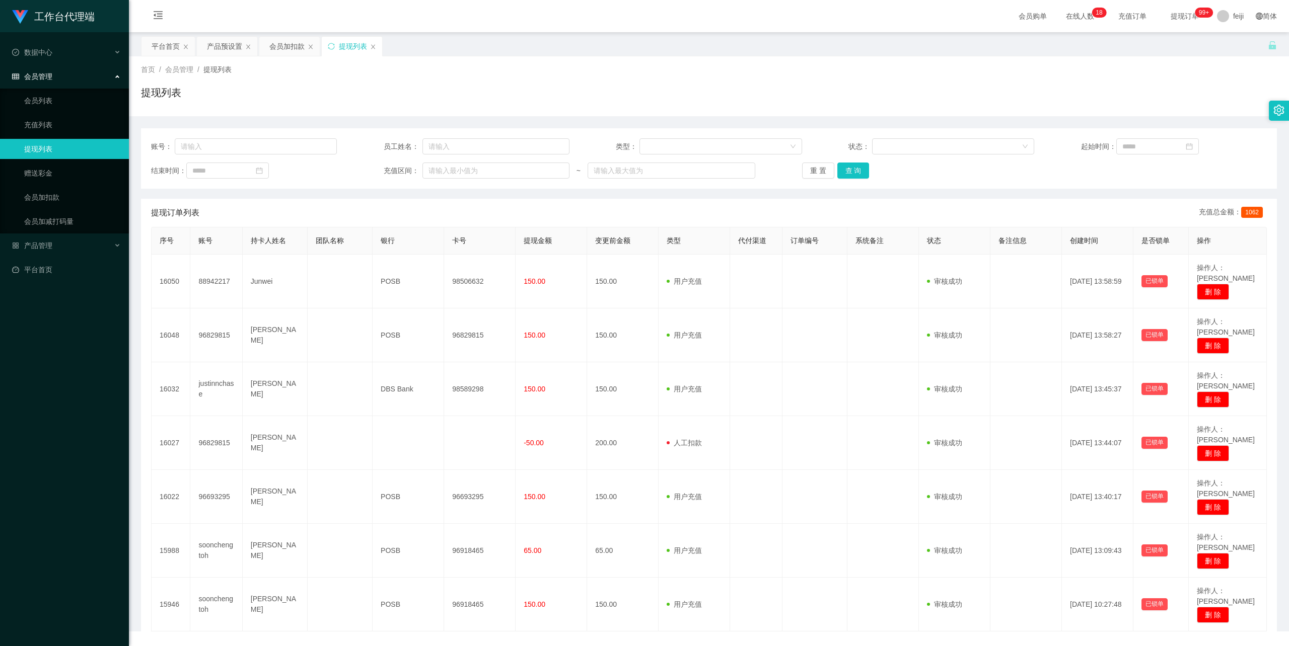
click at [573, 99] on div "提现列表" at bounding box center [709, 96] width 1136 height 23
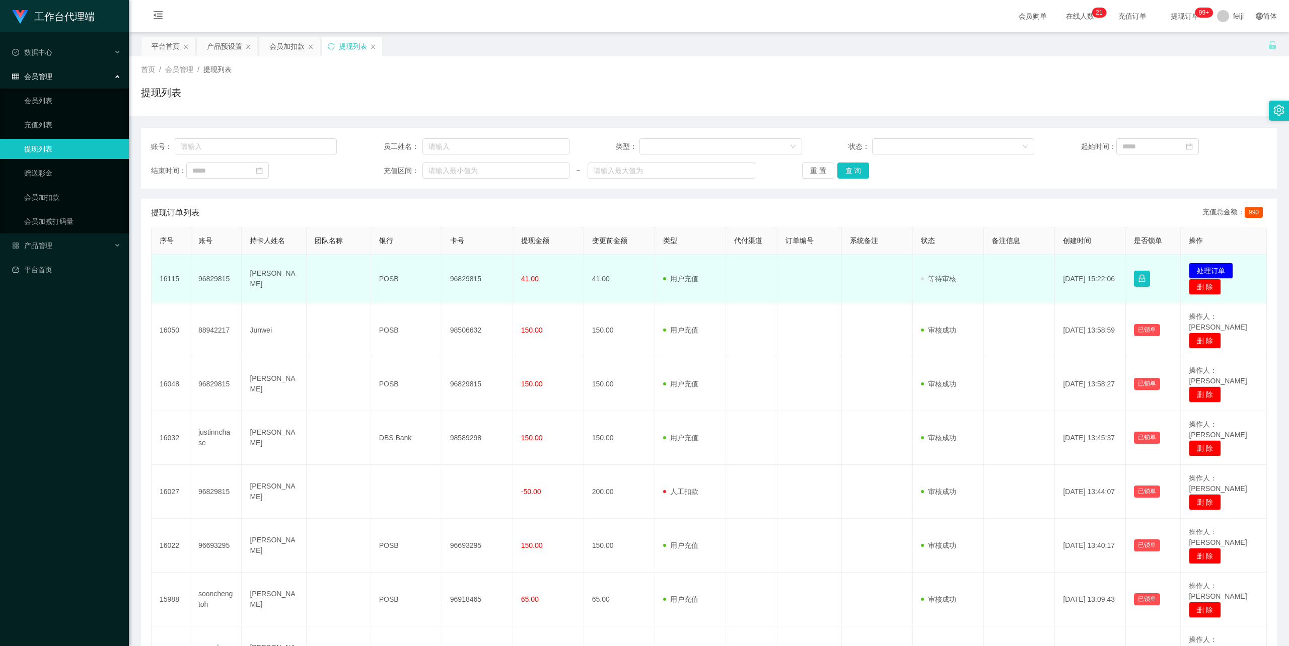
click at [254, 276] on td "[PERSON_NAME]" at bounding box center [274, 279] width 64 height 49
copy td "Phil"
drag, startPoint x: 283, startPoint y: 274, endPoint x: 274, endPoint y: 278, distance: 9.7
click at [283, 274] on td "[PERSON_NAME]" at bounding box center [274, 279] width 64 height 49
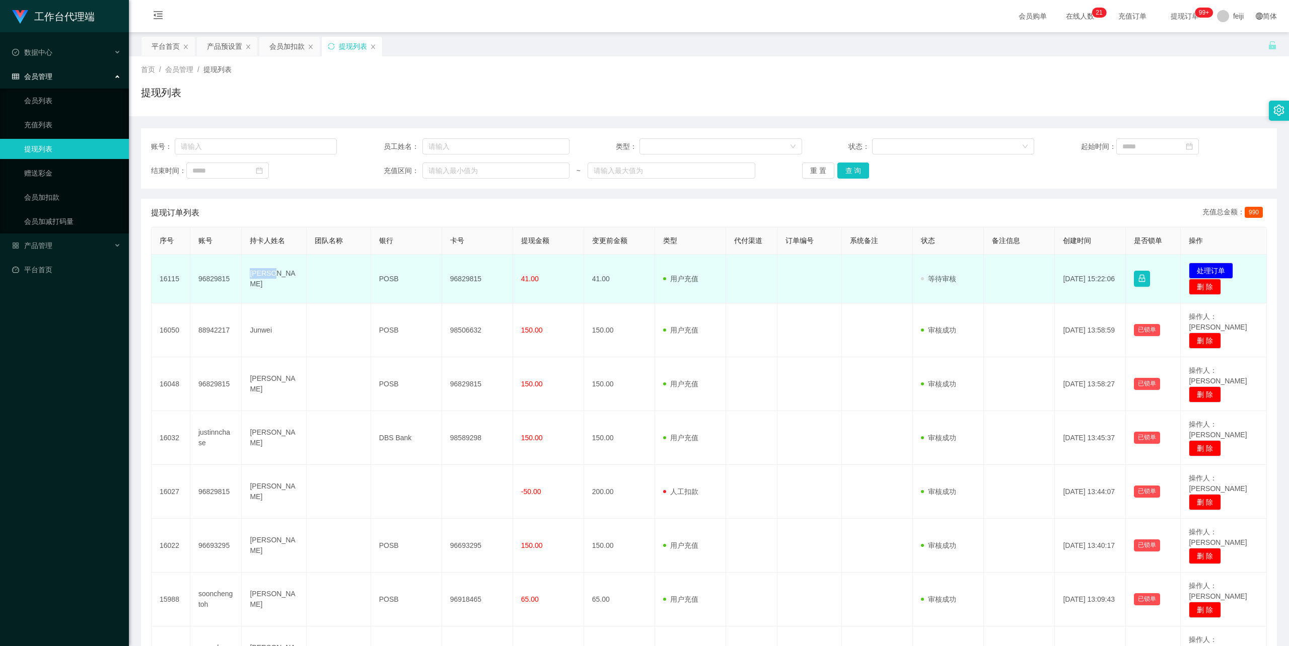
drag, startPoint x: 272, startPoint y: 279, endPoint x: 248, endPoint y: 278, distance: 23.7
click at [248, 278] on td "[PERSON_NAME]" at bounding box center [274, 279] width 64 height 49
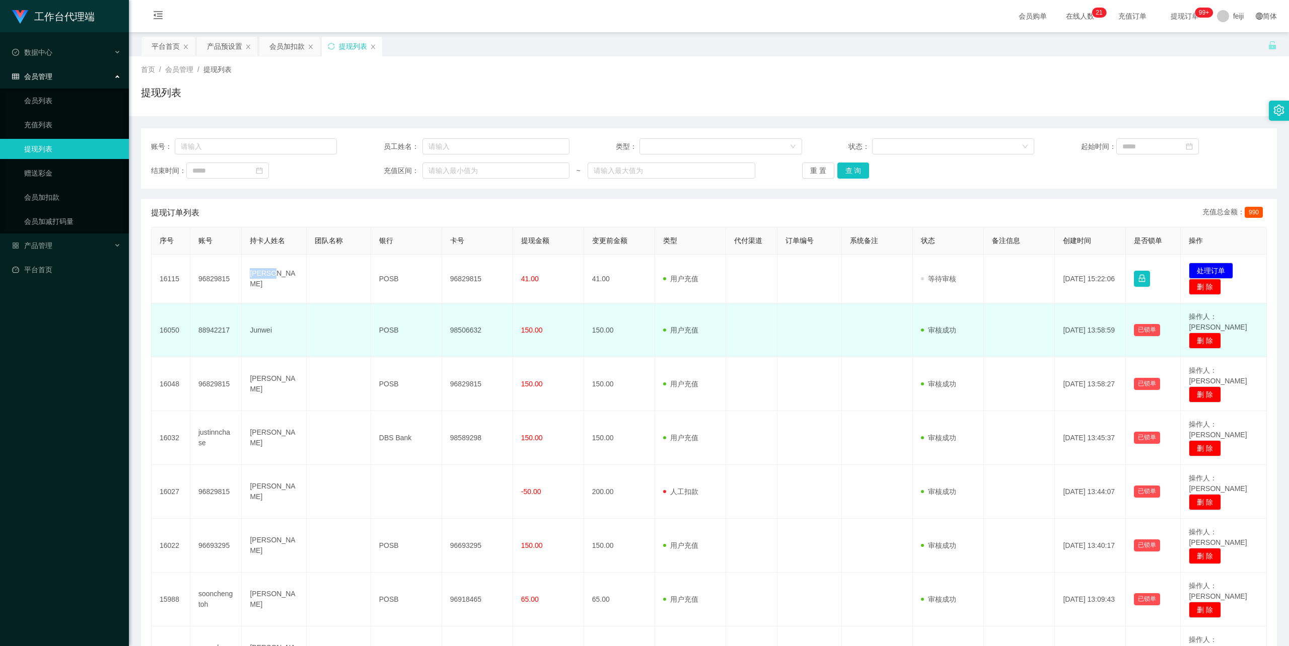
copy td "[PERSON_NAME]"
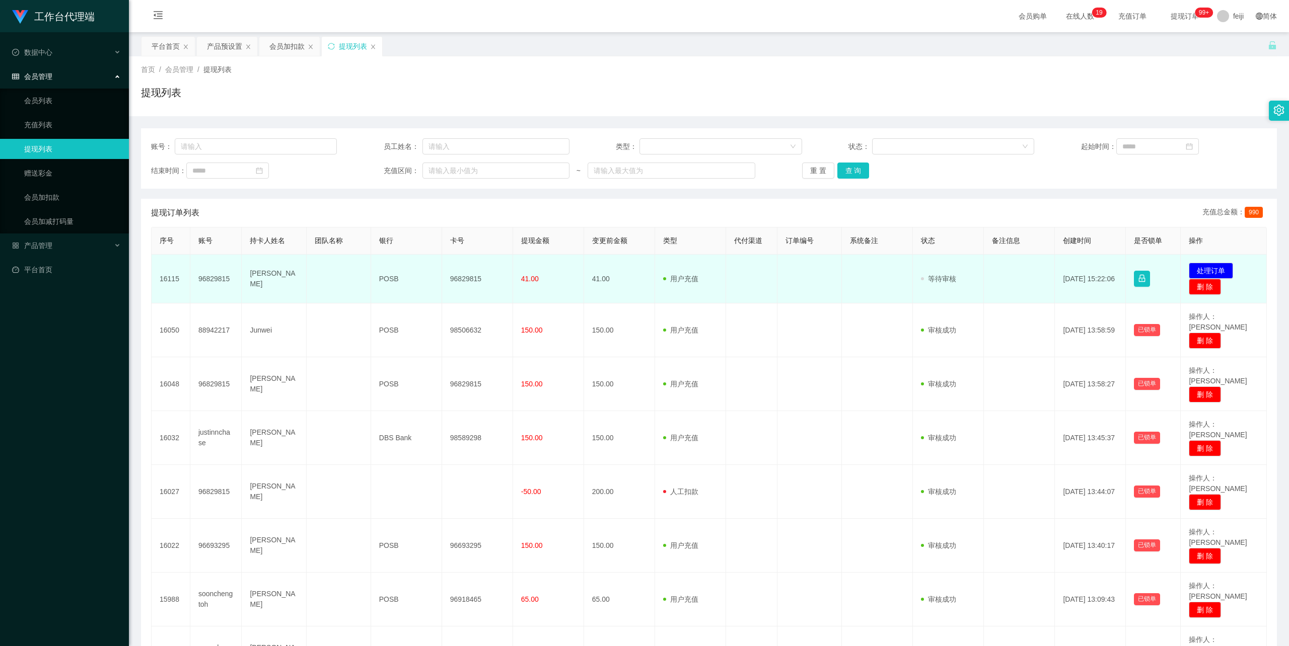
click at [460, 278] on td "96829815" at bounding box center [477, 279] width 71 height 49
copy td "96829815"
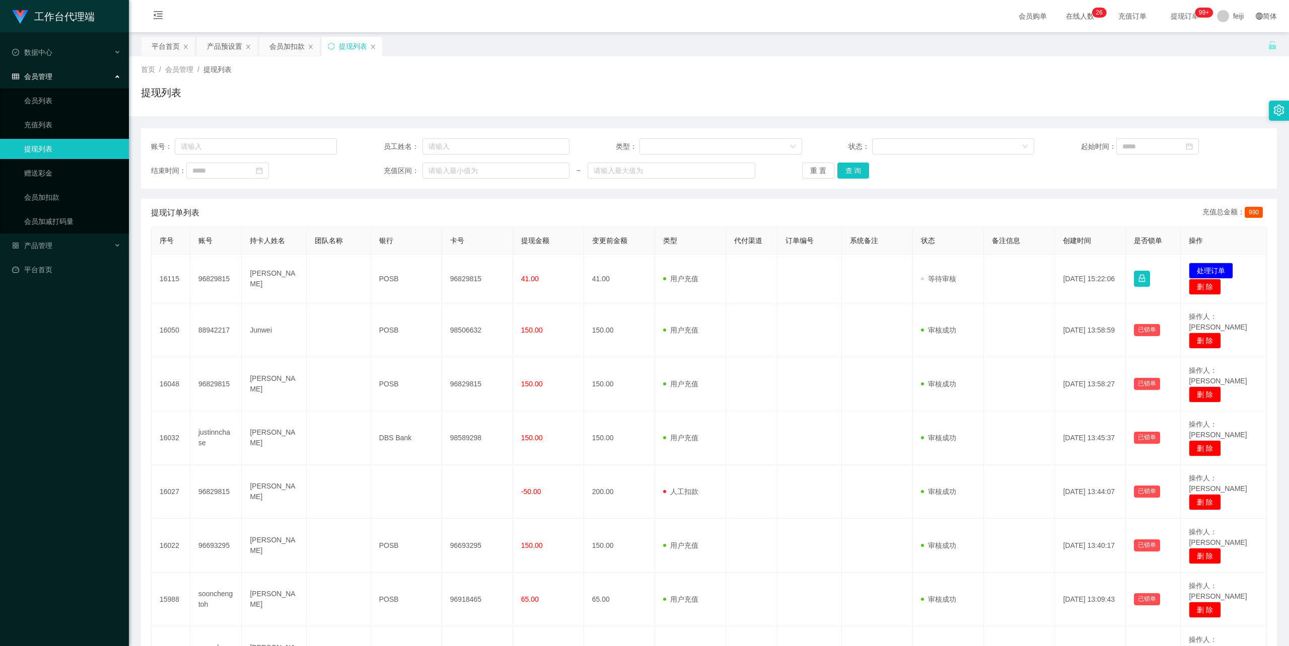
drag, startPoint x: 61, startPoint y: 449, endPoint x: 67, endPoint y: 396, distance: 53.8
click at [60, 447] on div "工作台代理端 数据中心 会员管理 会员列表 充值列表 提现列表 赠送彩金 会员加扣款 会员加减打码量 产品管理 平台首页" at bounding box center [64, 323] width 129 height 646
click at [443, 183] on div "账号： 员工姓名： 类型： 状态： 起始时间： 结束时间： 充值区间： ~ 重 置 查 询" at bounding box center [709, 158] width 1136 height 60
click at [917, 91] on div "提现列表" at bounding box center [709, 96] width 1136 height 23
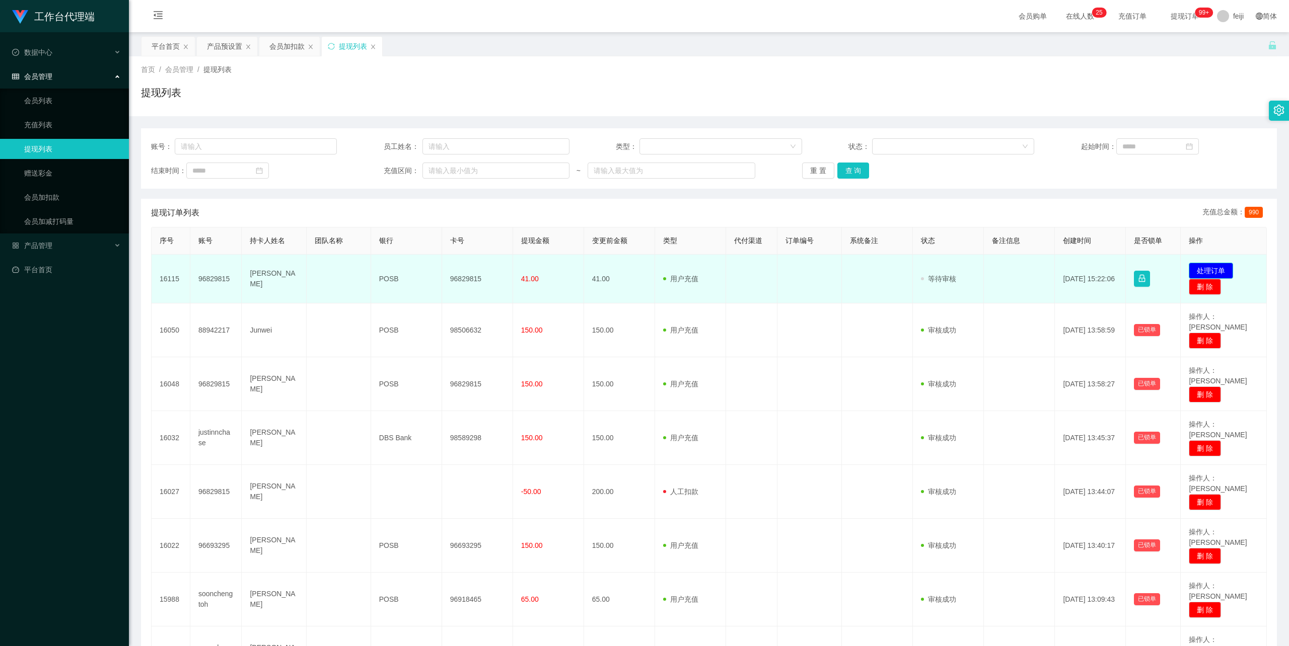
click at [1197, 266] on button "处理订单" at bounding box center [1210, 271] width 44 height 16
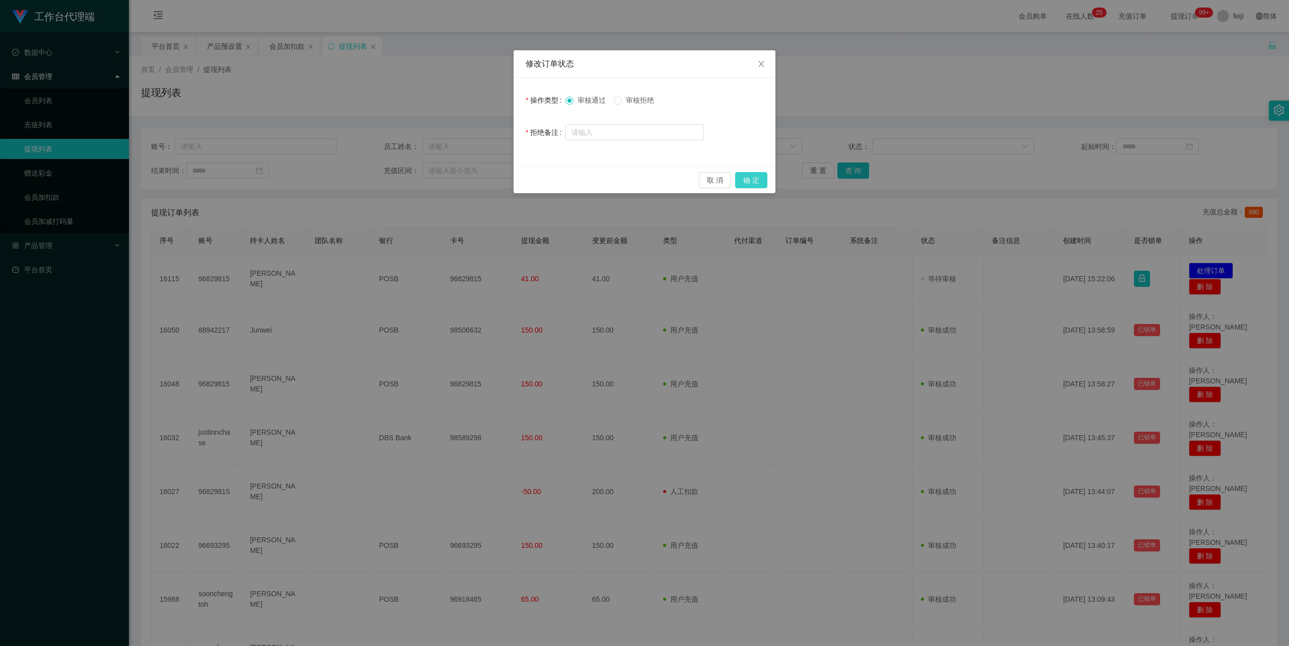
click at [758, 182] on button "确 定" at bounding box center [751, 180] width 32 height 16
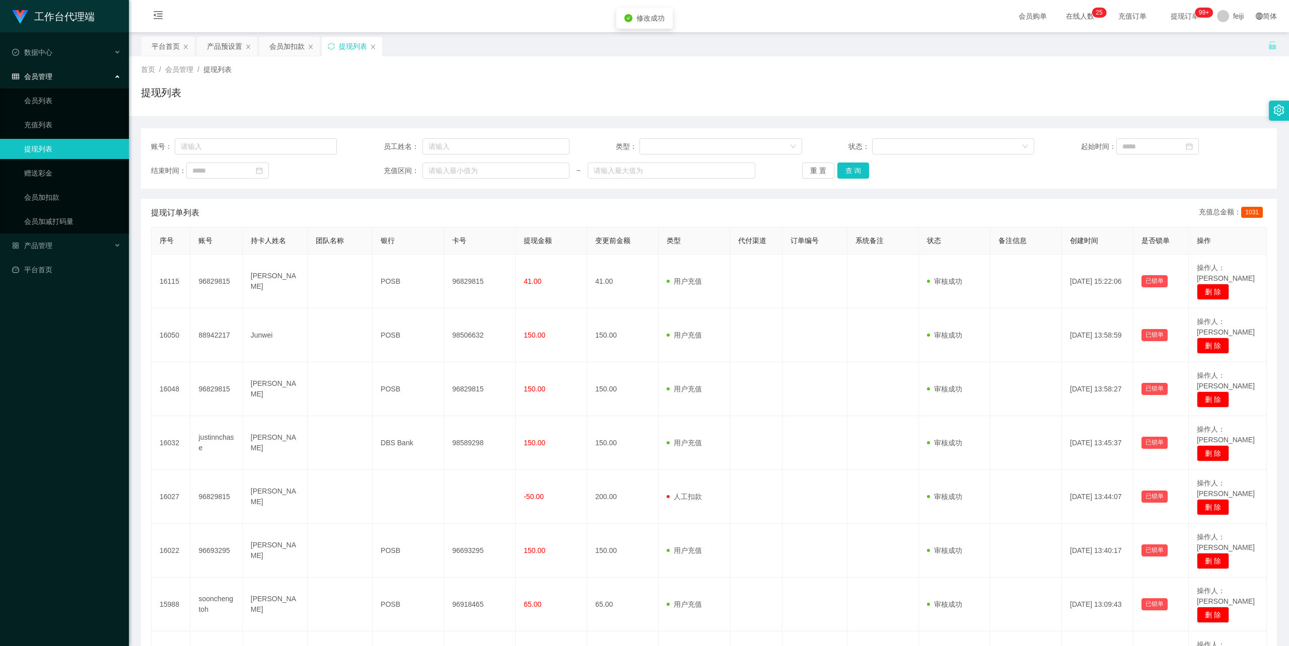
click at [1042, 85] on div "首页 / 会员管理 / 提现列表 / 提现列表" at bounding box center [709, 86] width 1136 height 44
click at [286, 44] on div "会员加扣款" at bounding box center [286, 46] width 35 height 19
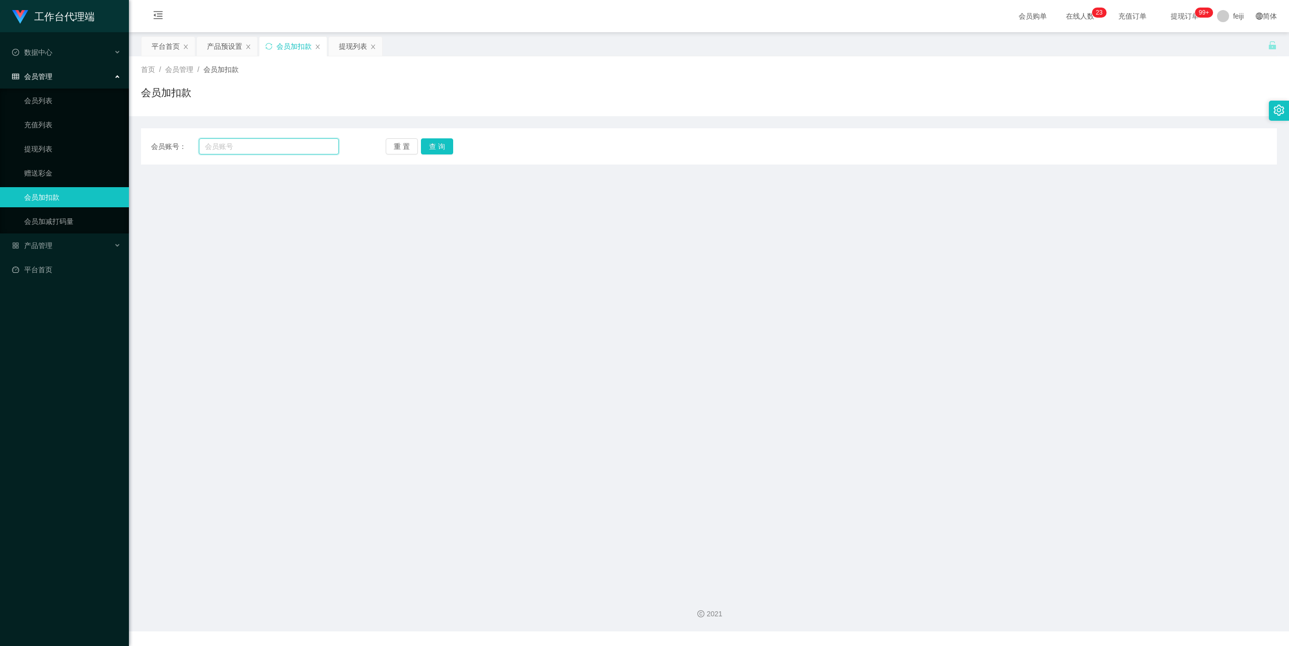
click at [279, 149] on input "text" at bounding box center [269, 146] width 140 height 16
paste input "96829815"
type input "96829815"
click at [435, 154] on button "查 询" at bounding box center [437, 146] width 32 height 16
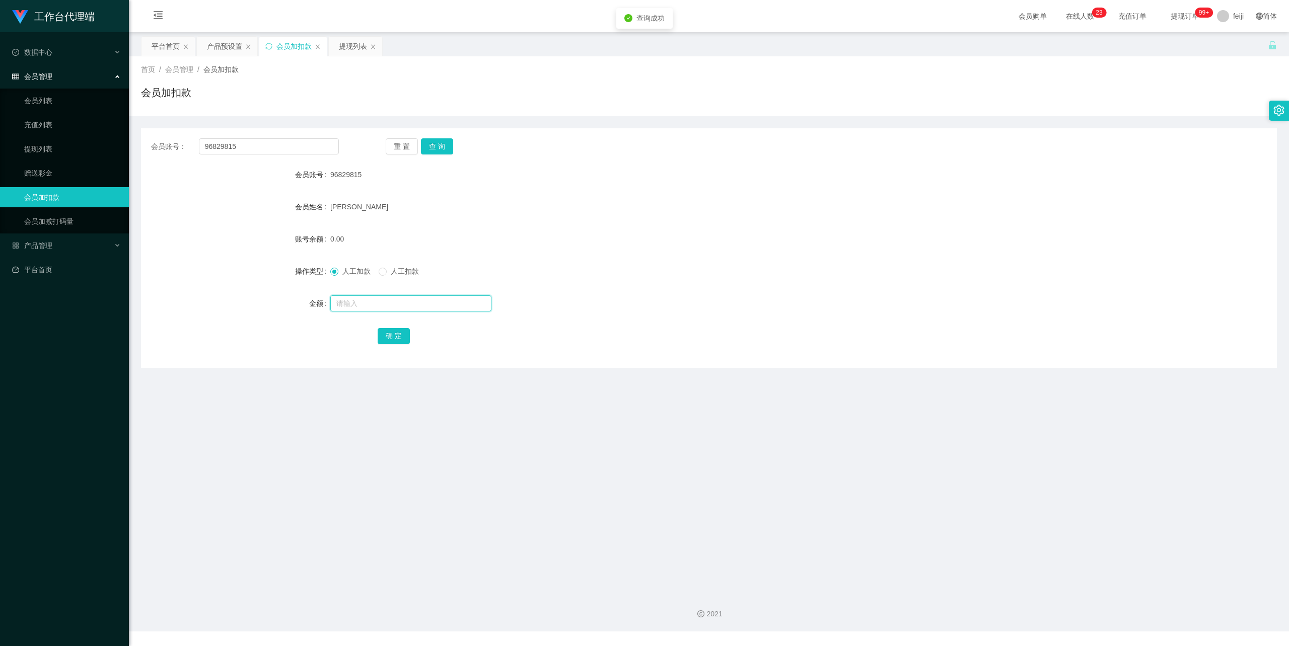
click at [387, 306] on input "text" at bounding box center [410, 303] width 161 height 16
type input "100"
click at [397, 335] on button "确 定" at bounding box center [394, 336] width 32 height 16
click at [838, 246] on div "100.00" at bounding box center [661, 239] width 662 height 20
